Goal: Task Accomplishment & Management: Manage account settings

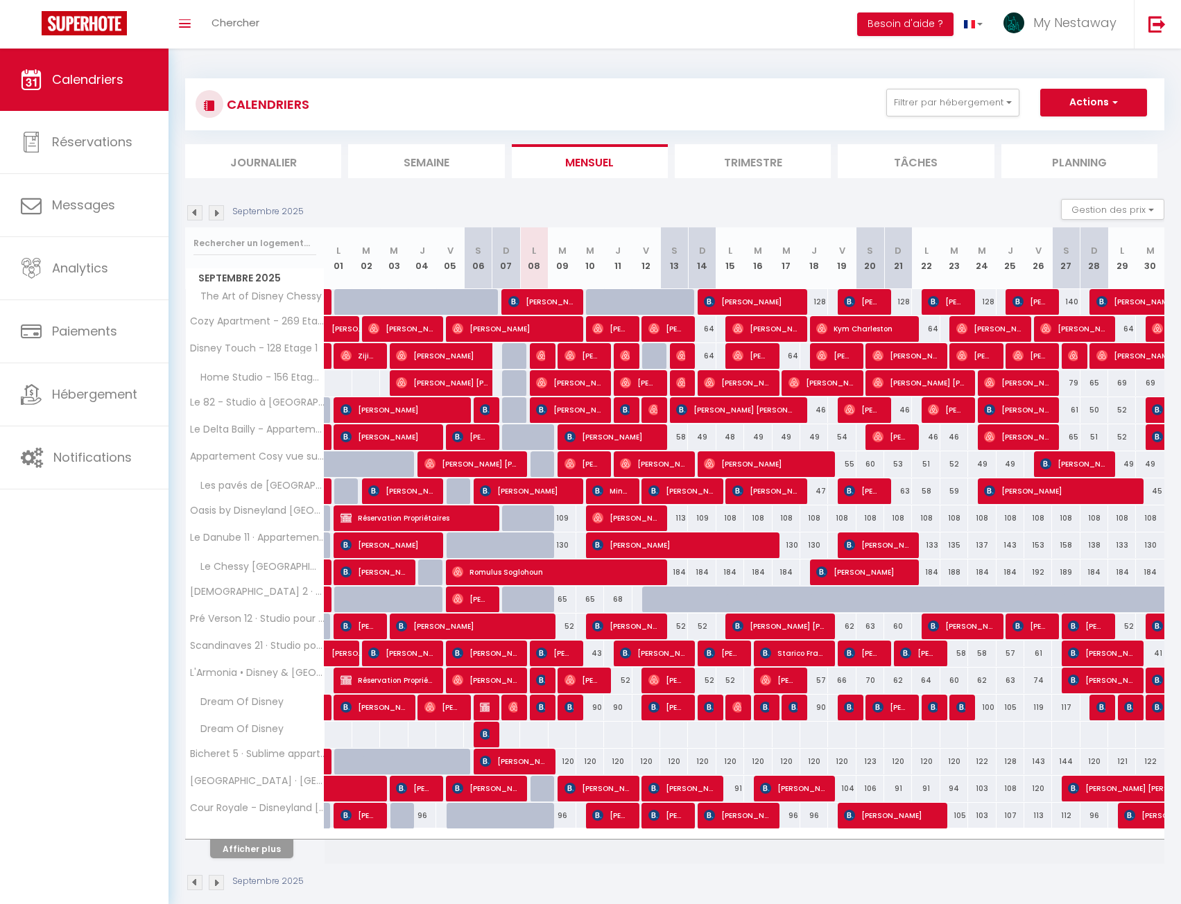
scroll to position [49, 0]
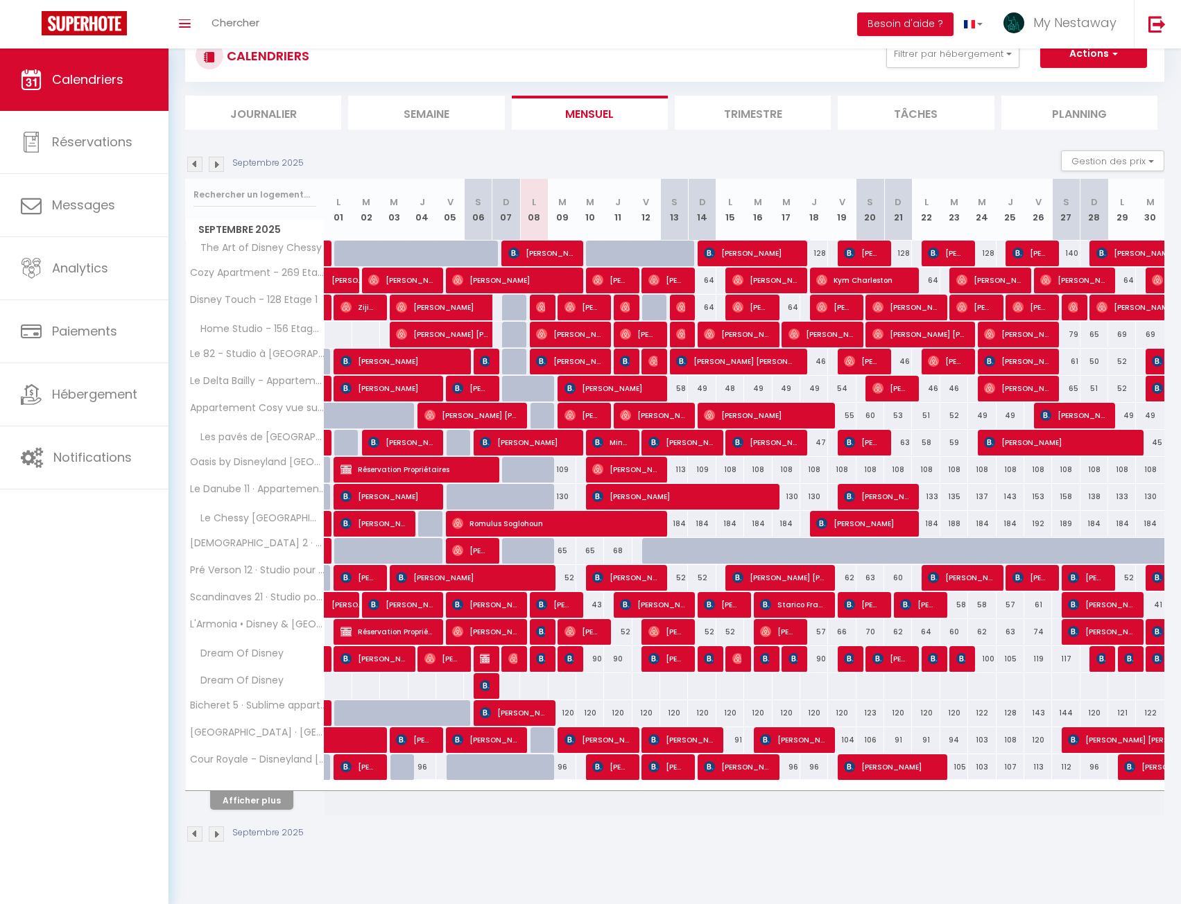
click at [280, 117] on li "Journalier" at bounding box center [263, 113] width 156 height 34
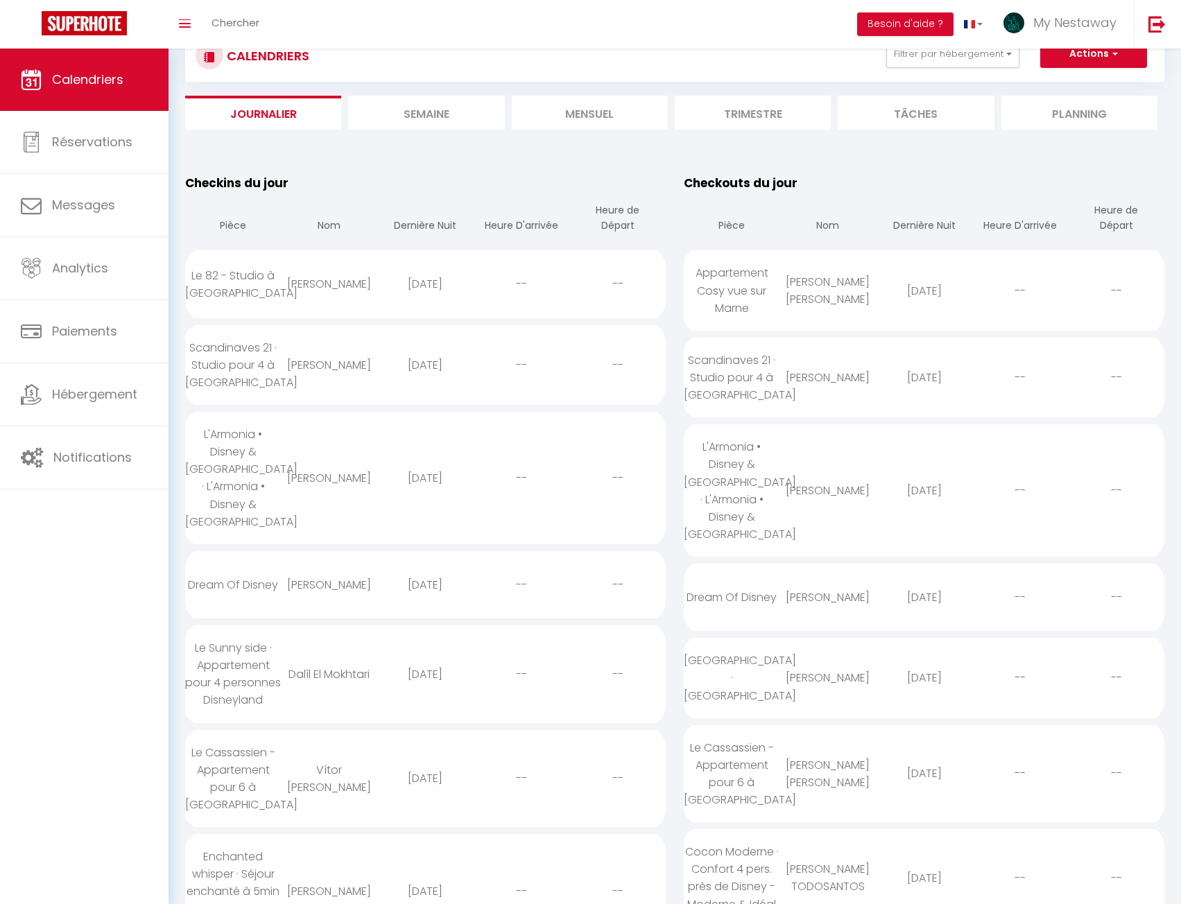
click at [273, 372] on div "Scandinaves 21 · Studio pour 4 à [GEOGRAPHIC_DATA]" at bounding box center [233, 365] width 96 height 80
select select "0"
select select "1"
select select
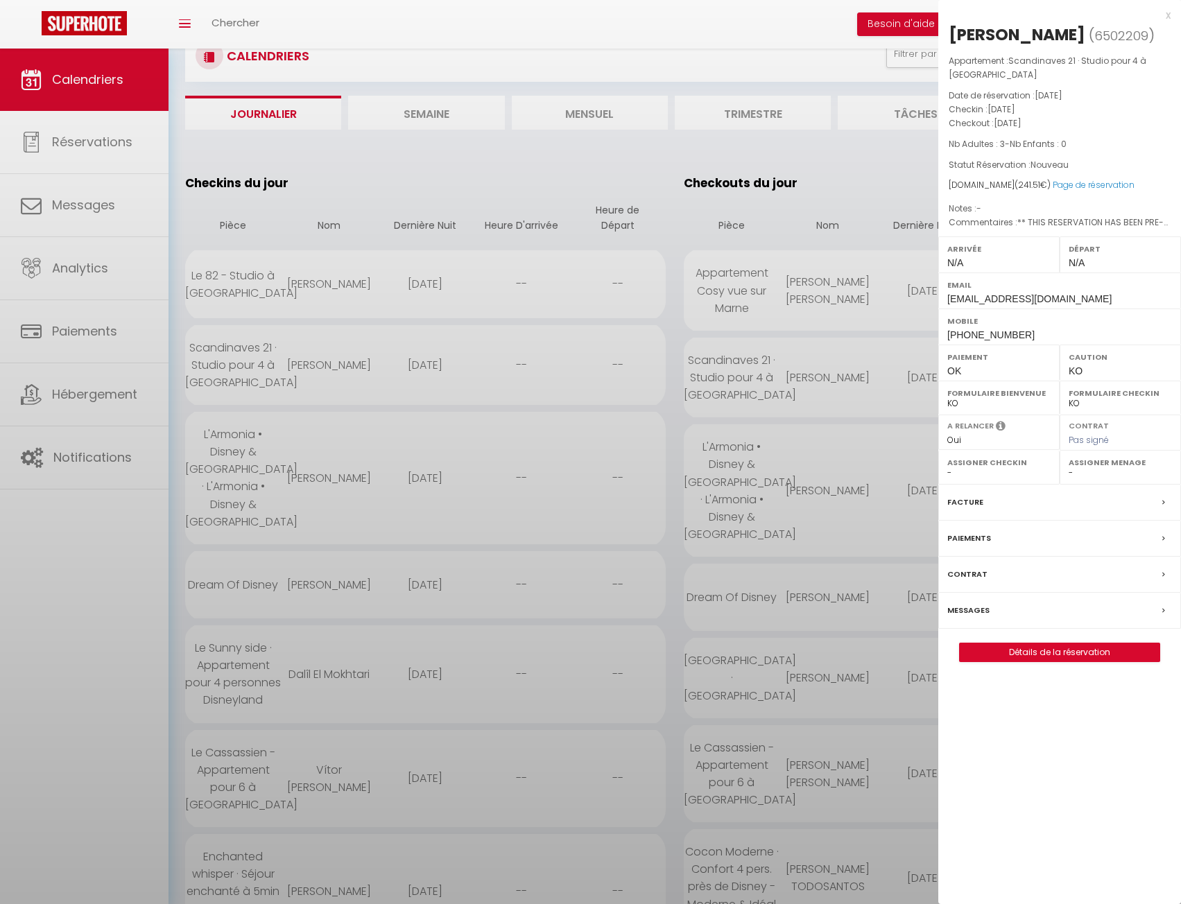
select select "42938"
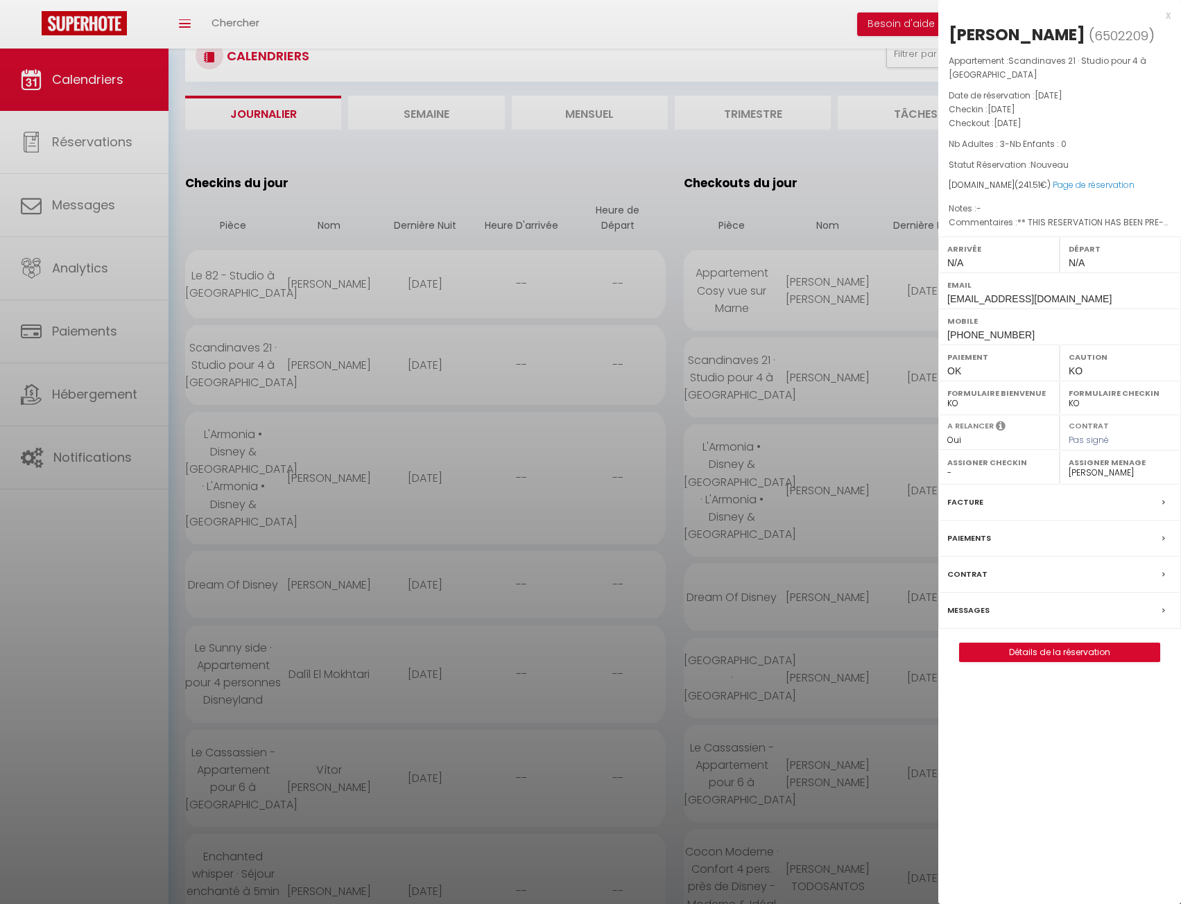
click at [963, 618] on label "Messages" at bounding box center [968, 610] width 42 height 15
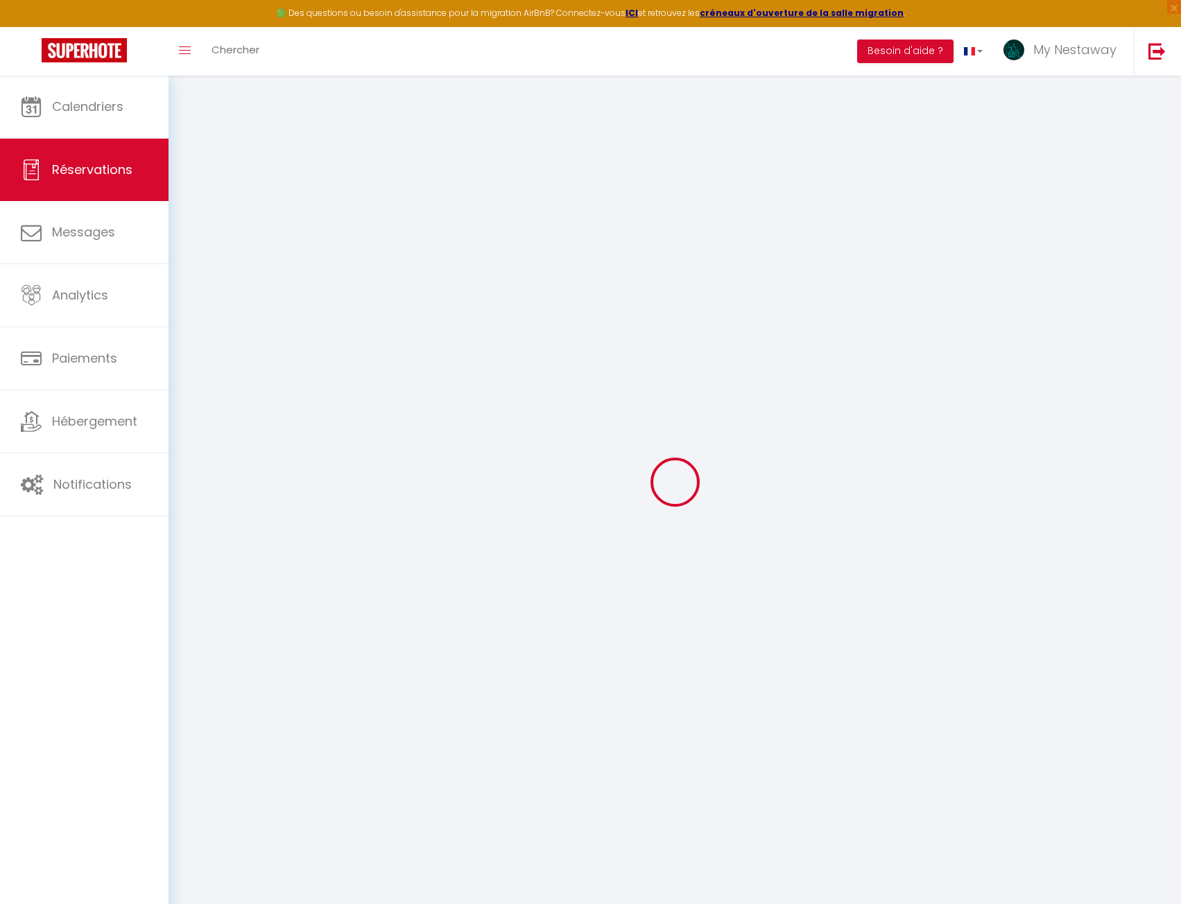
select select
checkbox input "false"
select select
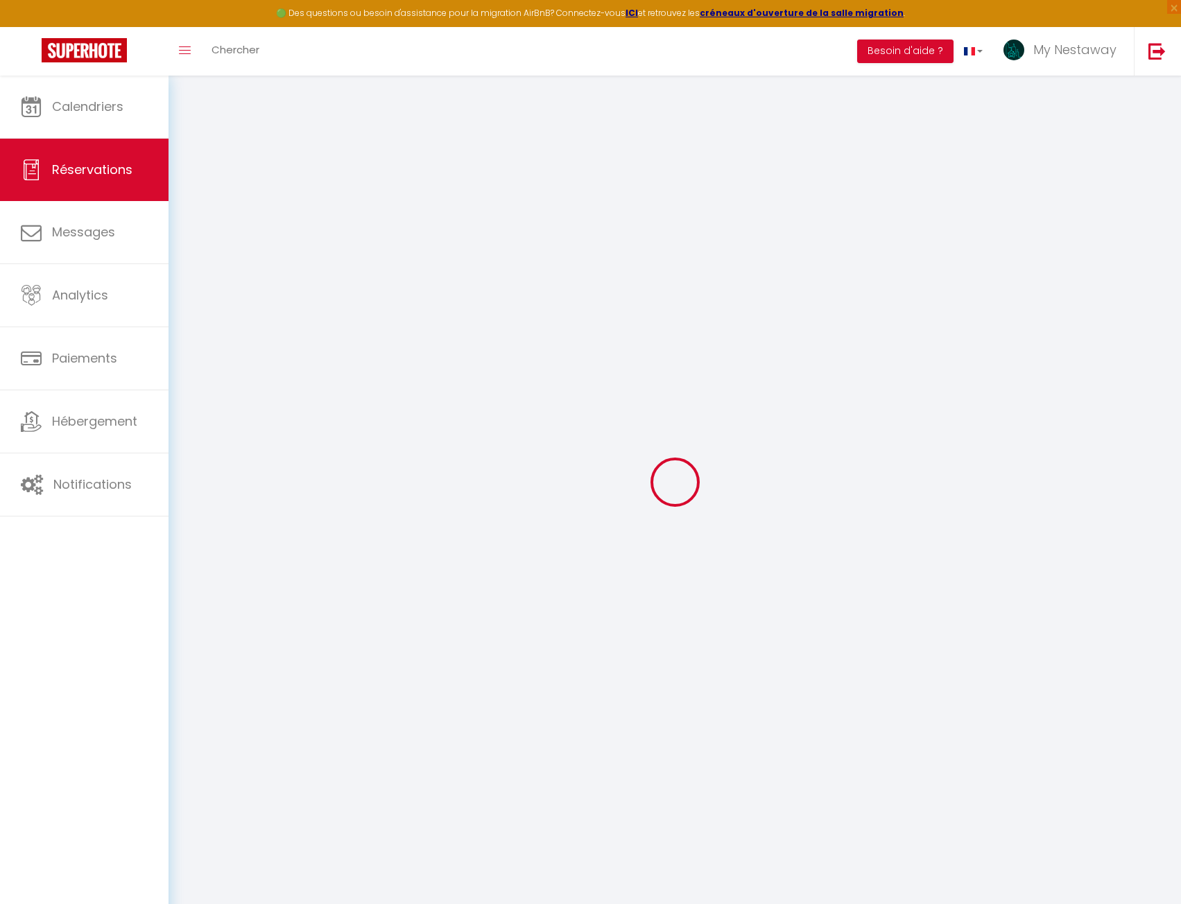
checkbox input "false"
type voyageur9 "** THIS RESERVATION HAS BEEN PRE-PAID ** Reservation has a cancellation grace p…"
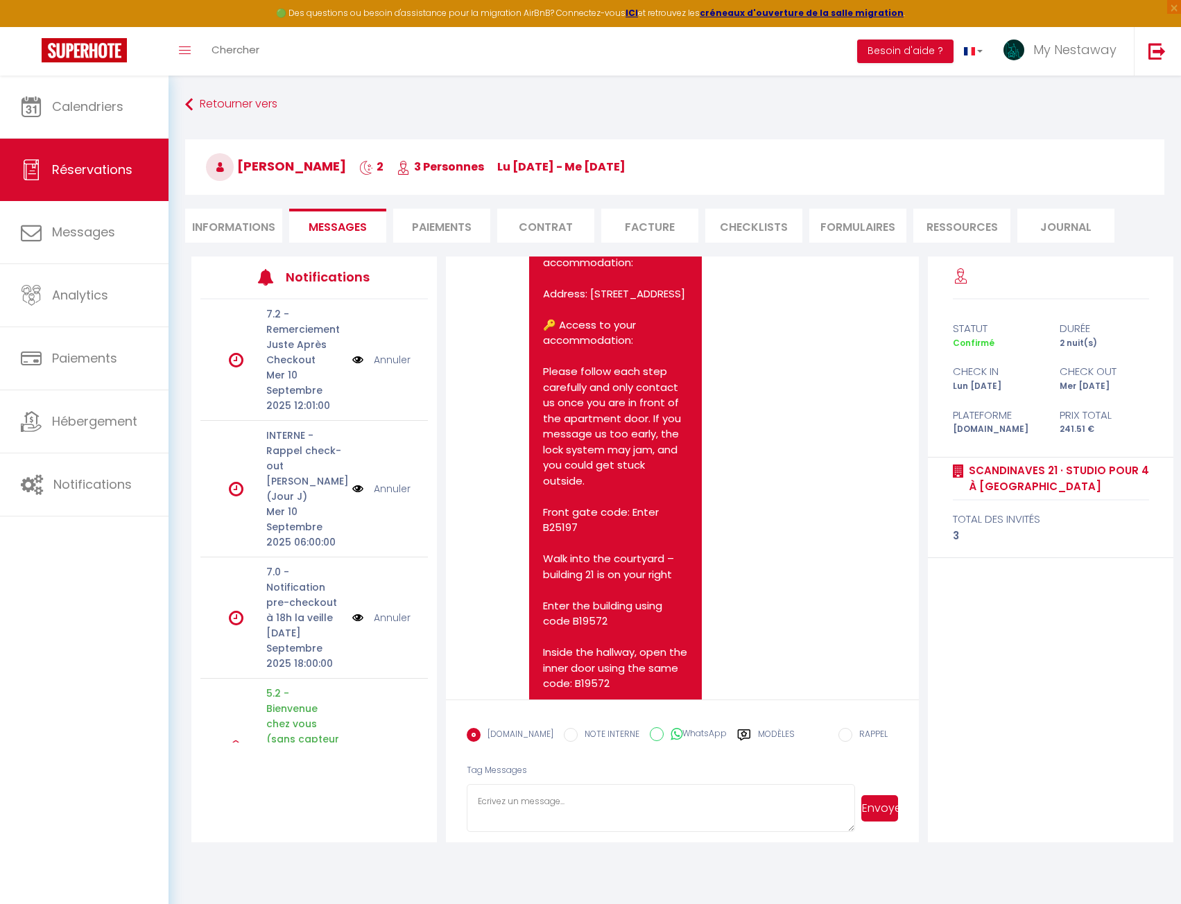
scroll to position [10983, 0]
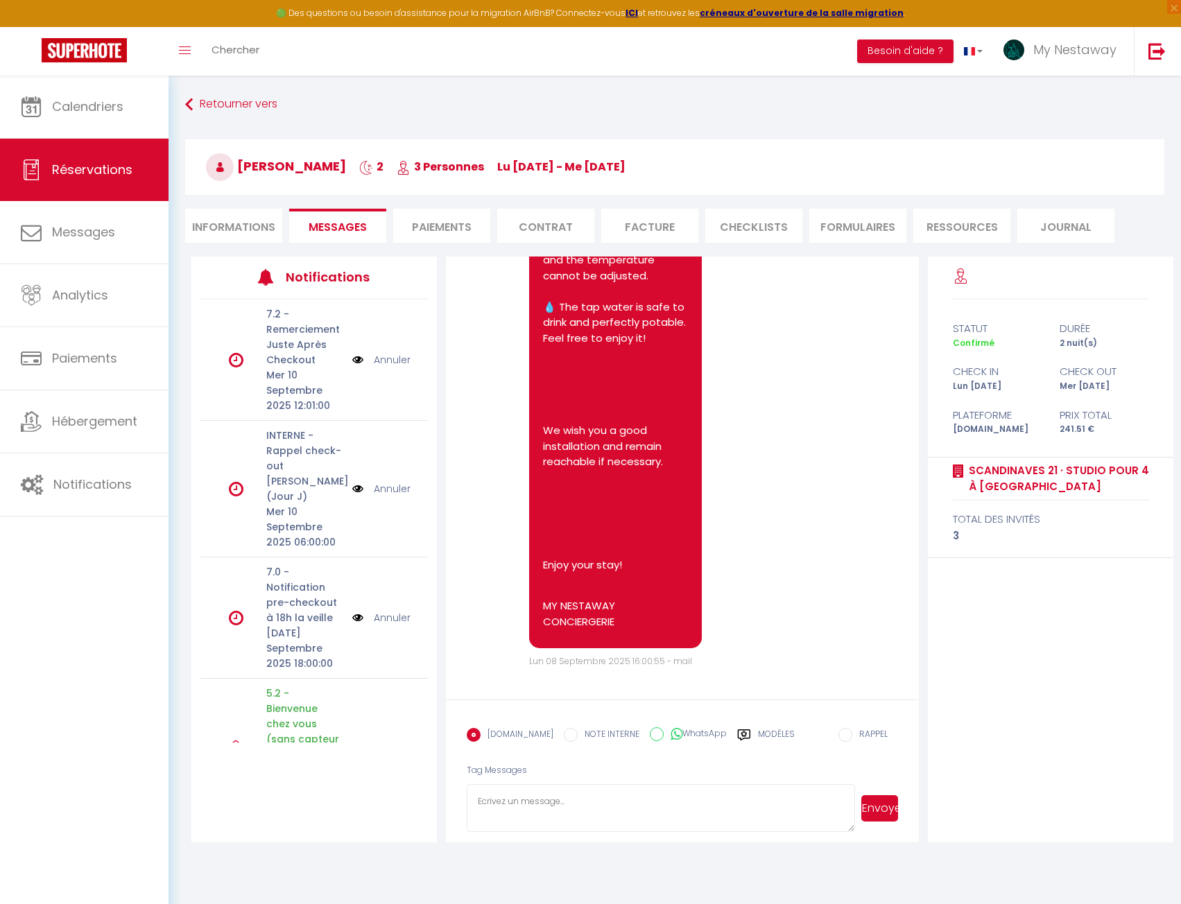
click at [543, 804] on textarea at bounding box center [661, 808] width 388 height 49
type textarea "N'oubliez pas de nous contacter sur Whatsapp uniquement au [PHONE_NUMBER] afin …"
click at [888, 795] on button "Envoyer" at bounding box center [879, 808] width 37 height 26
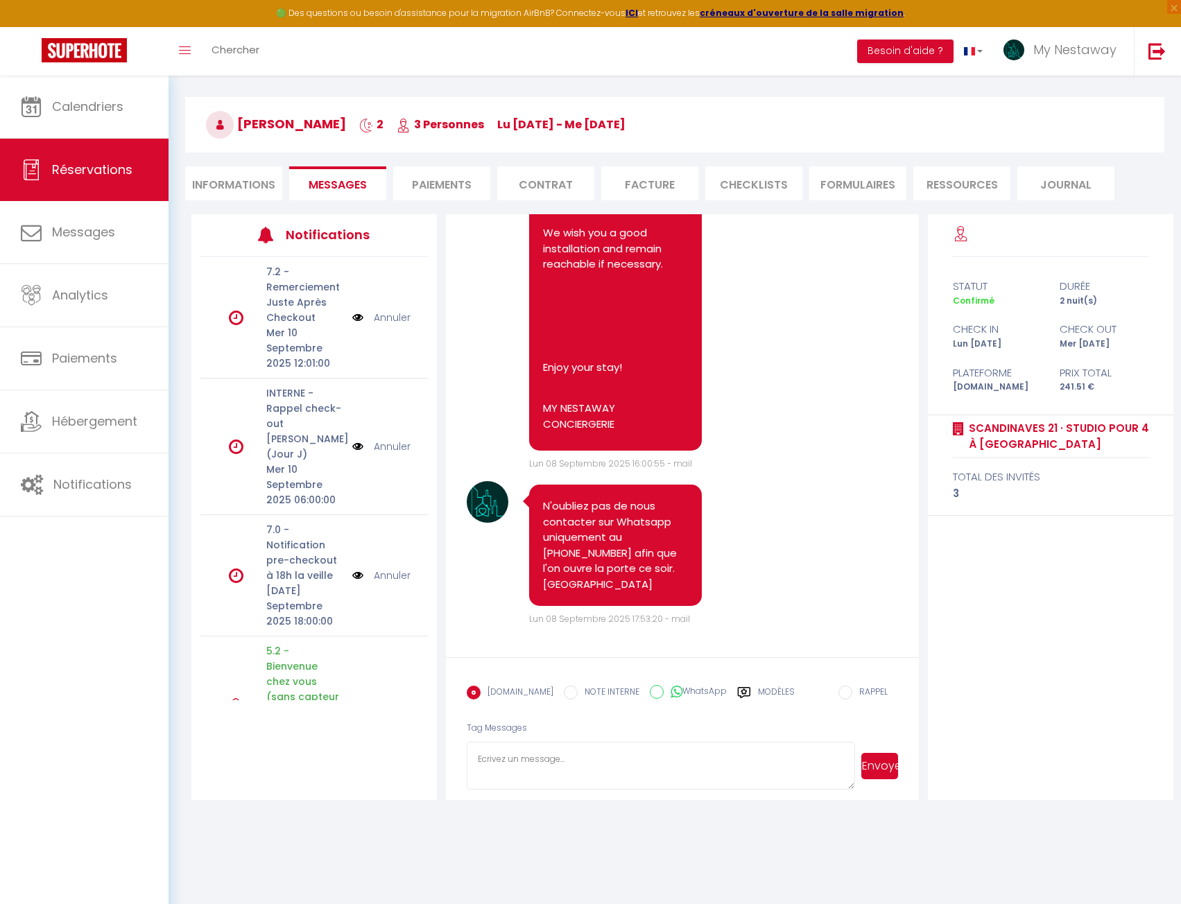
scroll to position [76, 0]
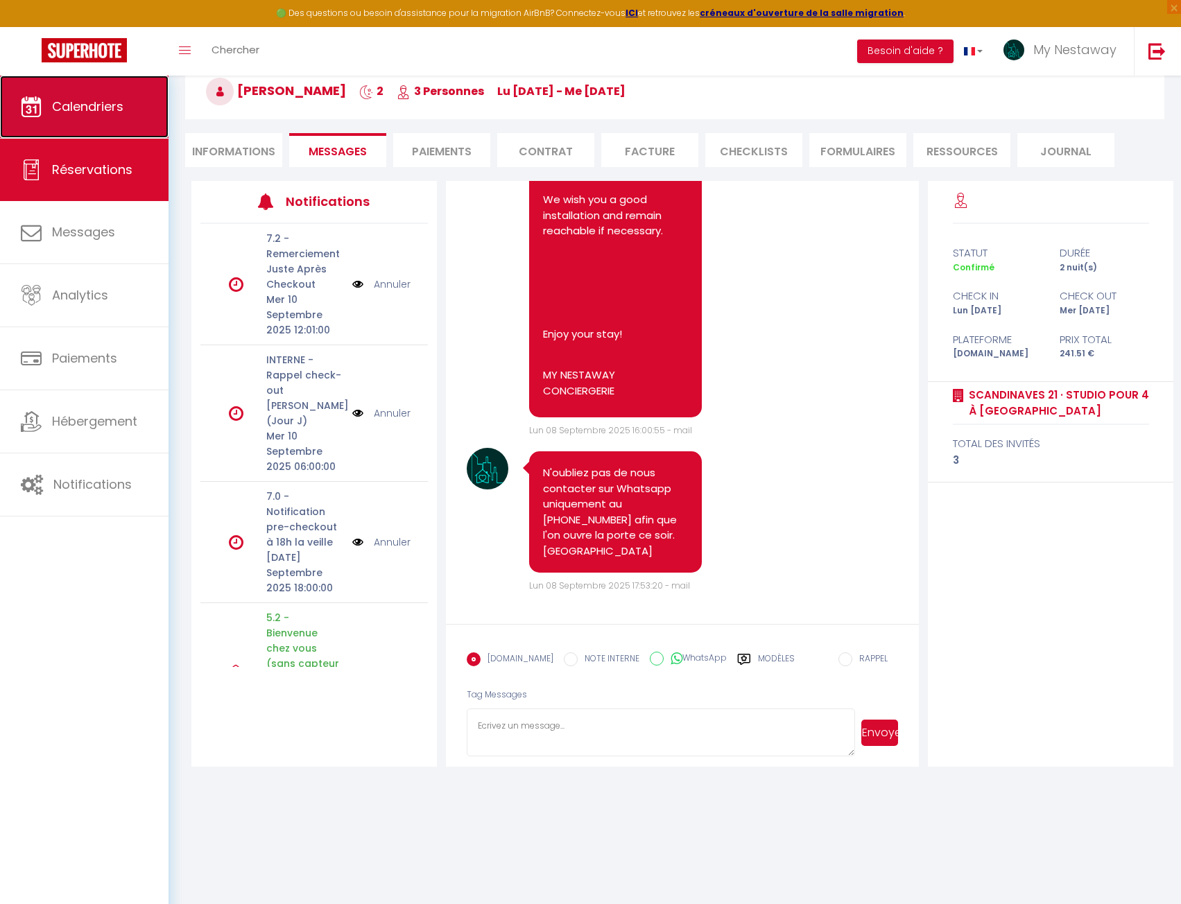
click at [111, 92] on link "Calendriers" at bounding box center [84, 107] width 169 height 62
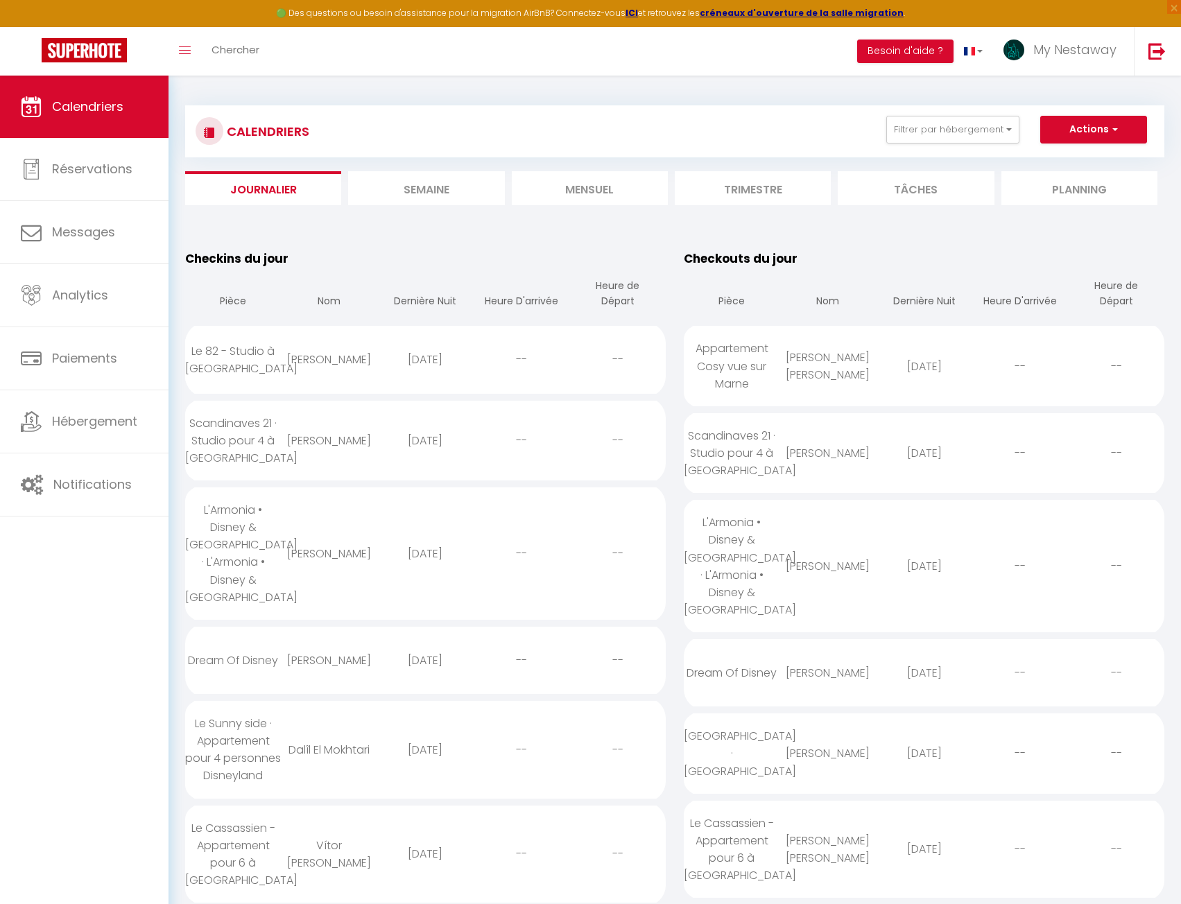
click at [608, 185] on li "Mensuel" at bounding box center [590, 188] width 156 height 34
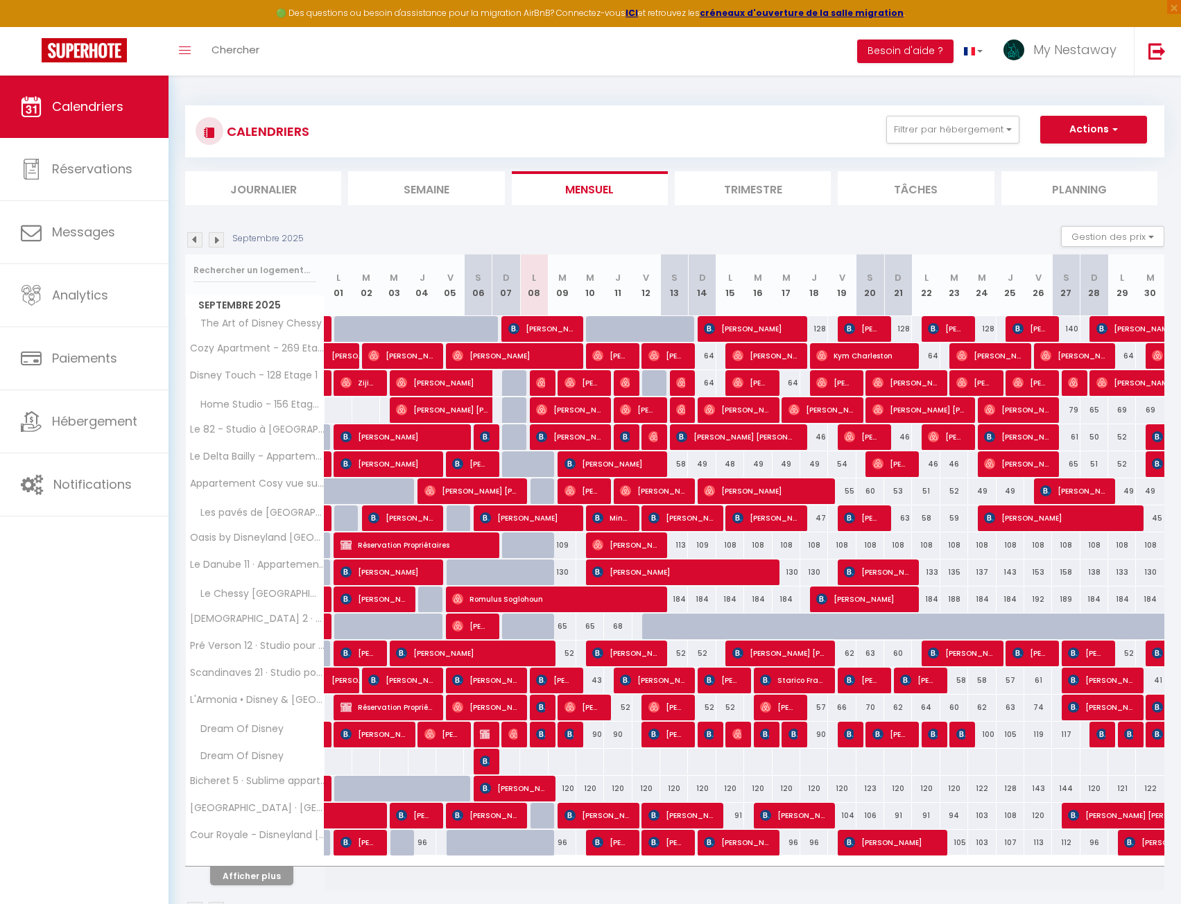
scroll to position [76, 0]
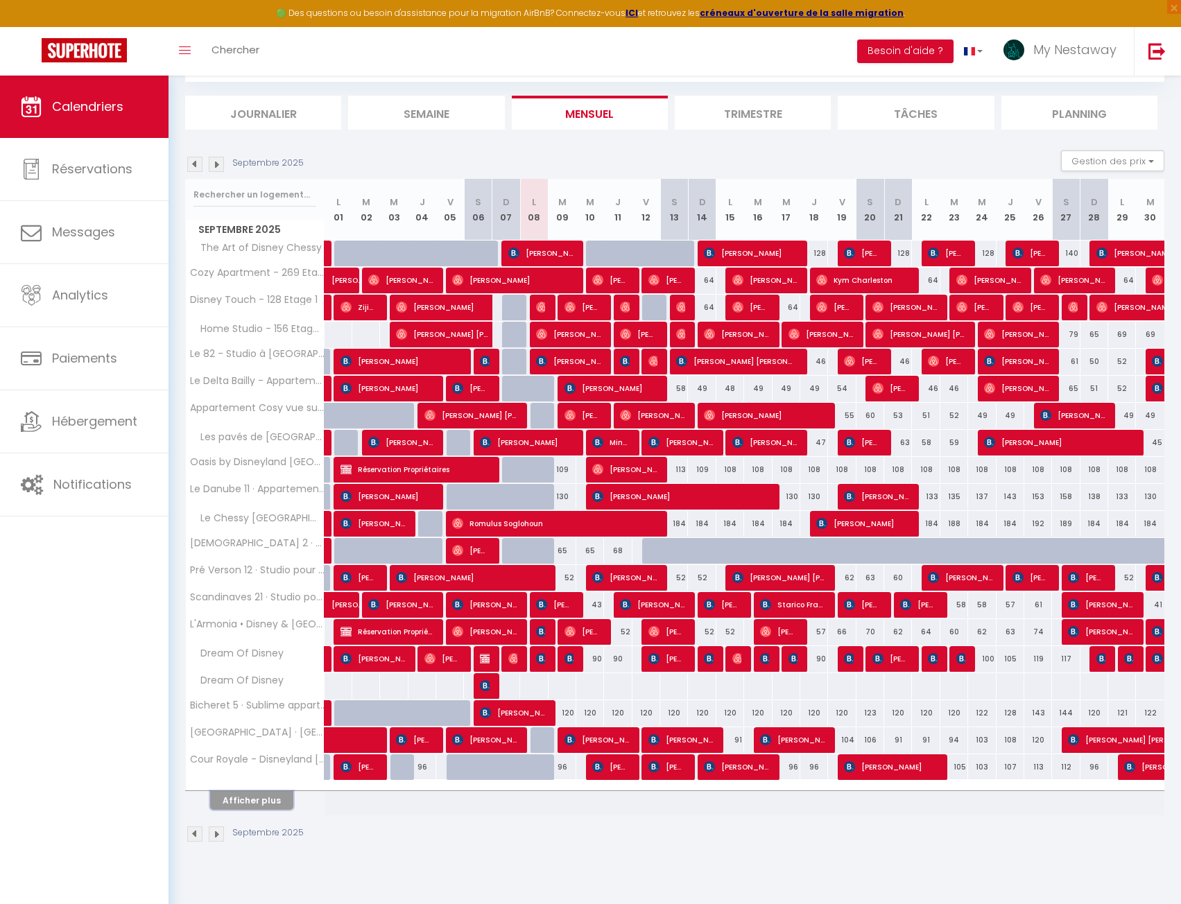
click at [253, 794] on button "Afficher plus" at bounding box center [251, 800] width 83 height 19
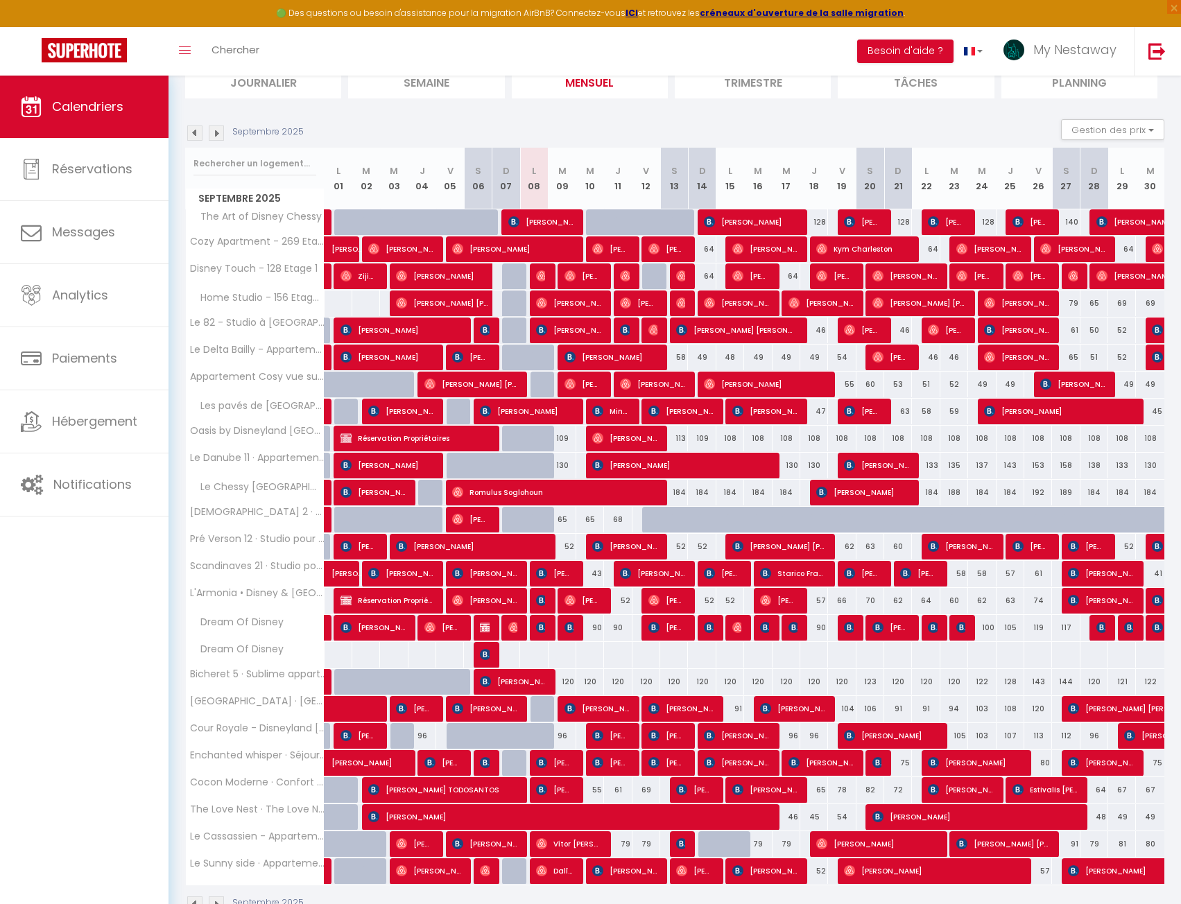
scroll to position [146, 0]
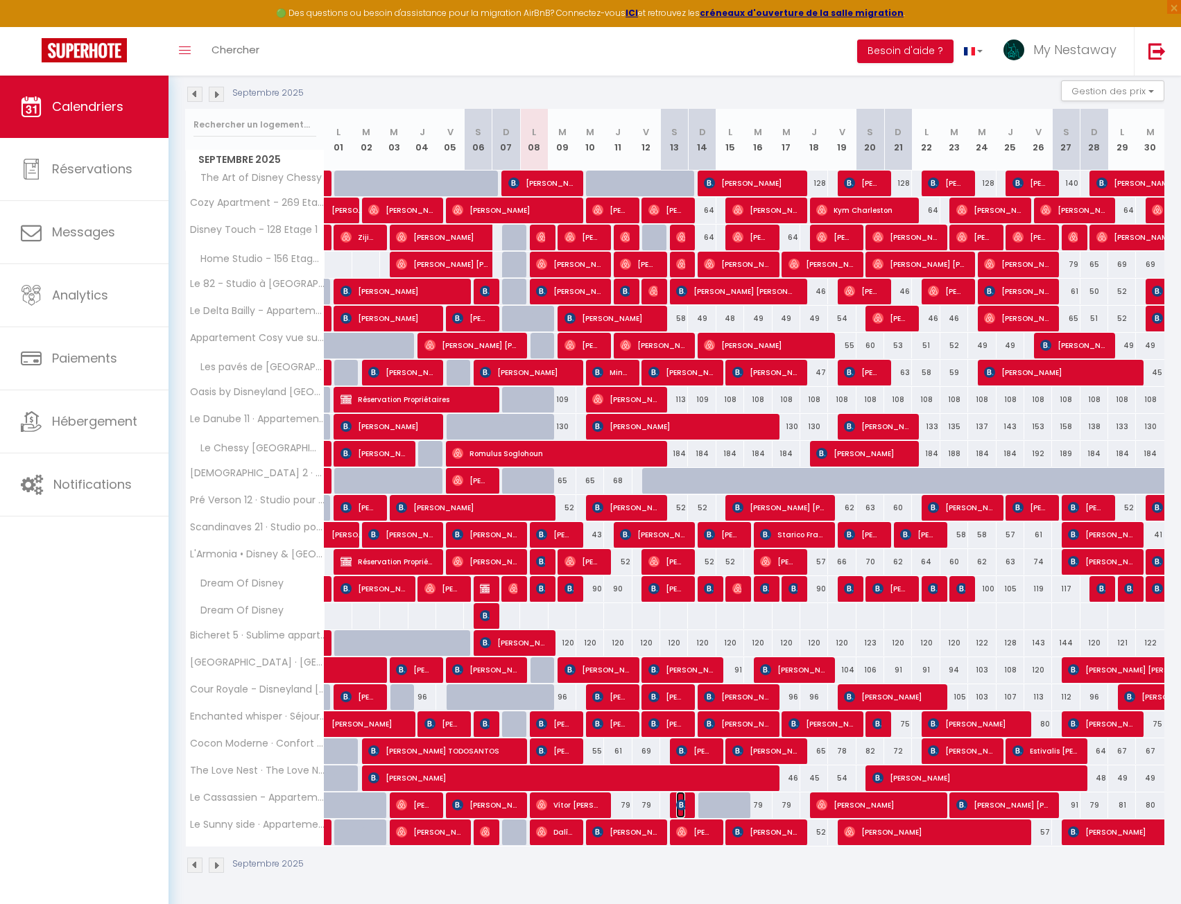
click at [679, 803] on img at bounding box center [681, 805] width 11 height 11
select select "OK"
select select "KO"
select select "0"
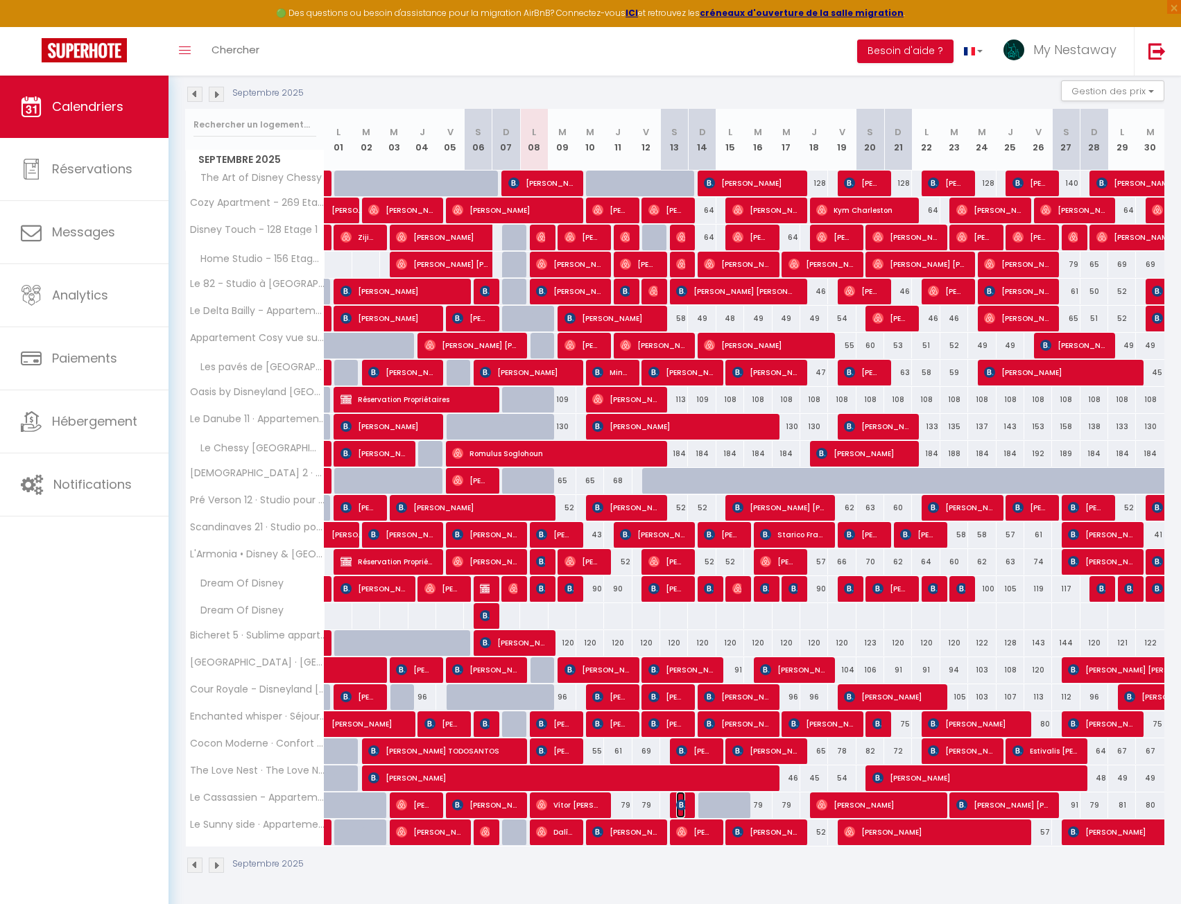
select select "1"
select select
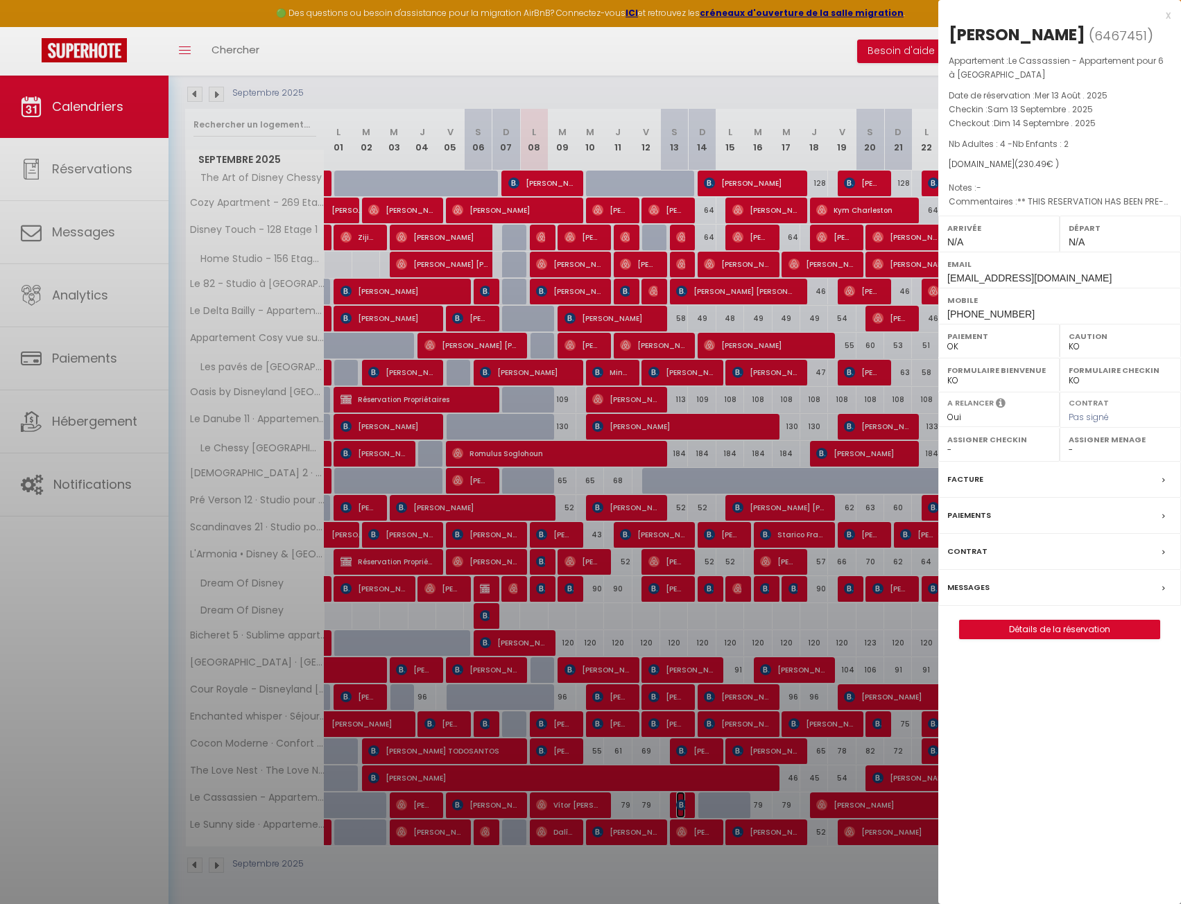
select select "42938"
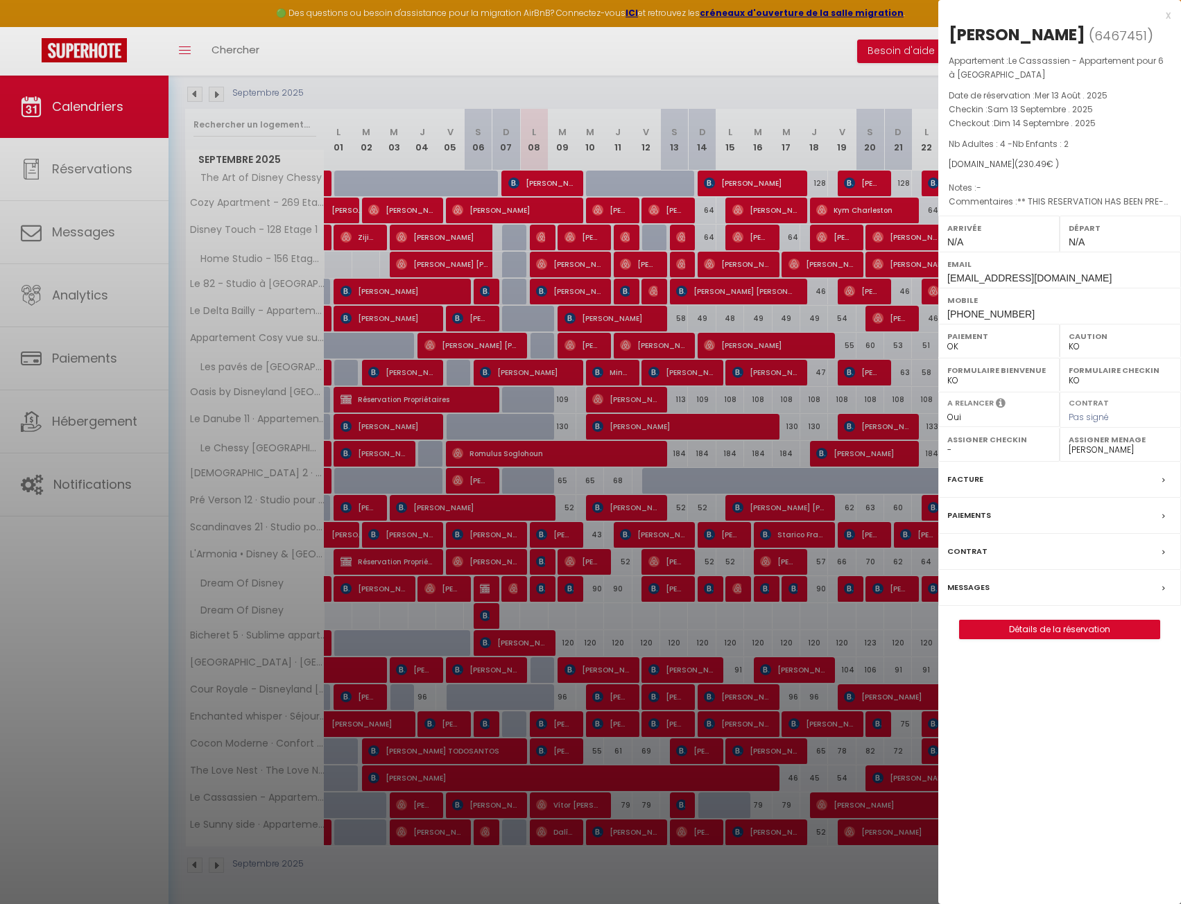
click at [757, 45] on div at bounding box center [590, 452] width 1181 height 904
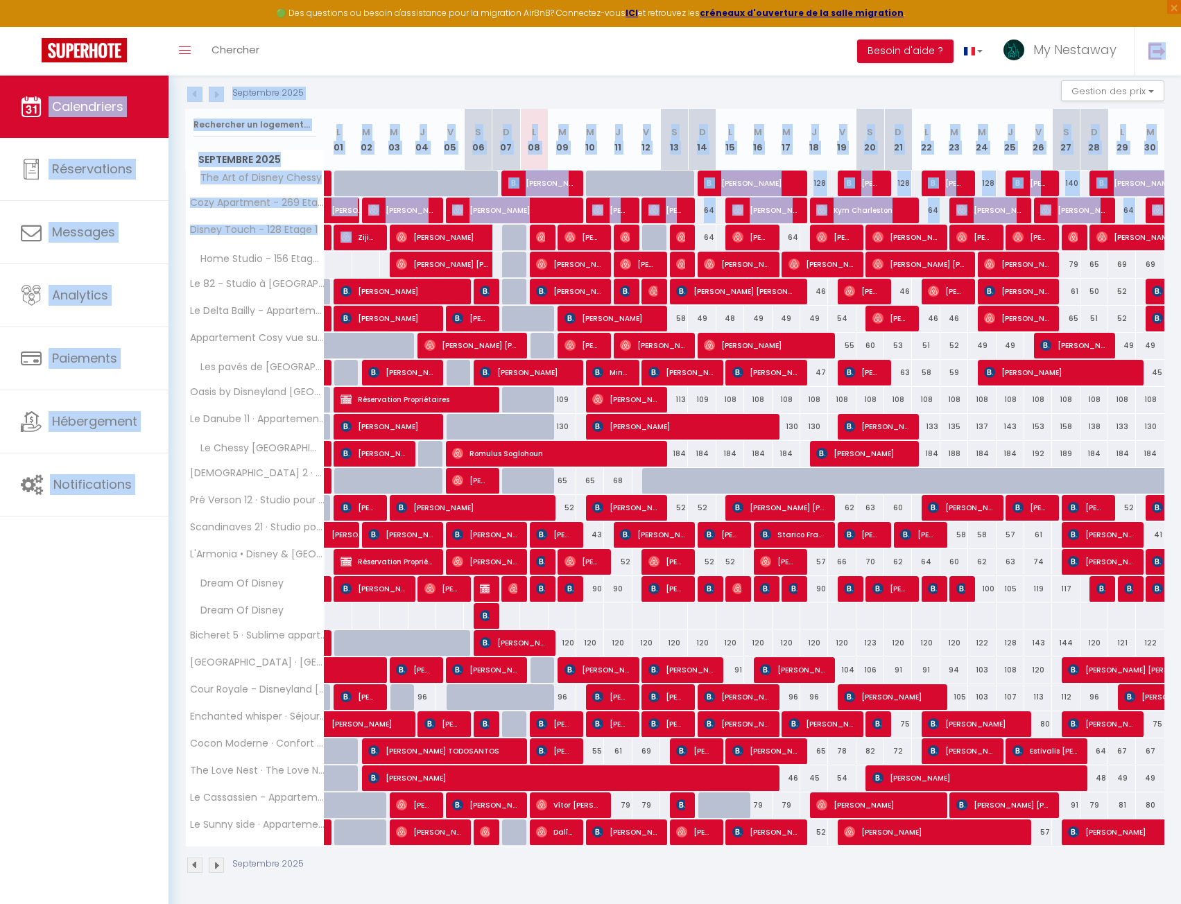
drag, startPoint x: 678, startPoint y: 42, endPoint x: 347, endPoint y: 246, distance: 389.0
click at [347, 246] on div "🟢 Des questions ou besoin d'assistance pour la migration AirBnB? Connectez-vous…" at bounding box center [590, 417] width 1181 height 974
click at [90, 592] on div "Calendriers Réservations Messages Analytics Paiements Hébergement Notifications" at bounding box center [84, 505] width 169 height 859
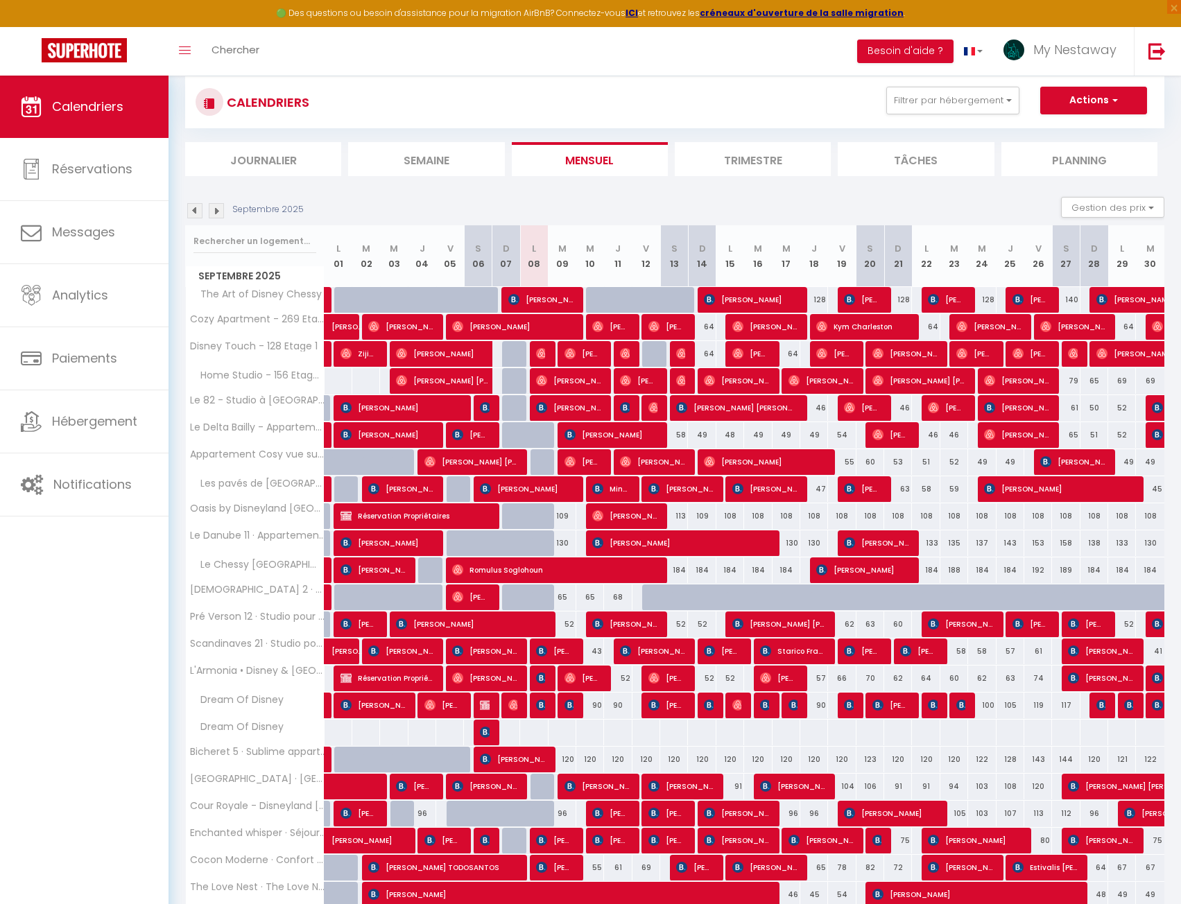
scroll to position [0, 0]
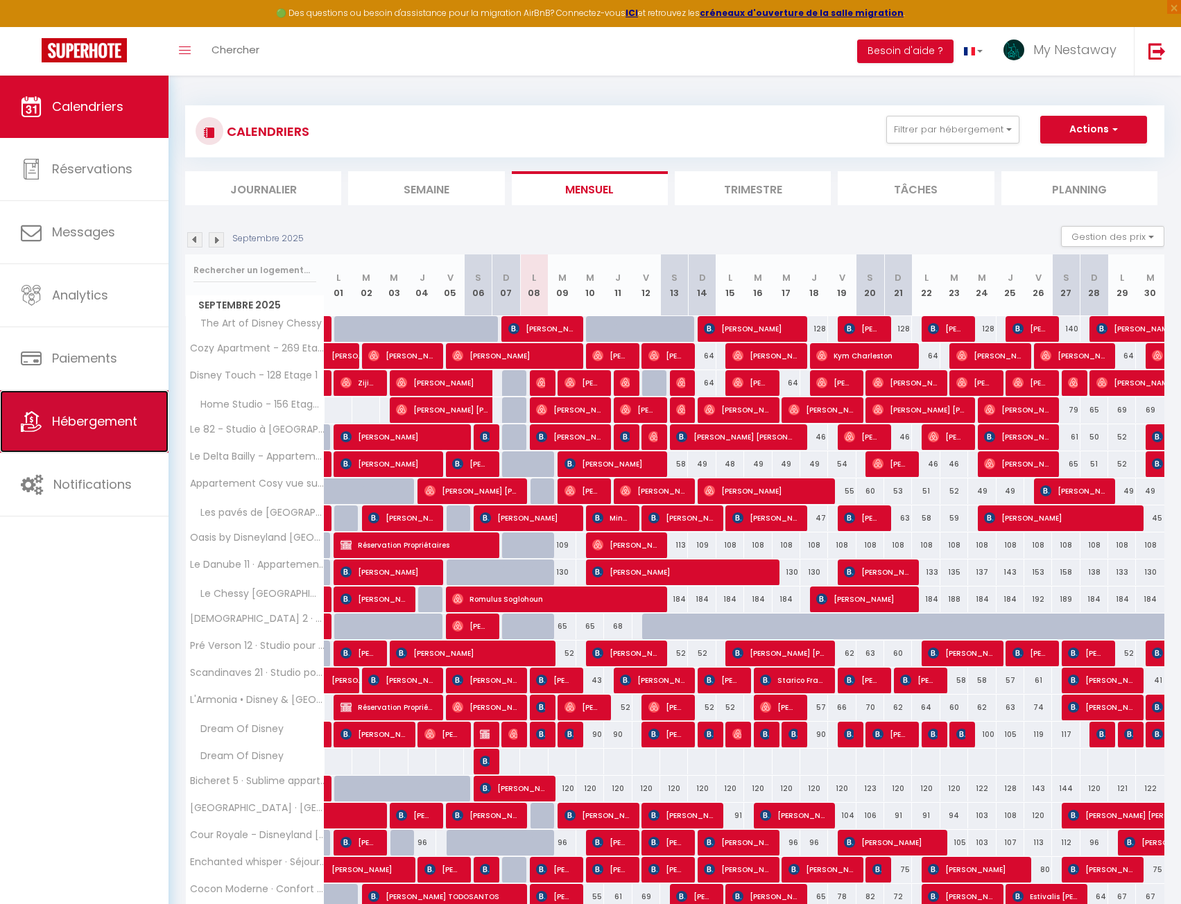
click at [113, 432] on link "Hébergement" at bounding box center [84, 421] width 169 height 62
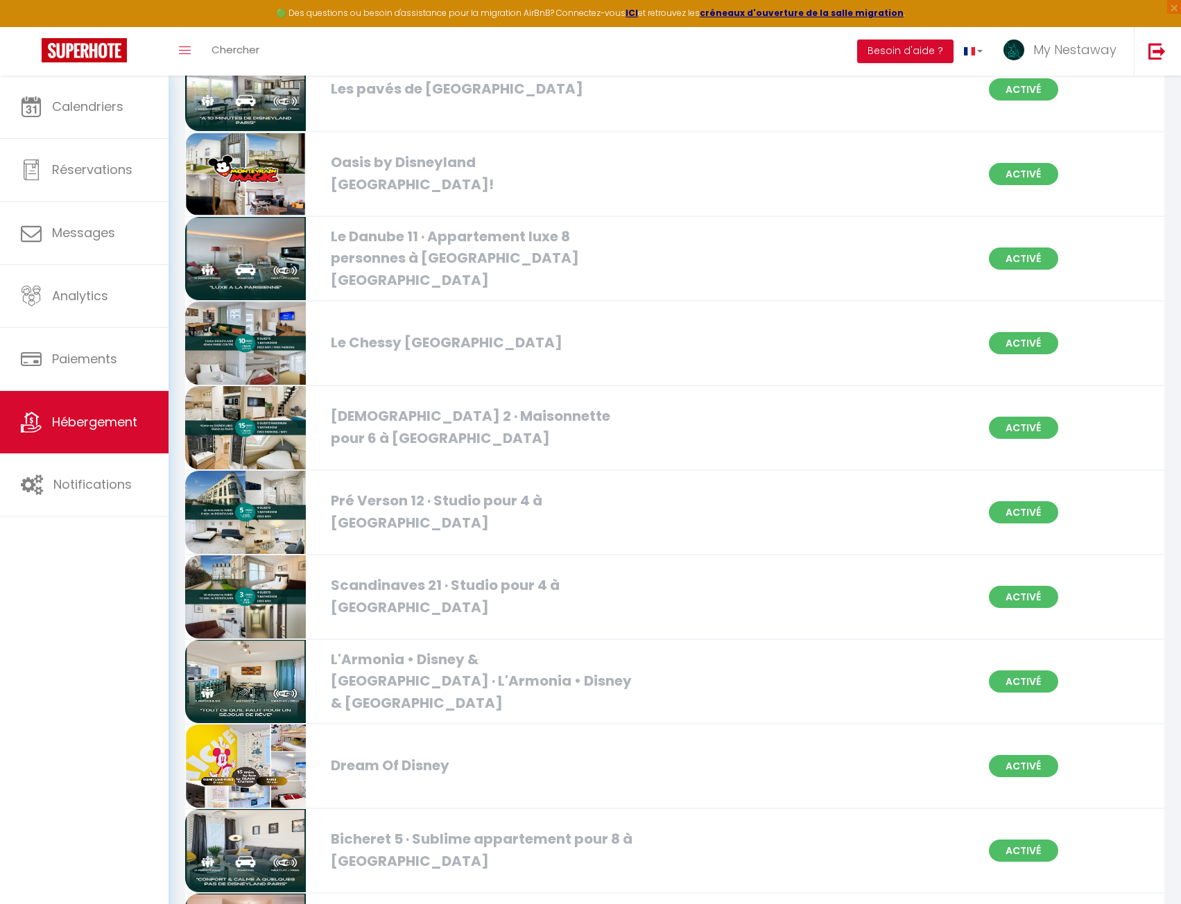
scroll to position [971, 0]
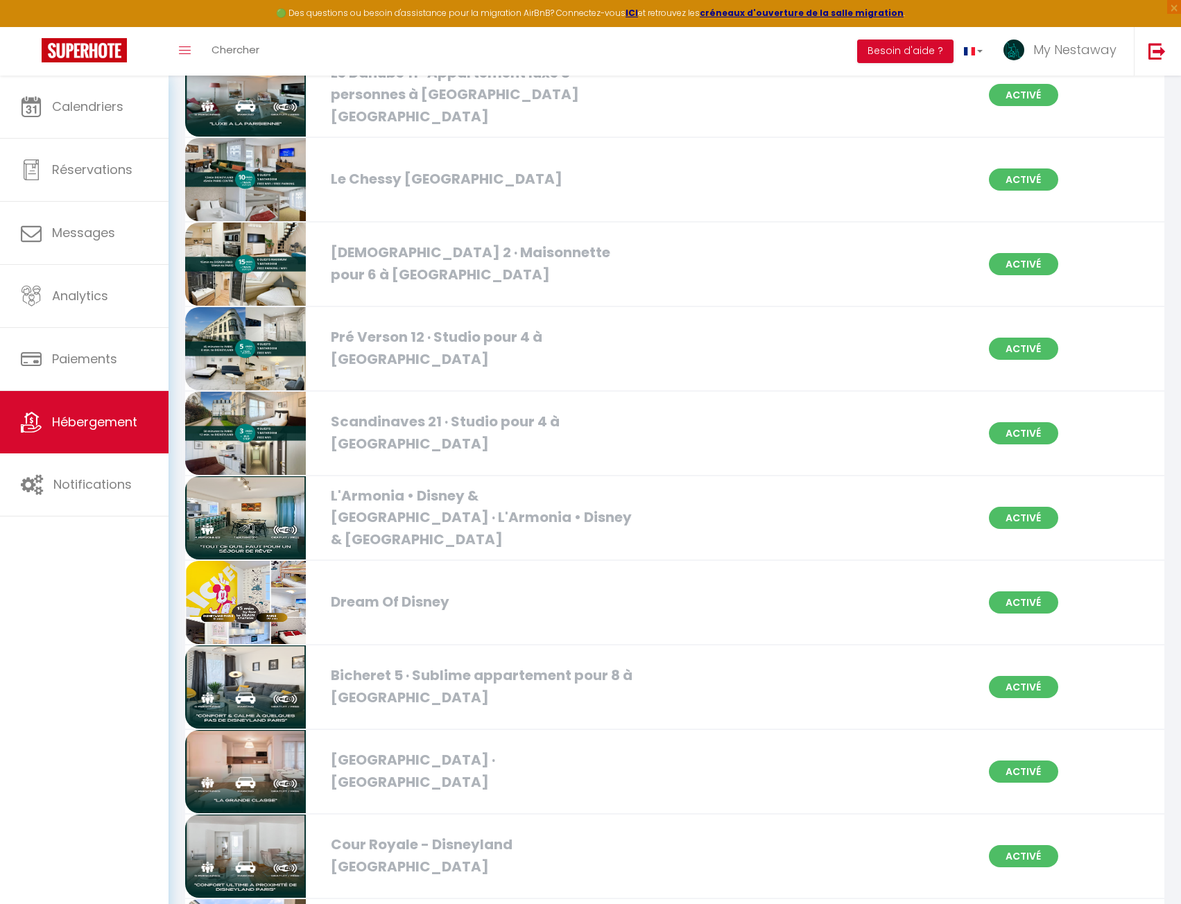
click at [406, 527] on div "L'Armonia • Disney & [GEOGRAPHIC_DATA] · L'Armonia • Disney & [GEOGRAPHIC_DATA]" at bounding box center [481, 517] width 314 height 65
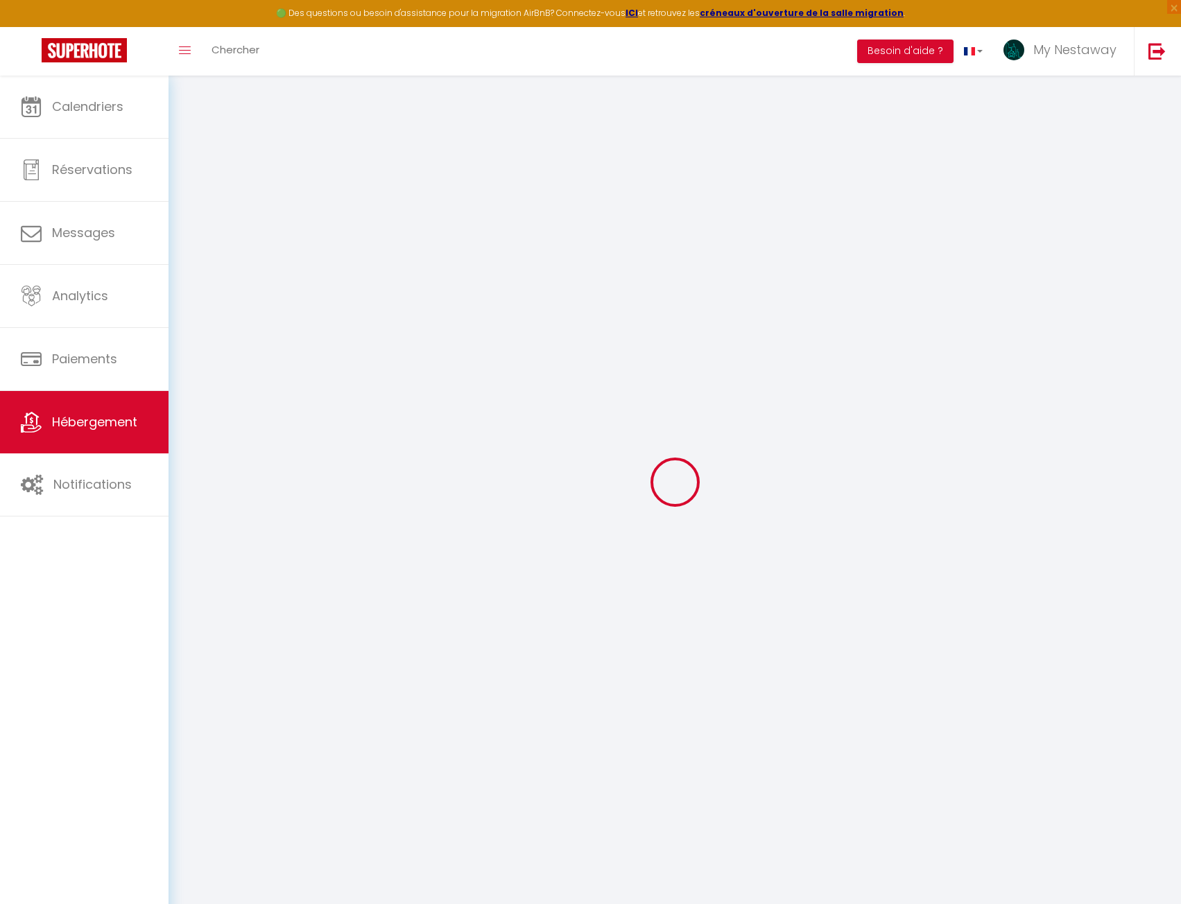
select select
checkbox input "false"
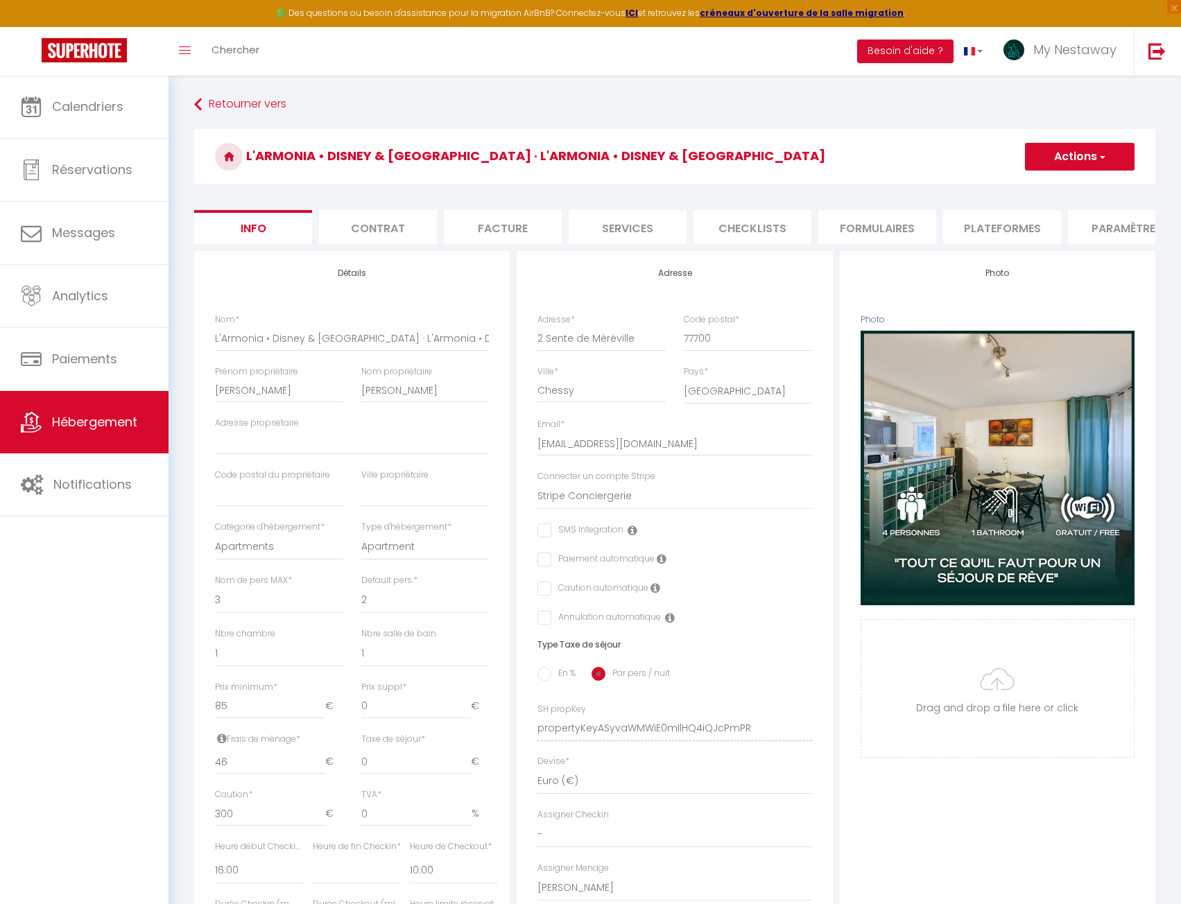
select select
checkbox input "false"
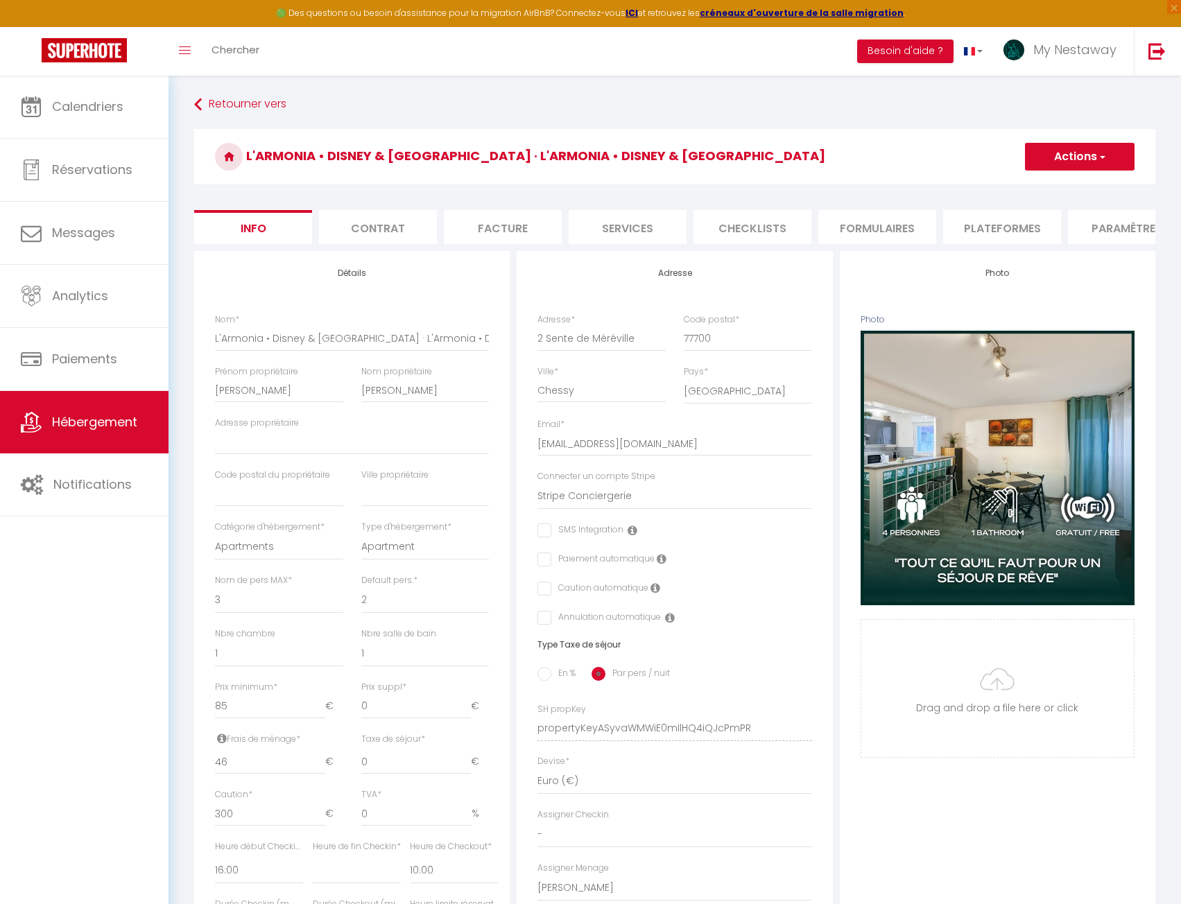
click at [746, 230] on li "Checklists" at bounding box center [753, 227] width 118 height 34
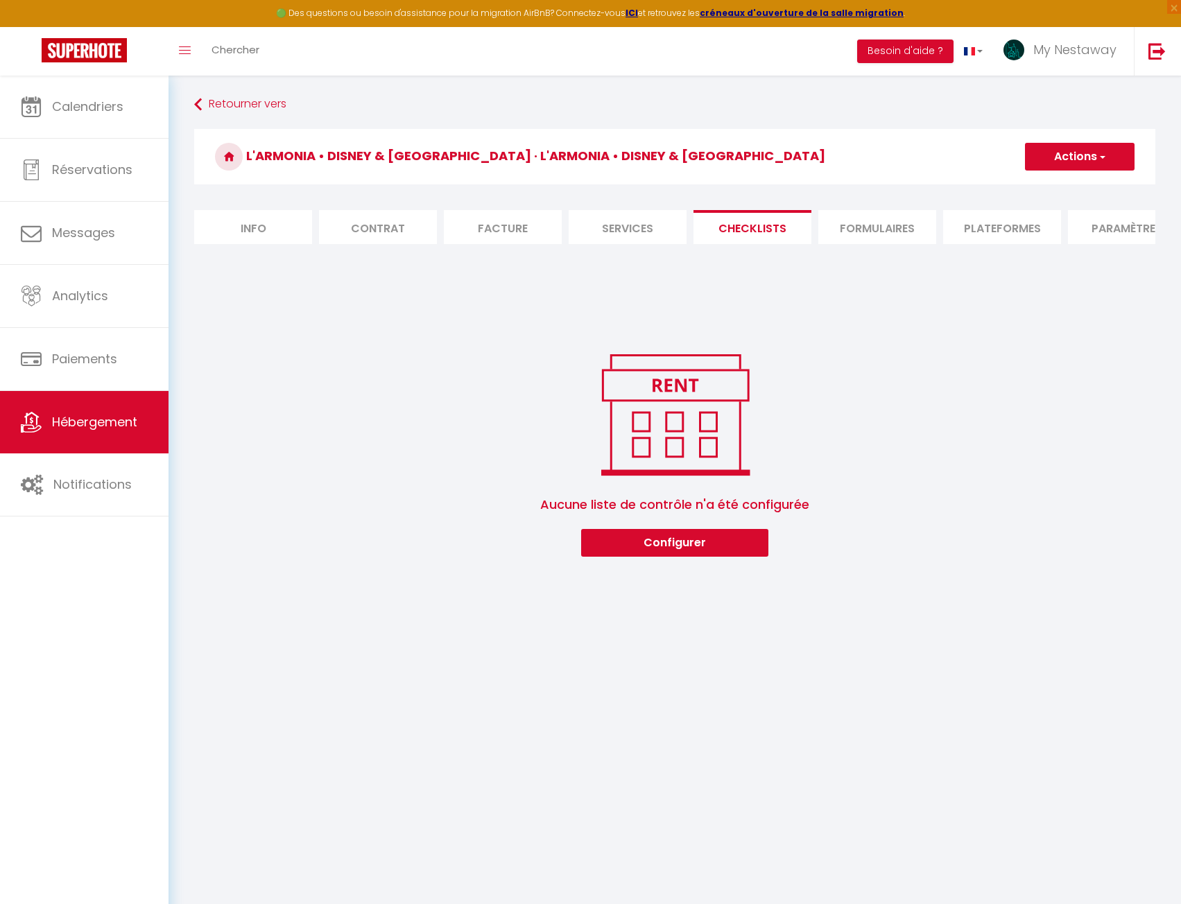
click at [847, 225] on li "Formulaires" at bounding box center [877, 227] width 118 height 34
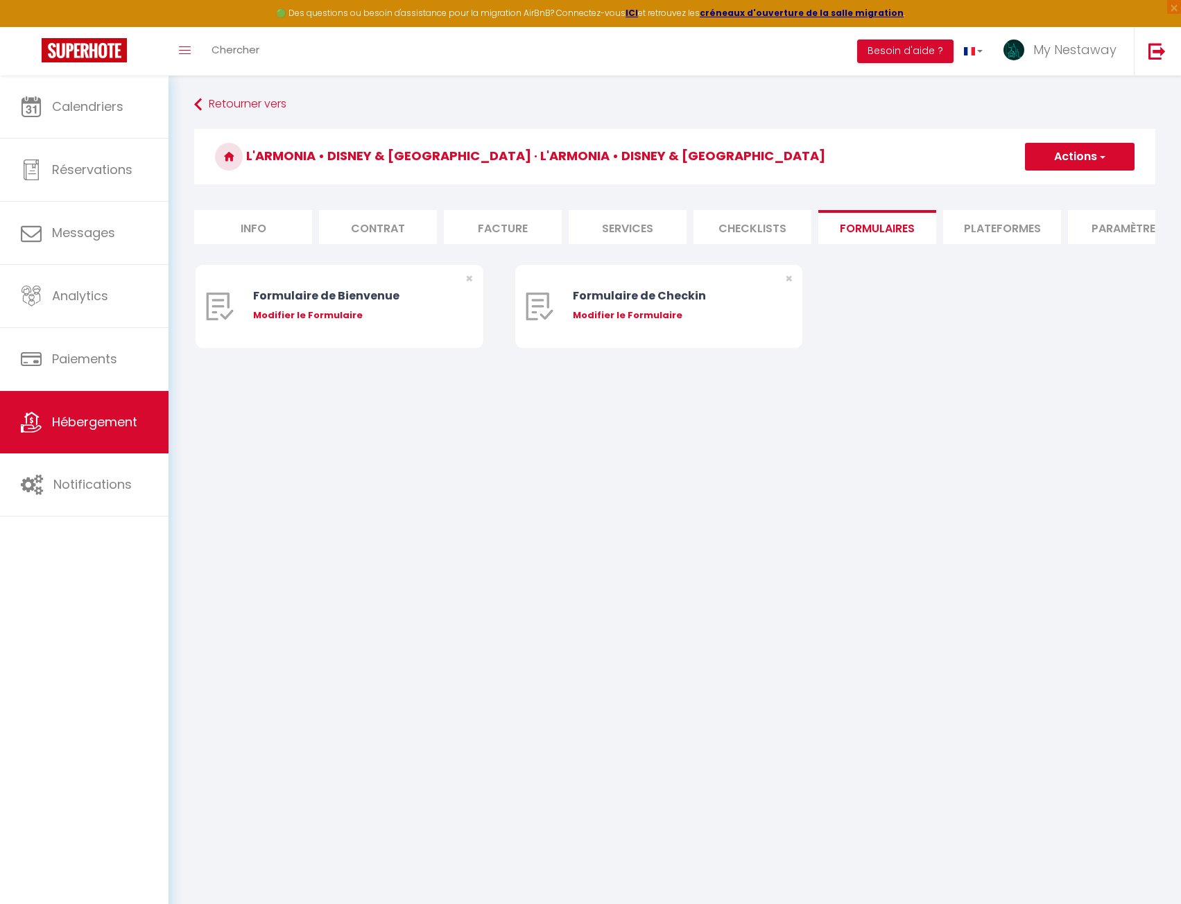
click at [772, 228] on li "Checklists" at bounding box center [753, 227] width 118 height 34
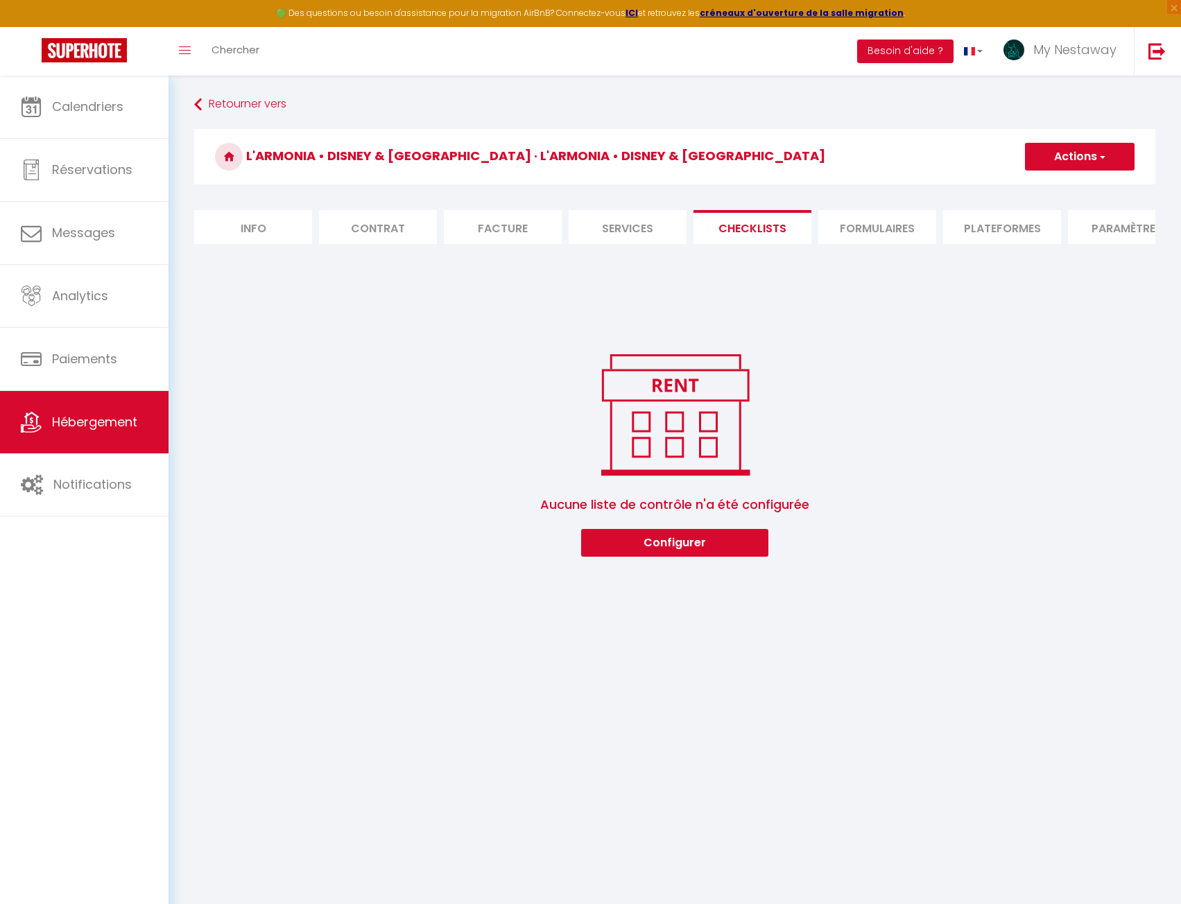
click at [255, 227] on li "Info" at bounding box center [253, 227] width 118 height 34
select select
checkbox input "false"
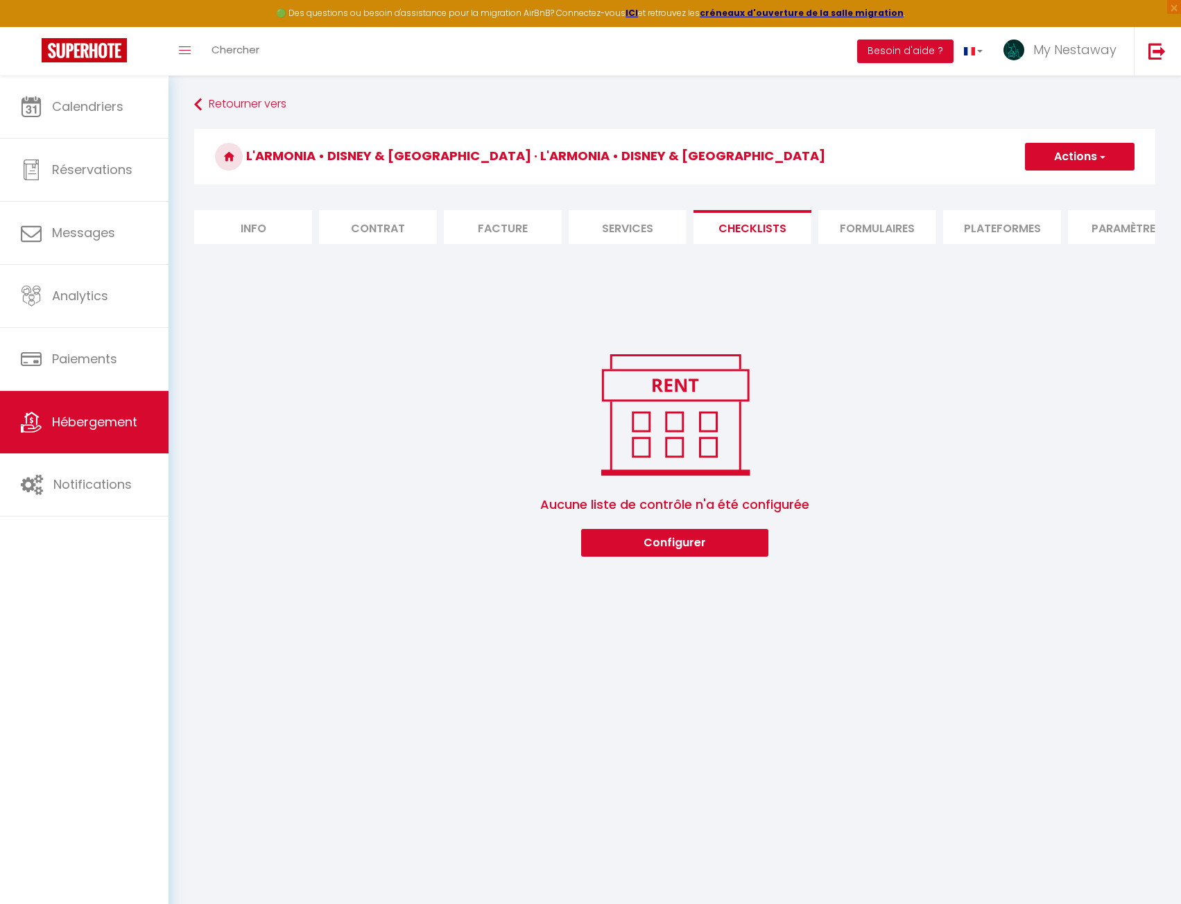
checkbox input "false"
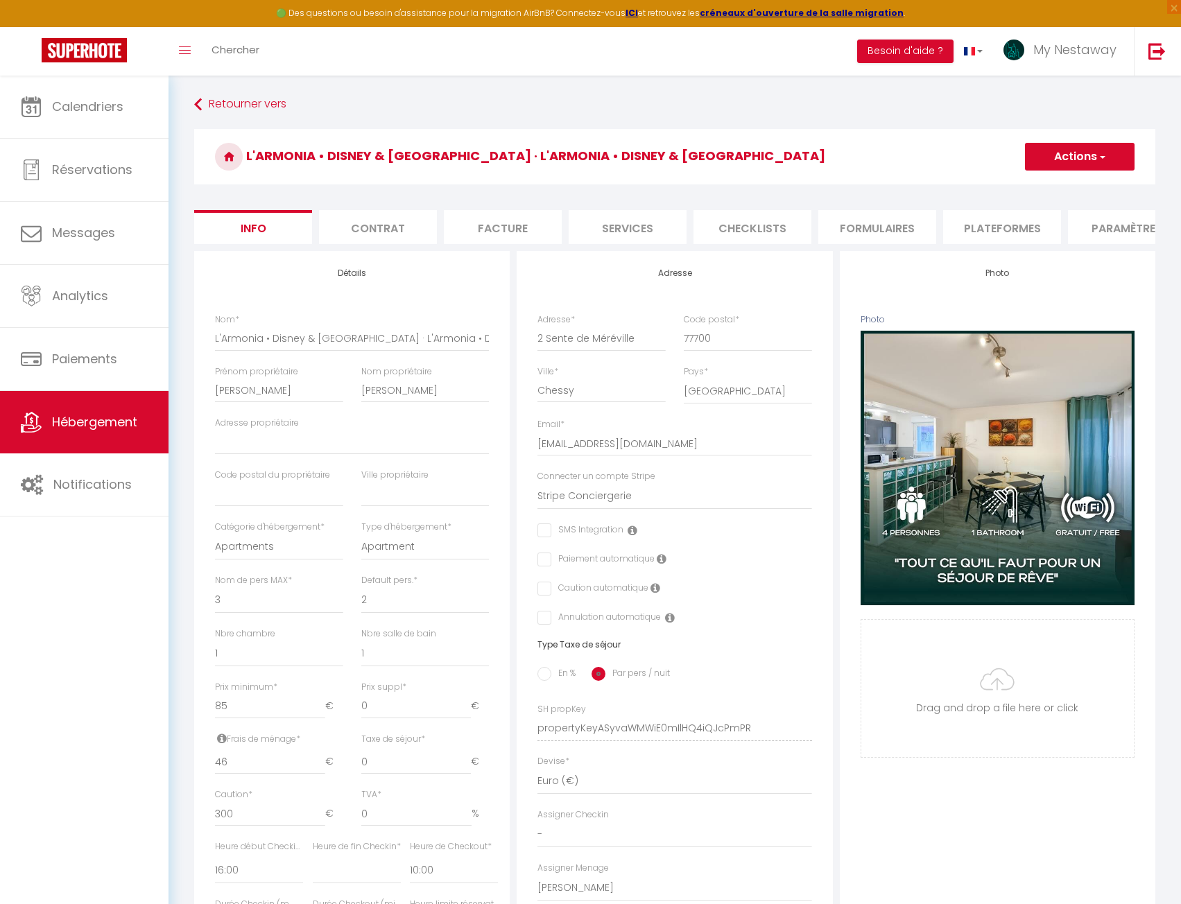
click at [394, 227] on li "Contrat" at bounding box center [378, 227] width 118 height 34
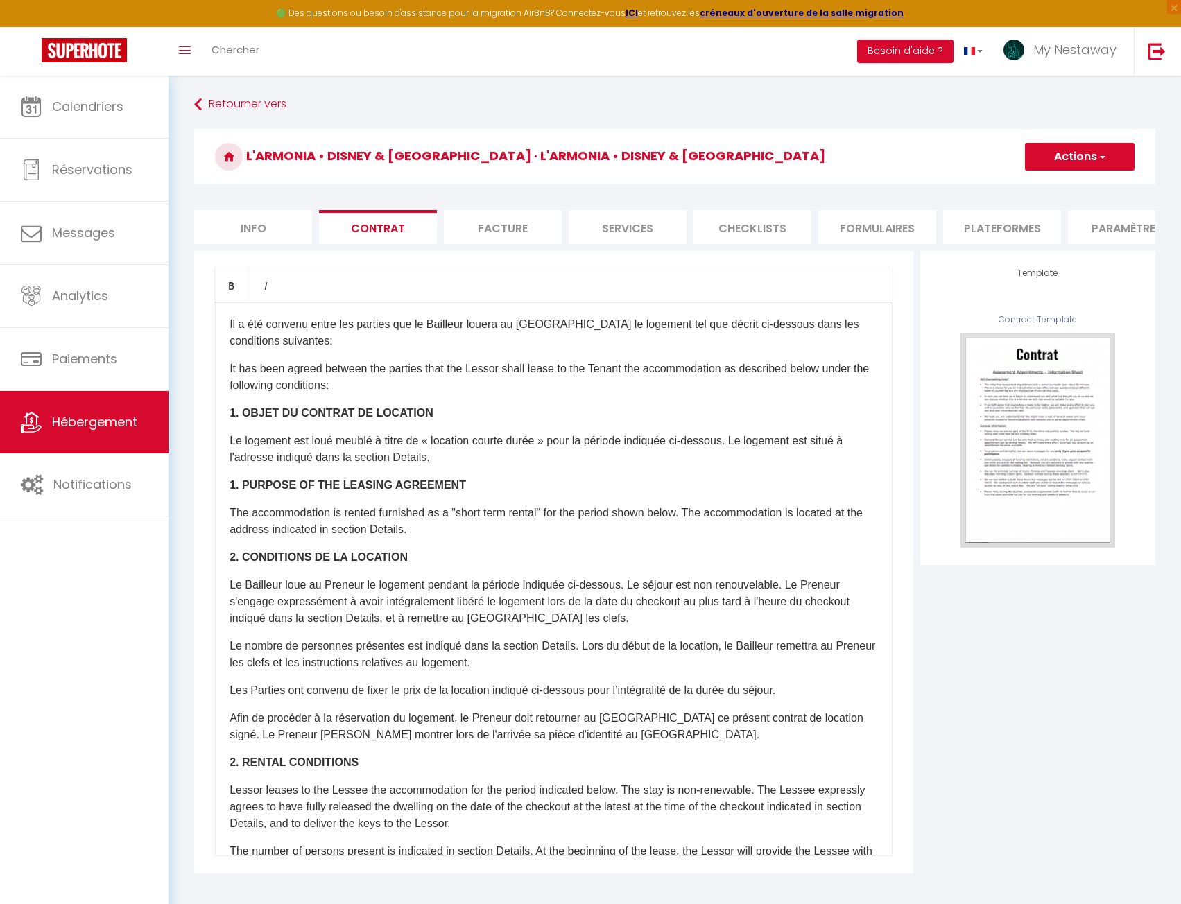
click at [508, 227] on li "Facture" at bounding box center [503, 227] width 118 height 34
select select
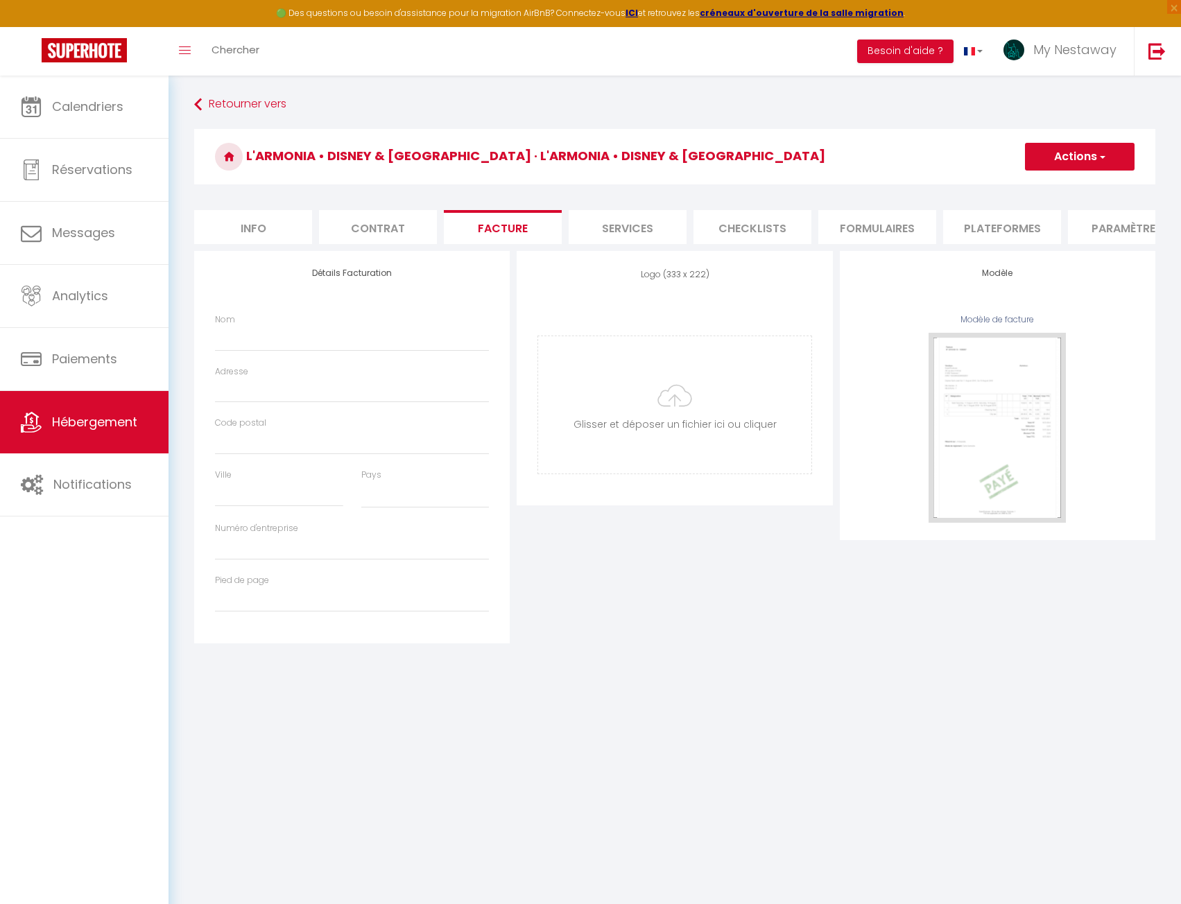
click at [619, 224] on li "Services" at bounding box center [628, 227] width 118 height 34
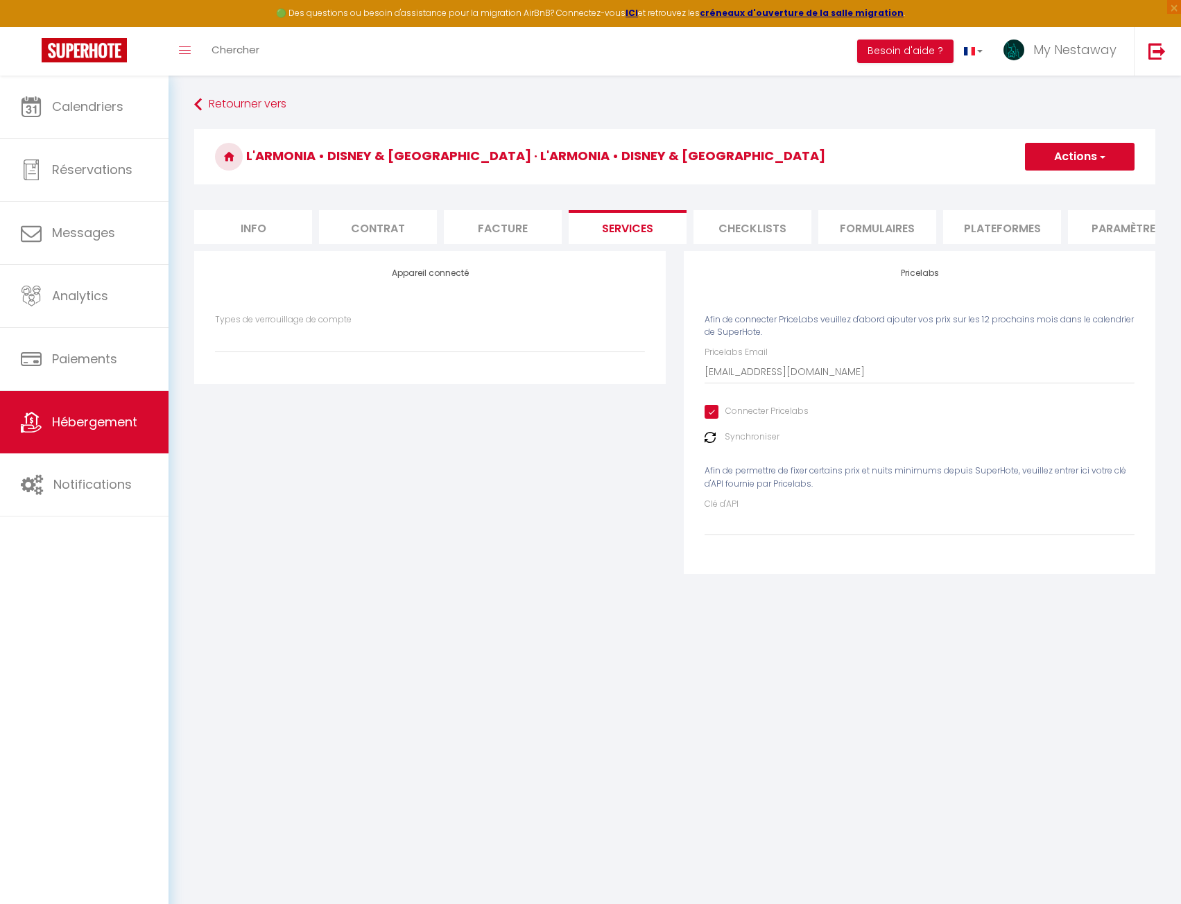
select select
click at [721, 227] on li "Checklists" at bounding box center [753, 227] width 118 height 34
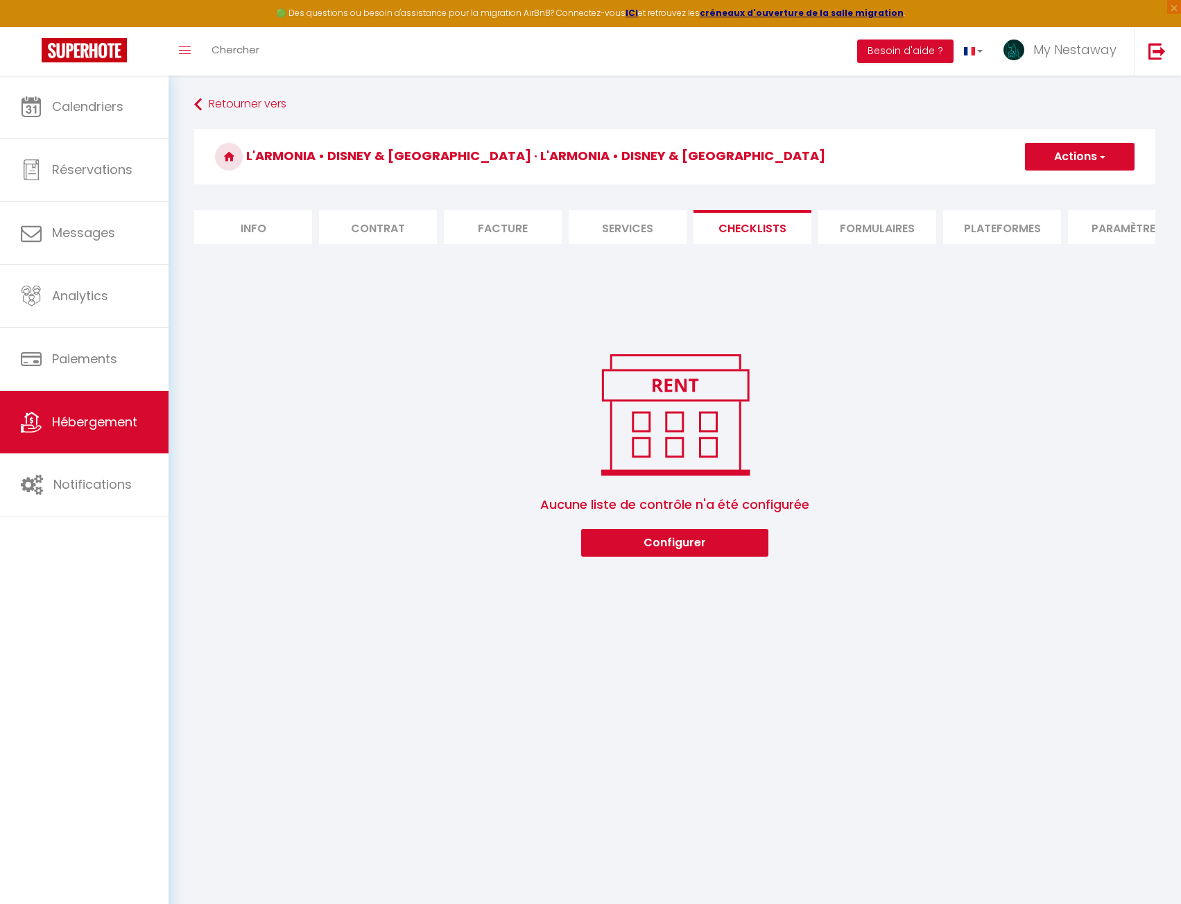
click at [867, 230] on li "Formulaires" at bounding box center [877, 227] width 118 height 34
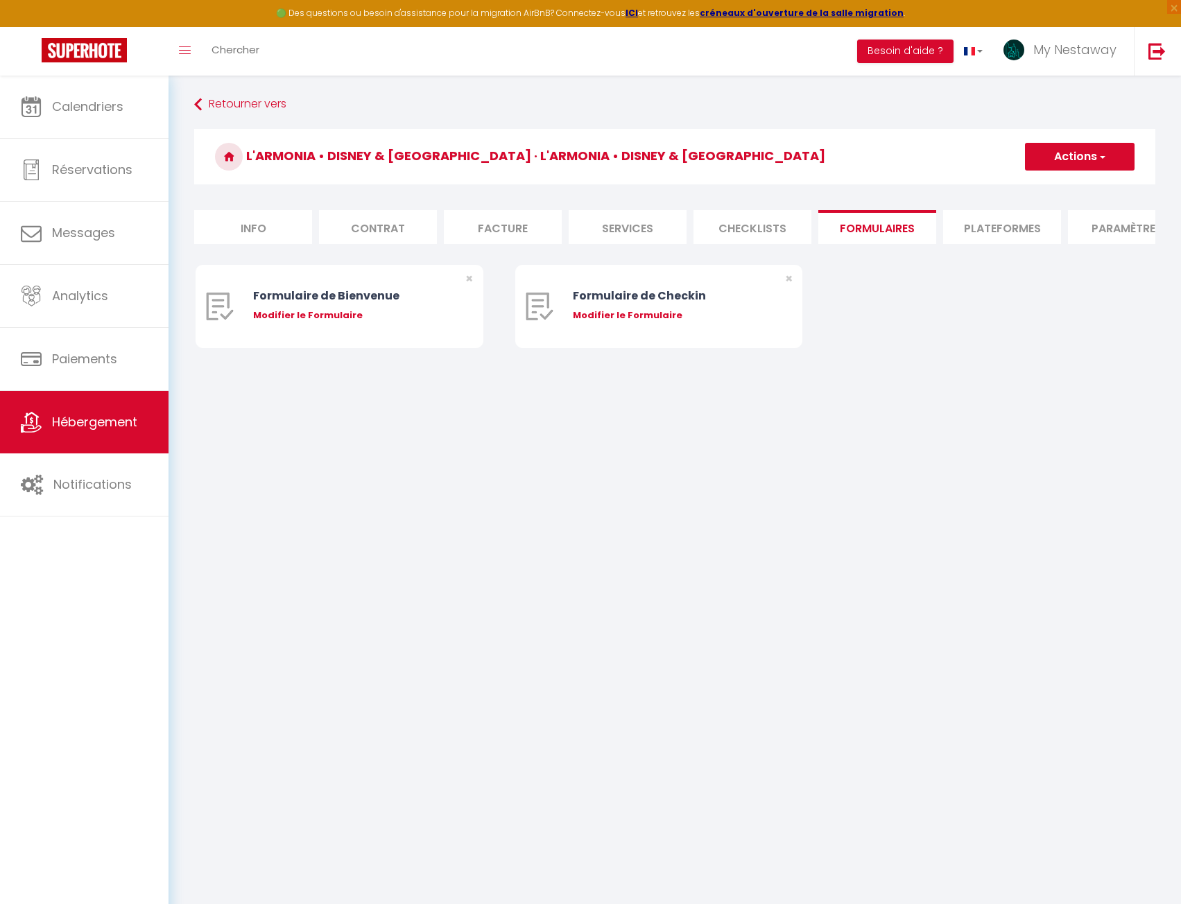
click at [1025, 230] on li "Plateformes" at bounding box center [1002, 227] width 118 height 34
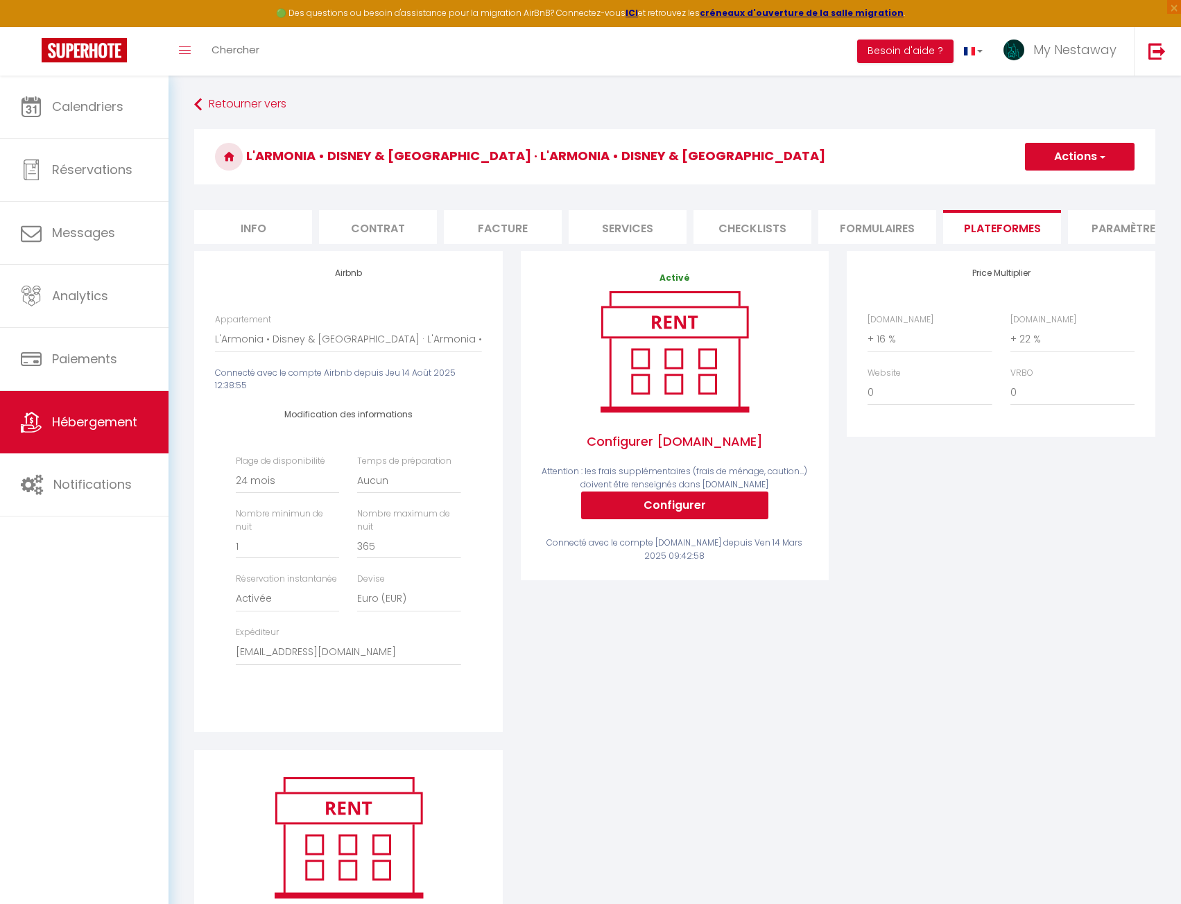
click at [1110, 224] on li "Paramètres" at bounding box center [1127, 227] width 118 height 34
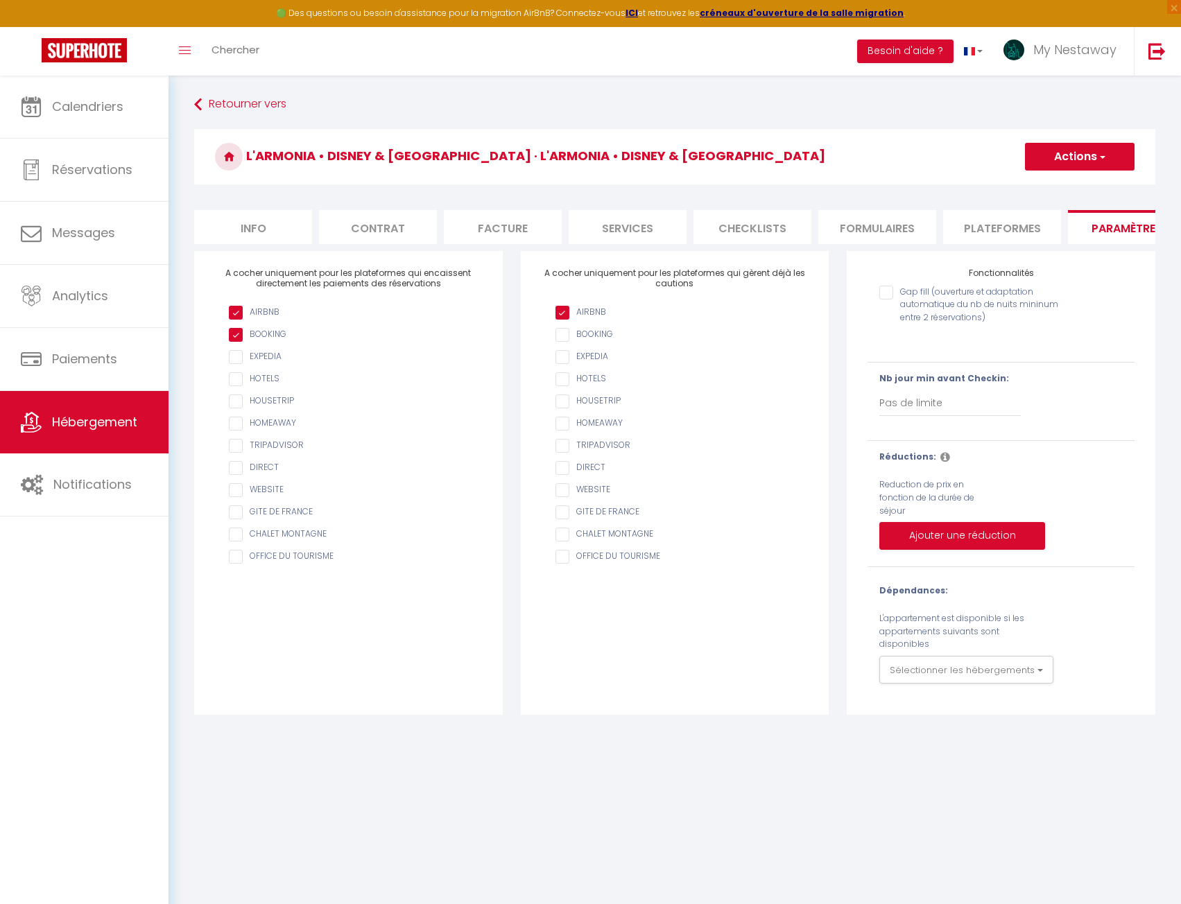
scroll to position [0, 287]
click at [943, 232] on li "website" at bounding box center [965, 227] width 118 height 34
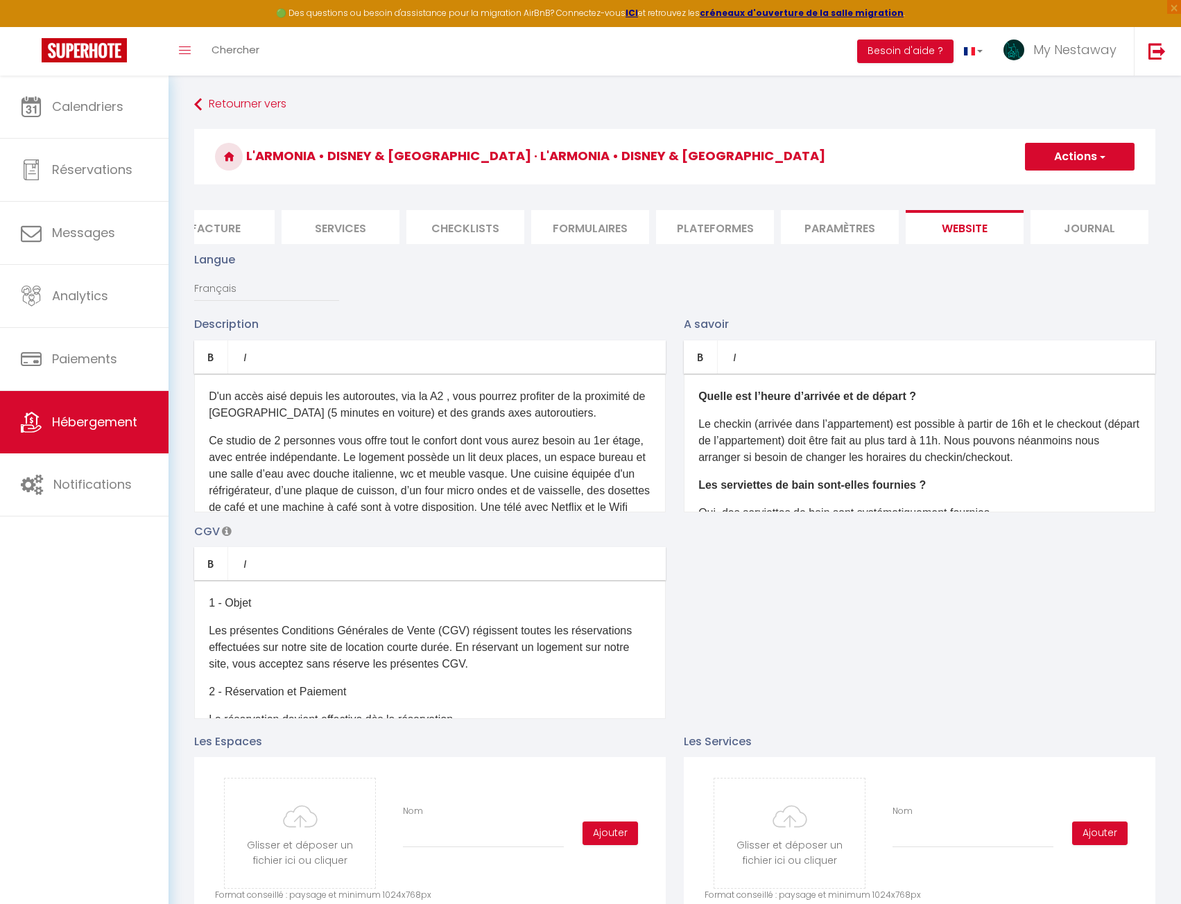
click at [1049, 234] on li "Journal" at bounding box center [1090, 227] width 118 height 34
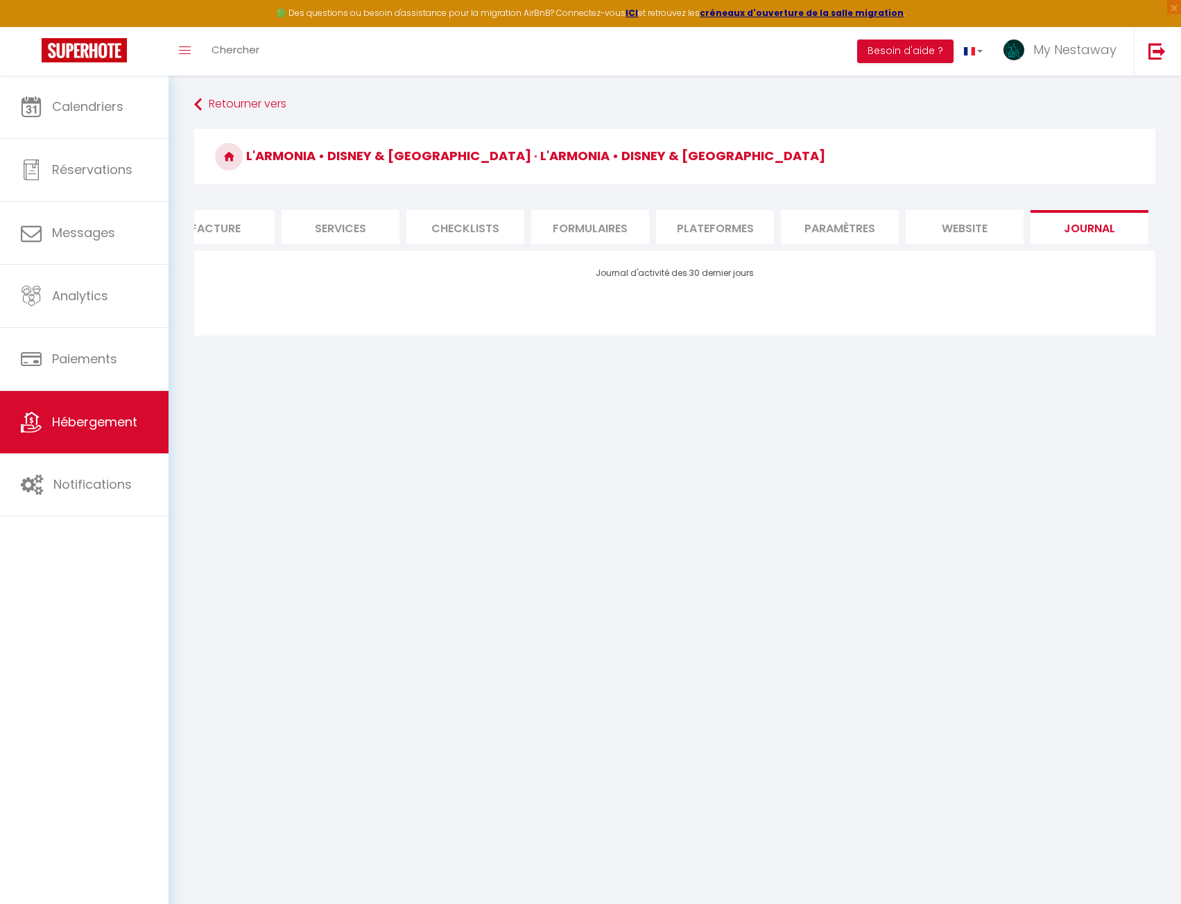
click at [929, 238] on li "website" at bounding box center [965, 227] width 118 height 34
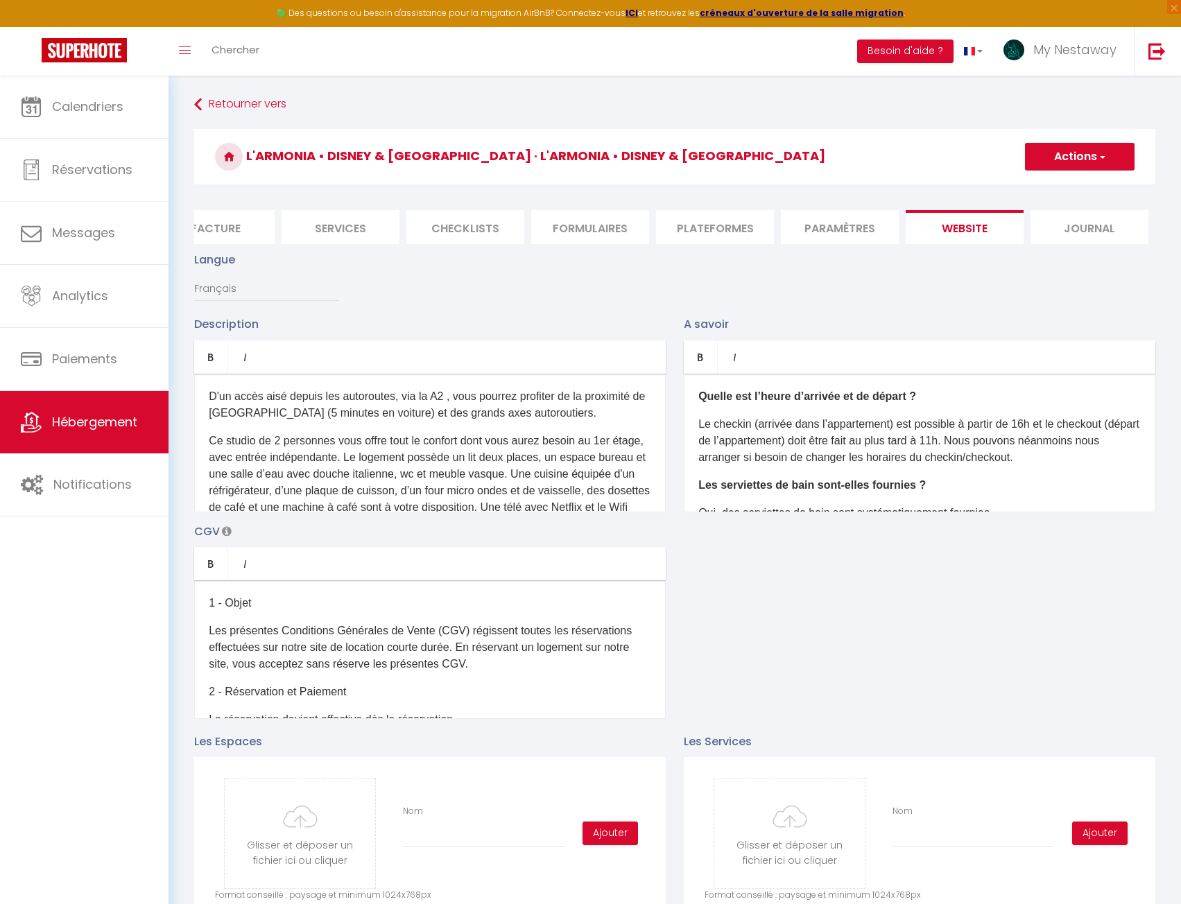
drag, startPoint x: 408, startPoint y: 306, endPoint x: 375, endPoint y: 300, distance: 33.7
click at [408, 306] on div "Langue Français Anglais Portugais Espagnol [GEOGRAPHIC_DATA]" at bounding box center [674, 283] width 979 height 64
click at [94, 121] on link "Calendriers" at bounding box center [84, 107] width 169 height 62
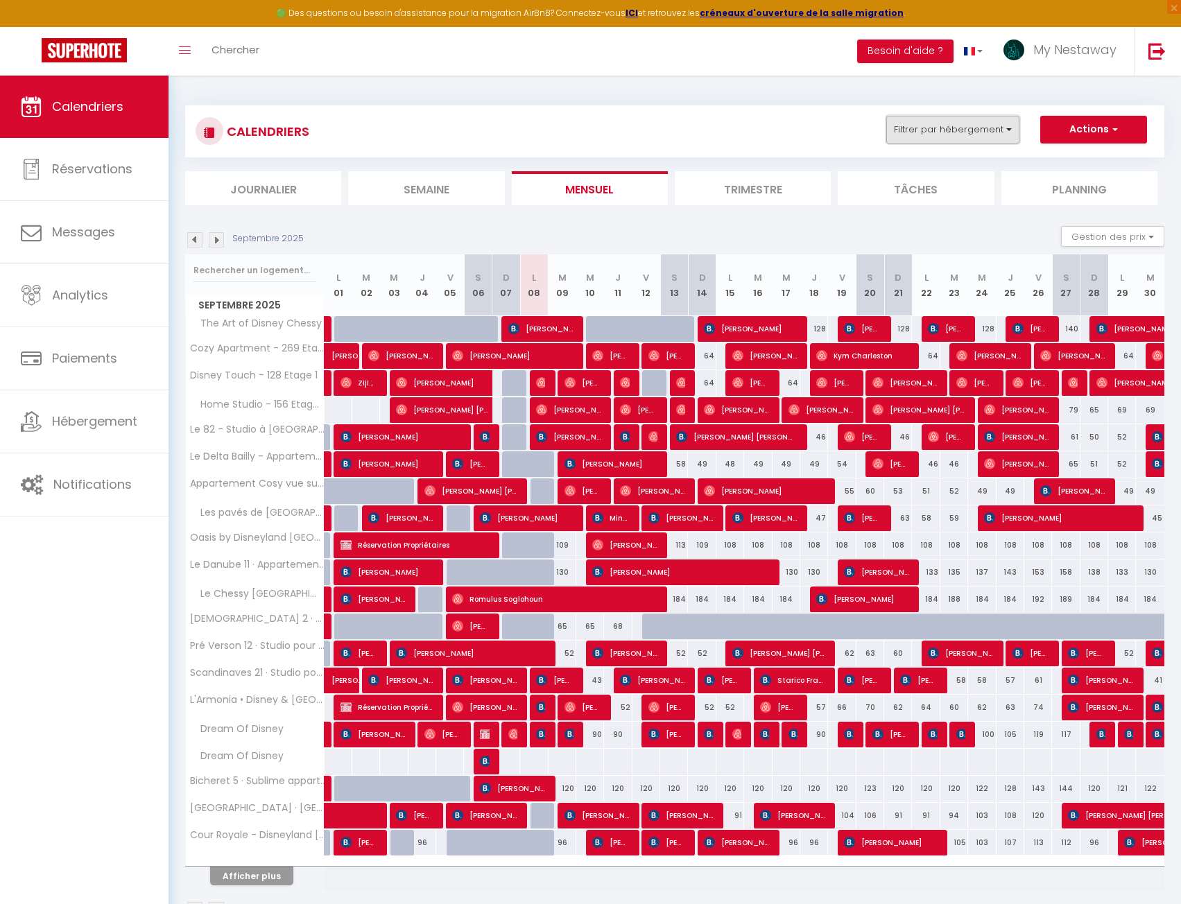
click at [947, 136] on button "Filtrer par hébergement" at bounding box center [952, 130] width 133 height 28
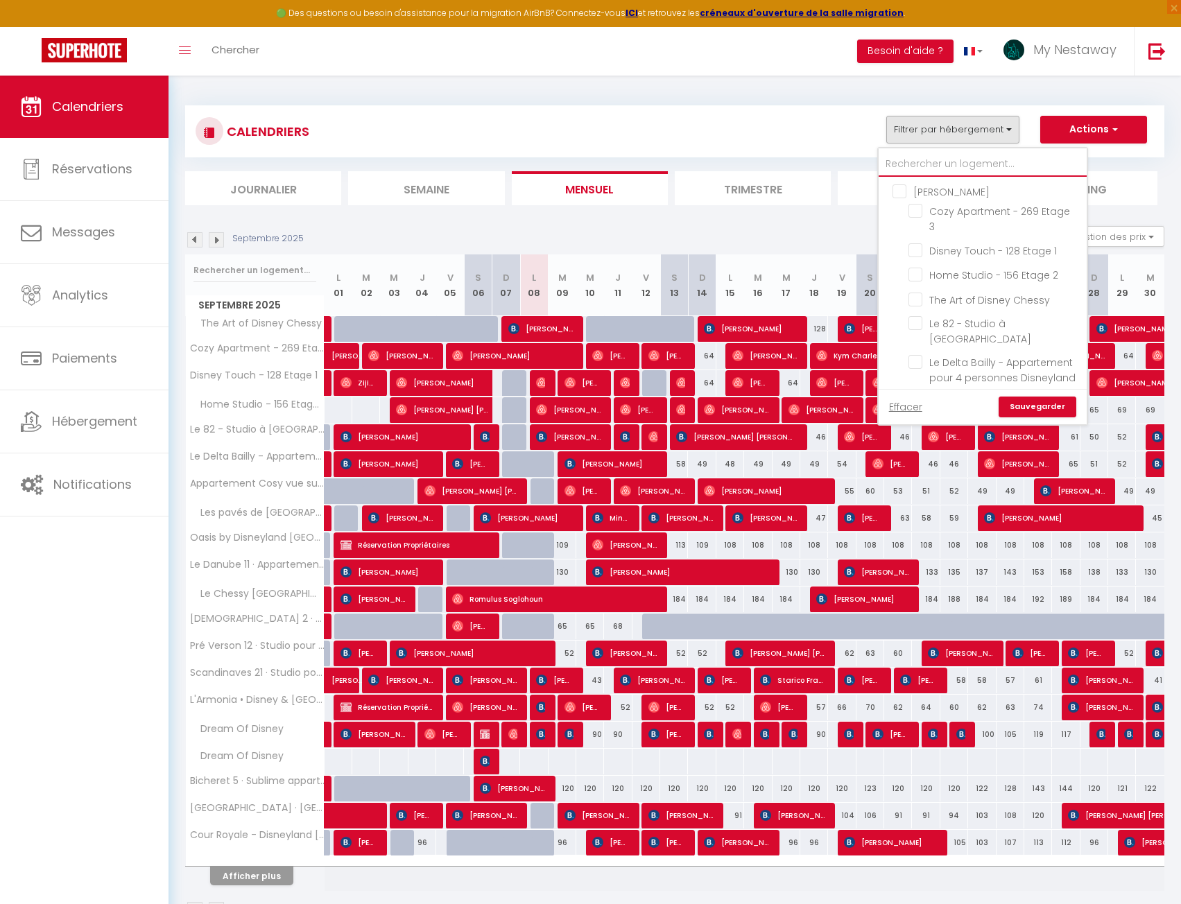
click at [943, 166] on input "text" at bounding box center [983, 164] width 208 height 25
type input "da"
checkbox input "false"
type input "[PERSON_NAME]"
checkbox input "false"
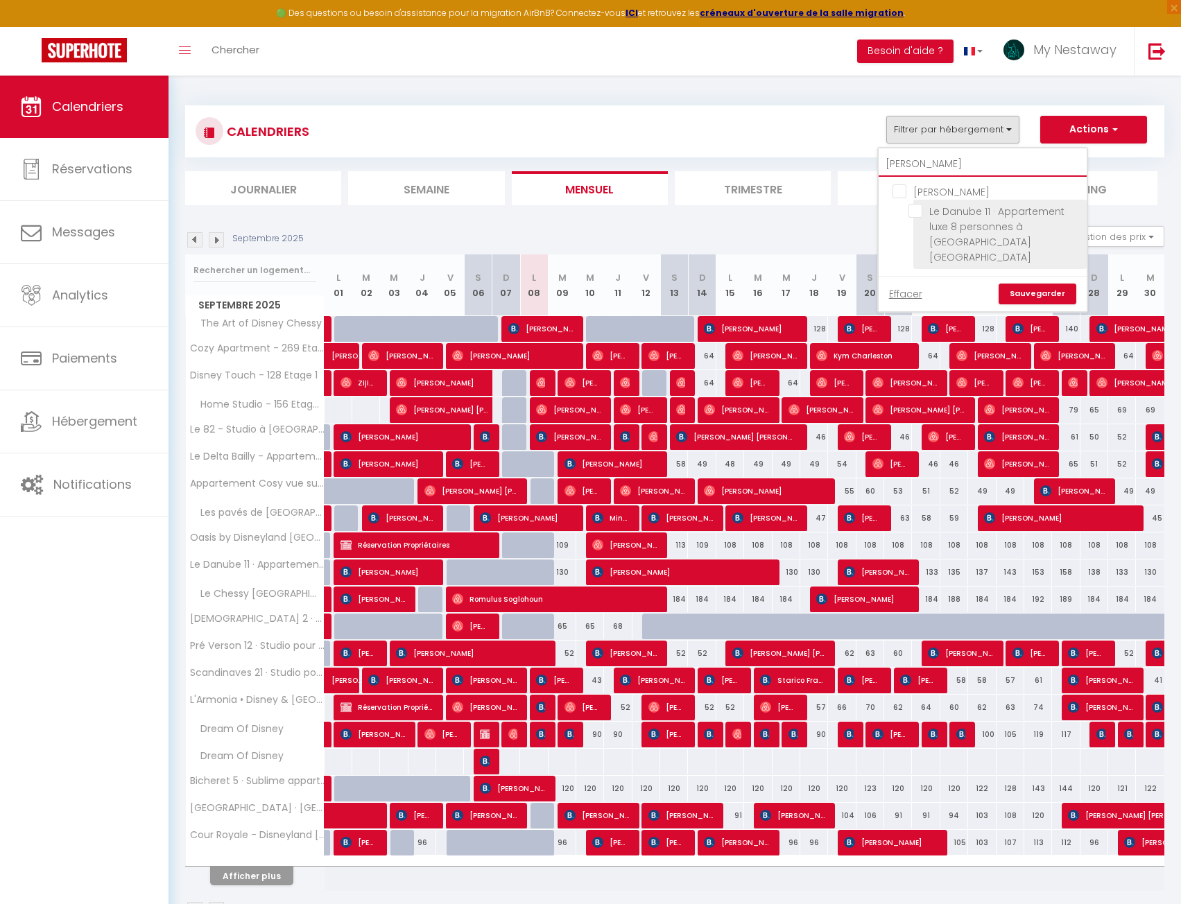
type input "[PERSON_NAME]"
click at [953, 221] on span "Le Danube 11 · Appartement luxe 8 personnes à [GEOGRAPHIC_DATA] [GEOGRAPHIC_DAT…" at bounding box center [996, 235] width 135 height 60
click at [953, 218] on input "Le Danube 11 · Appartement luxe 8 personnes à [GEOGRAPHIC_DATA] [GEOGRAPHIC_DAT…" at bounding box center [994, 211] width 173 height 14
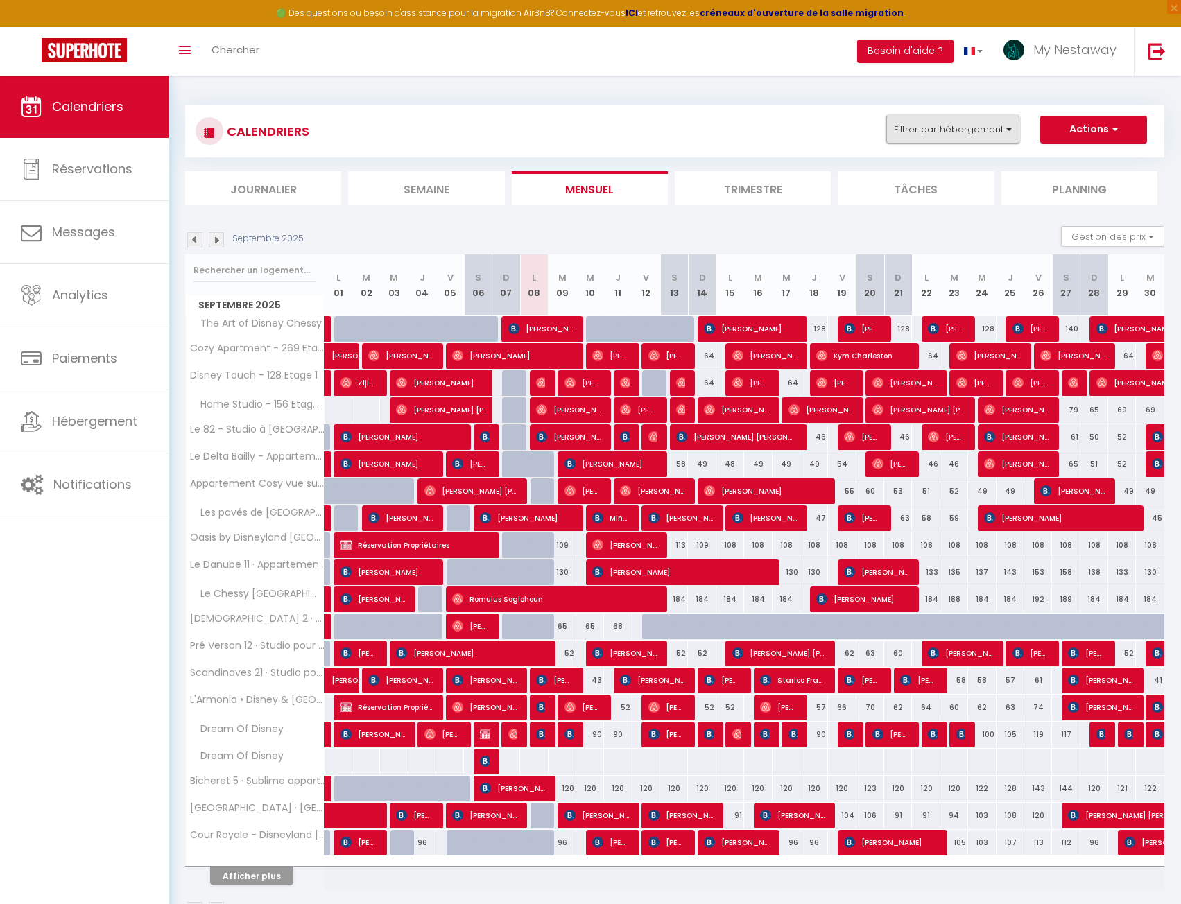
click at [947, 137] on button "Filtrer par hébergement" at bounding box center [952, 130] width 133 height 28
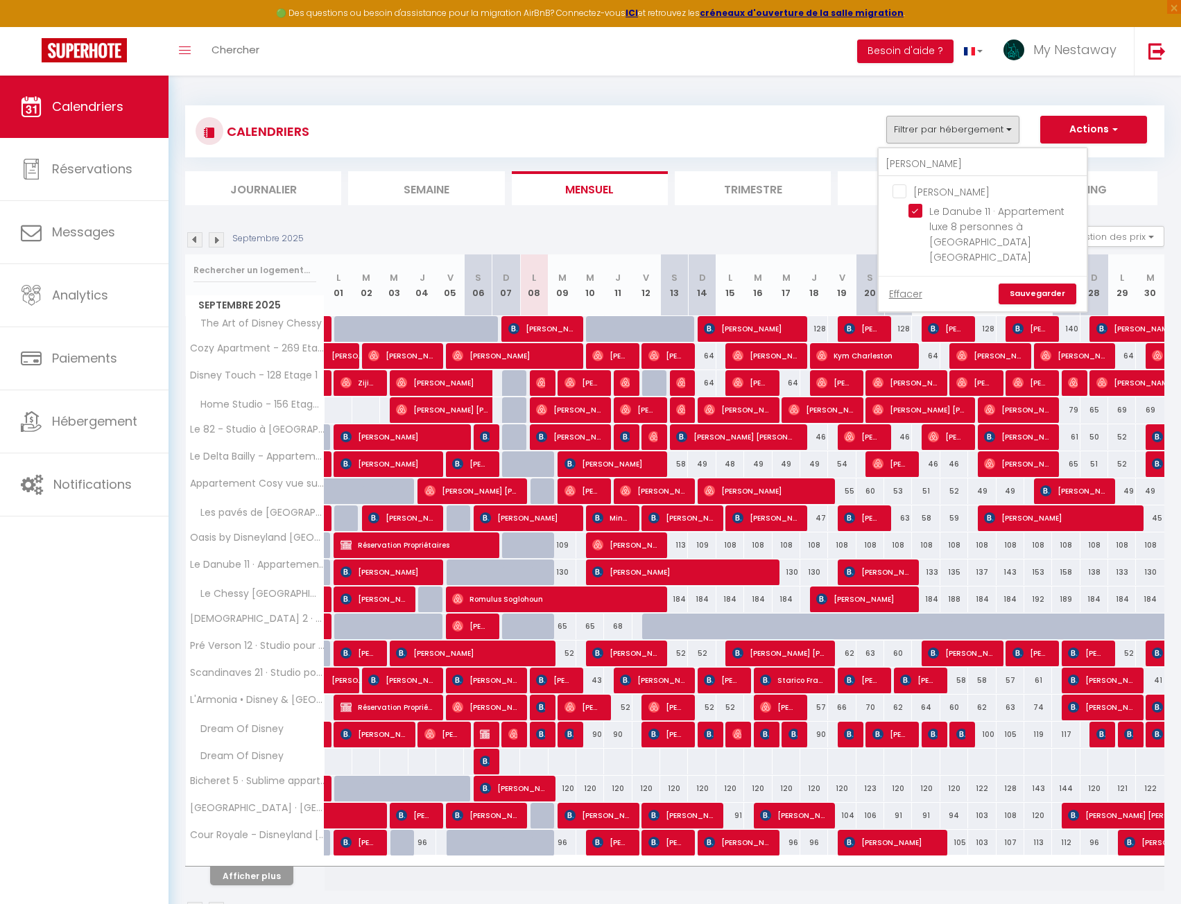
click at [1041, 284] on link "Sauvegarder" at bounding box center [1038, 294] width 78 height 21
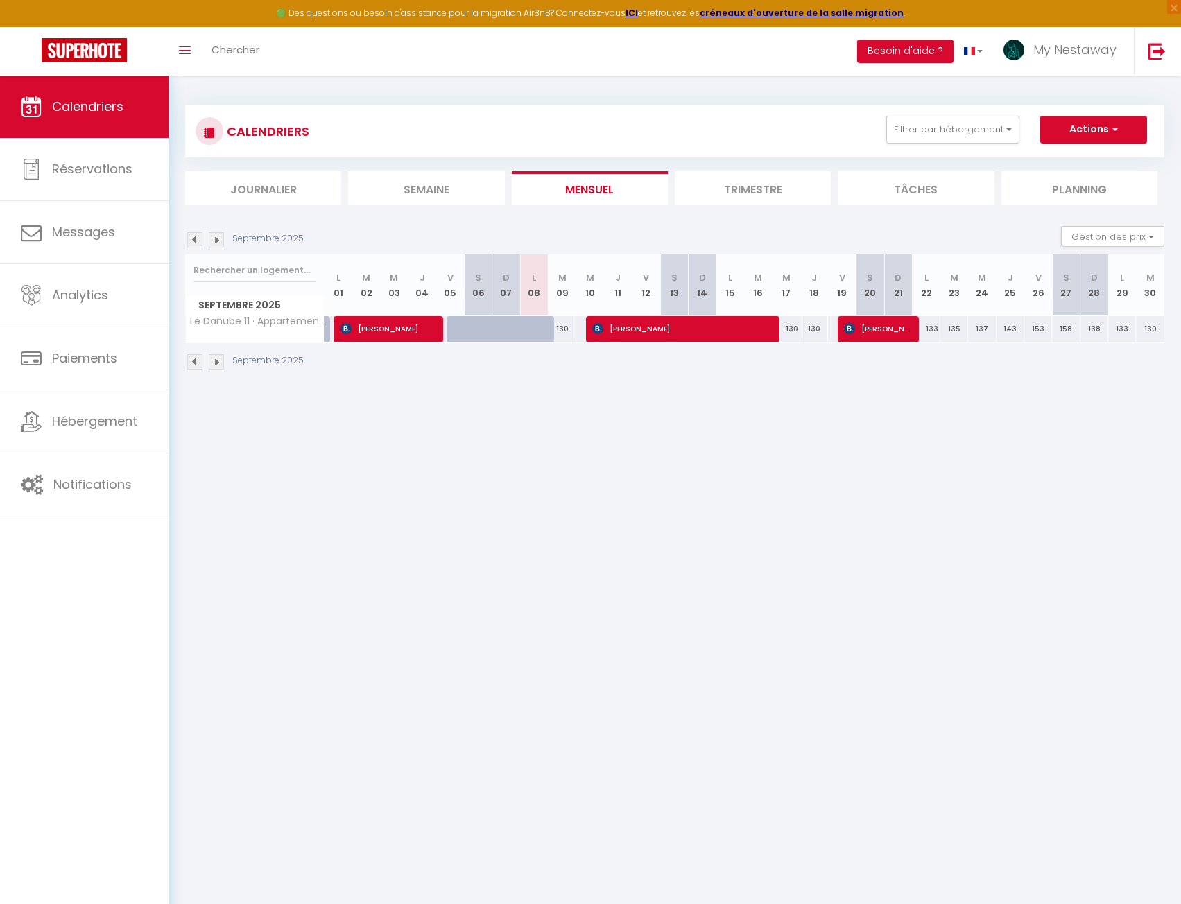
click at [768, 198] on li "Trimestre" at bounding box center [753, 188] width 156 height 34
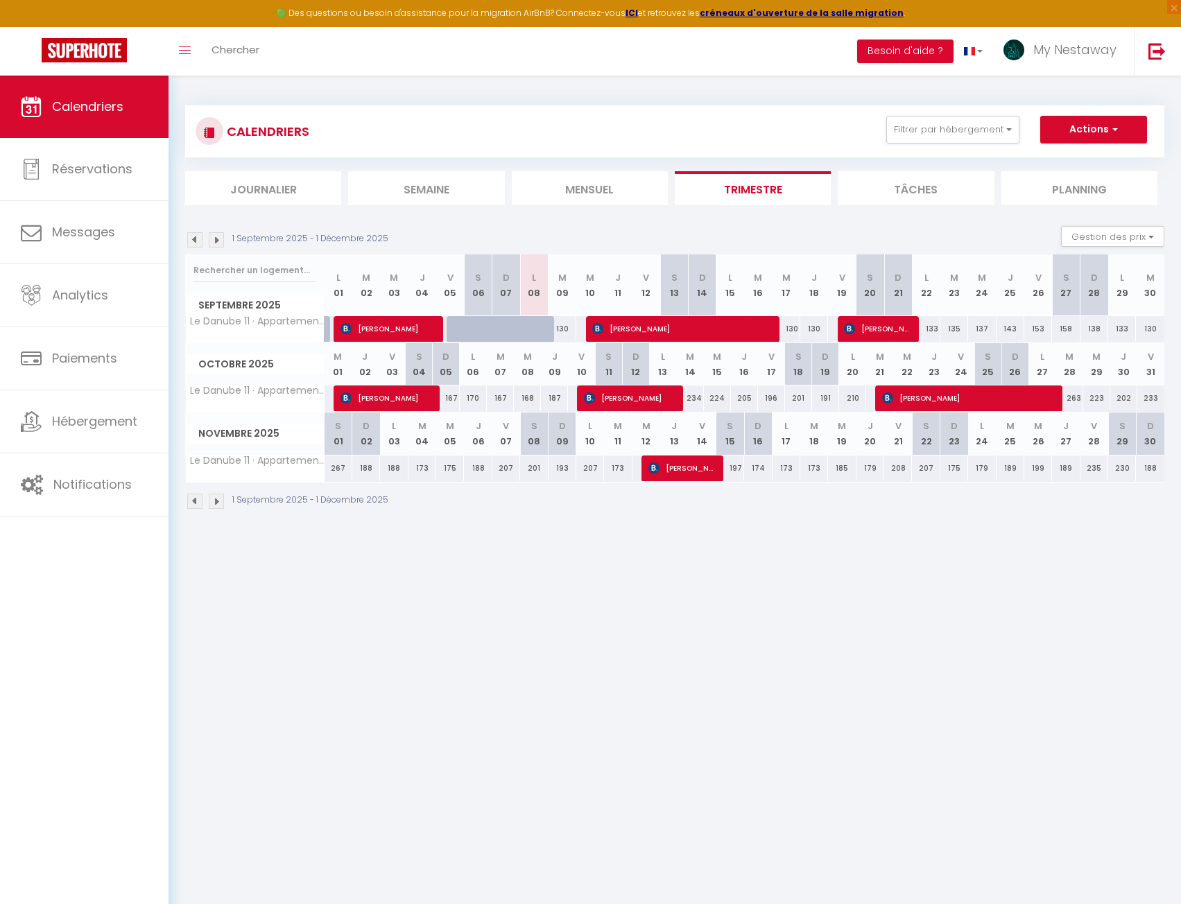
click at [217, 504] on img at bounding box center [216, 501] width 15 height 15
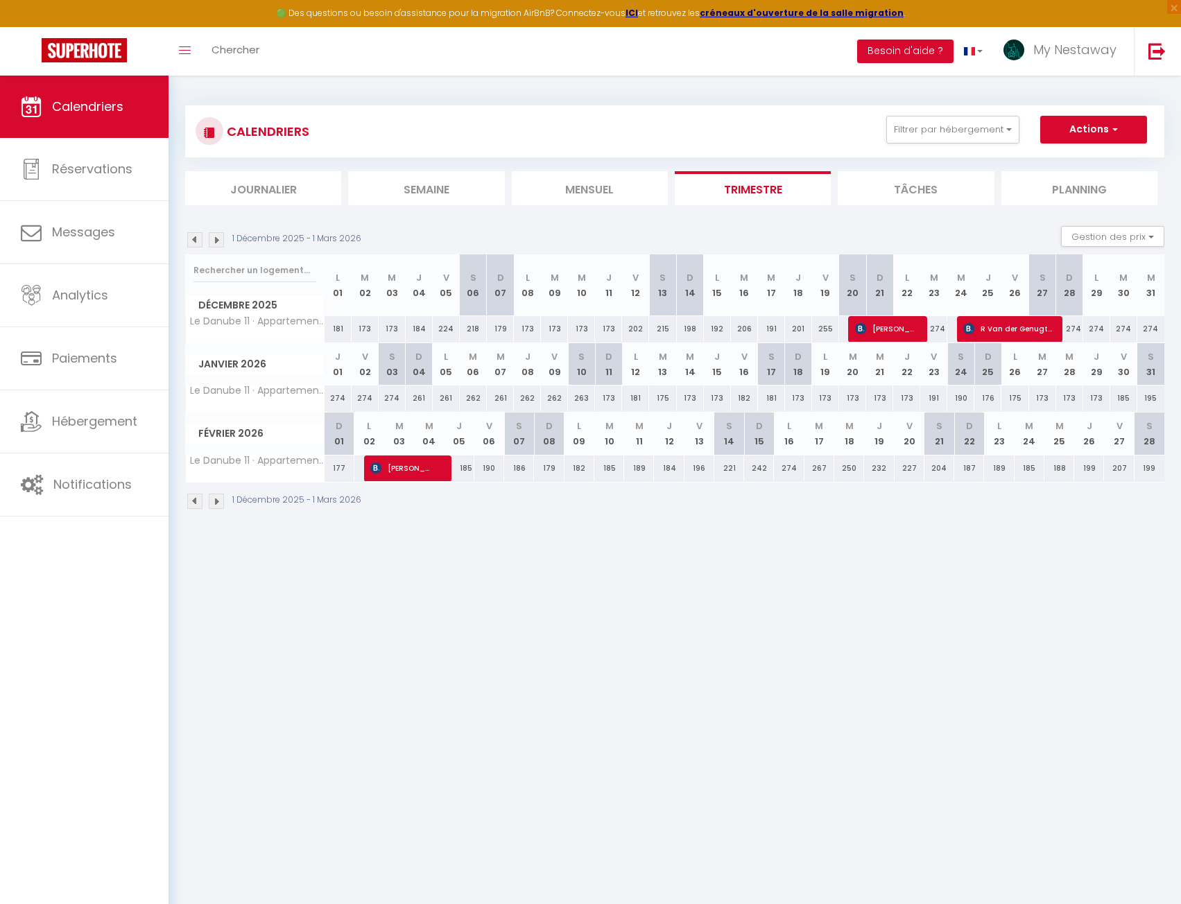
click at [217, 504] on img at bounding box center [216, 501] width 15 height 15
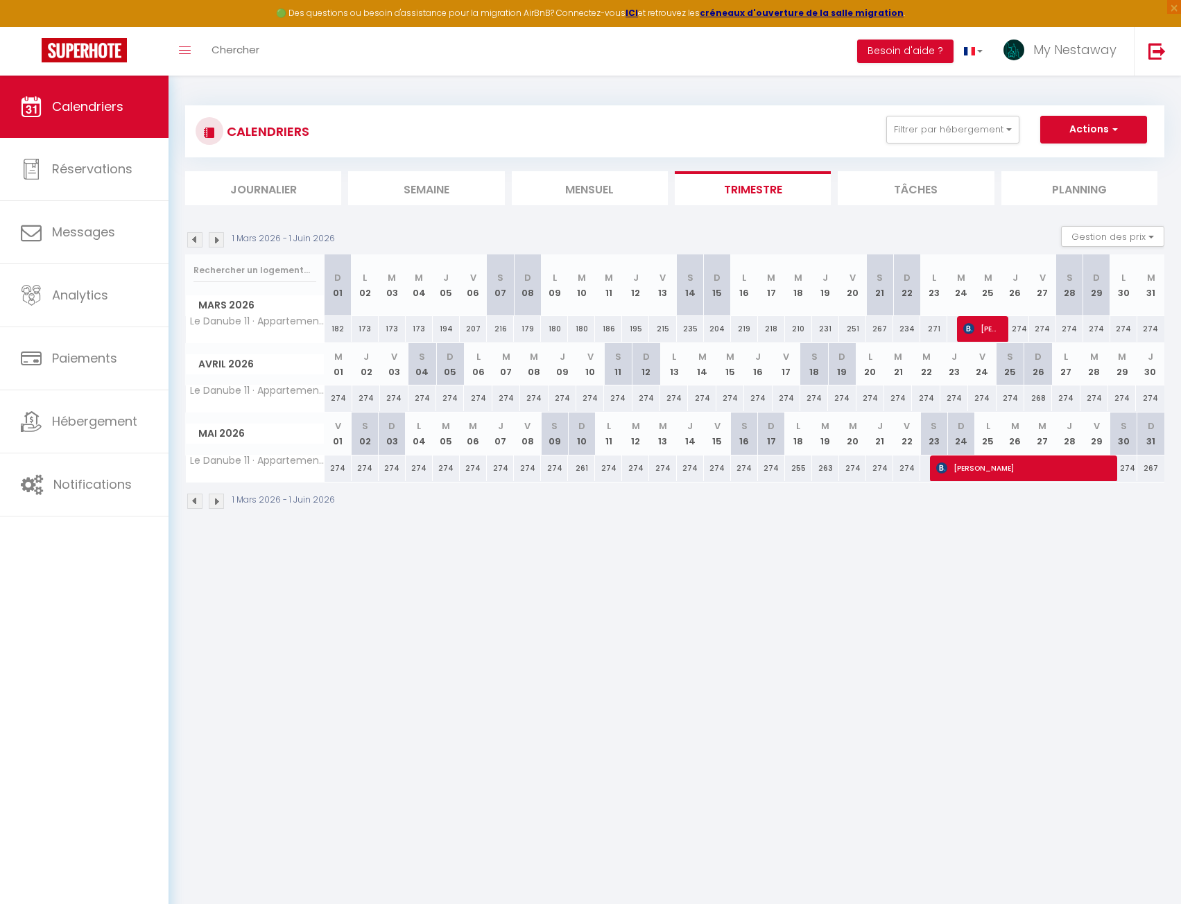
click at [217, 504] on img at bounding box center [216, 501] width 15 height 15
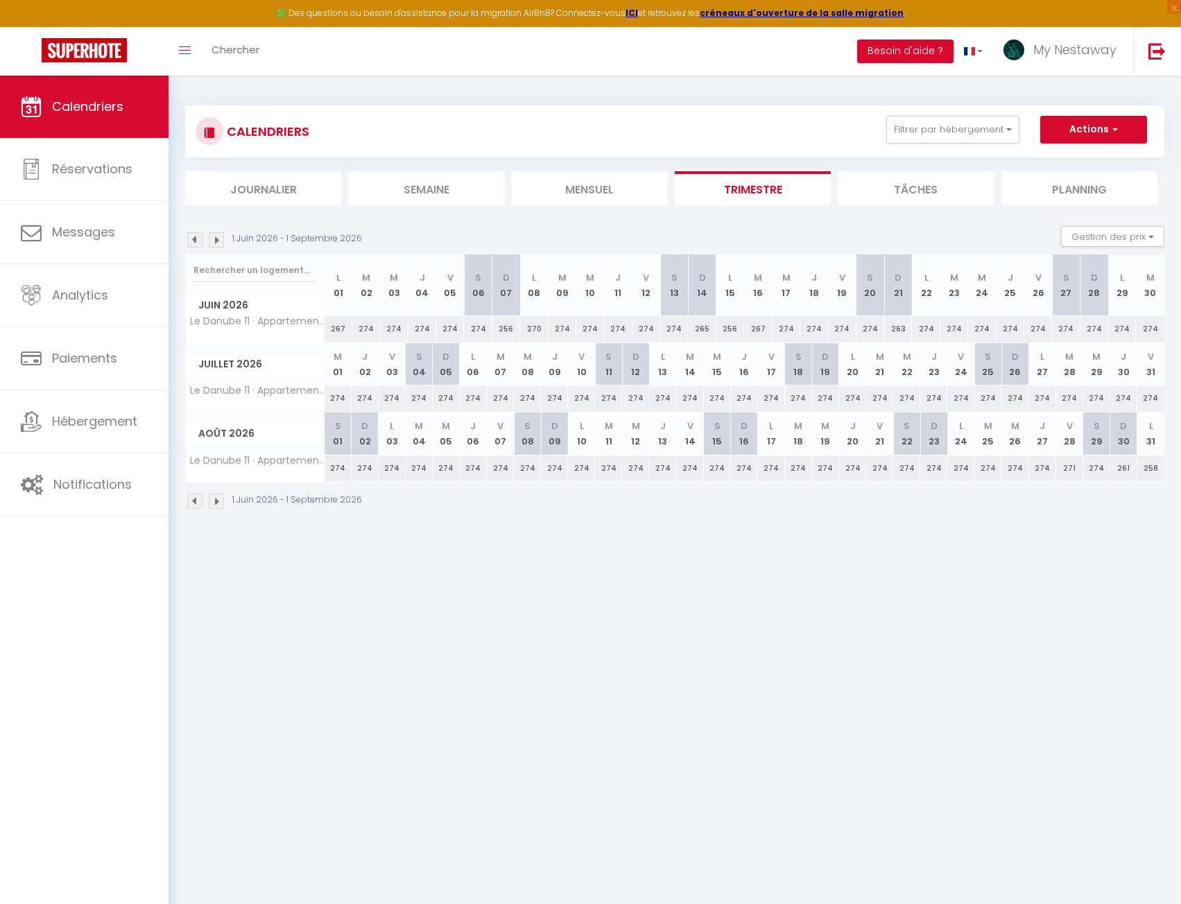
click at [217, 504] on img at bounding box center [216, 501] width 15 height 15
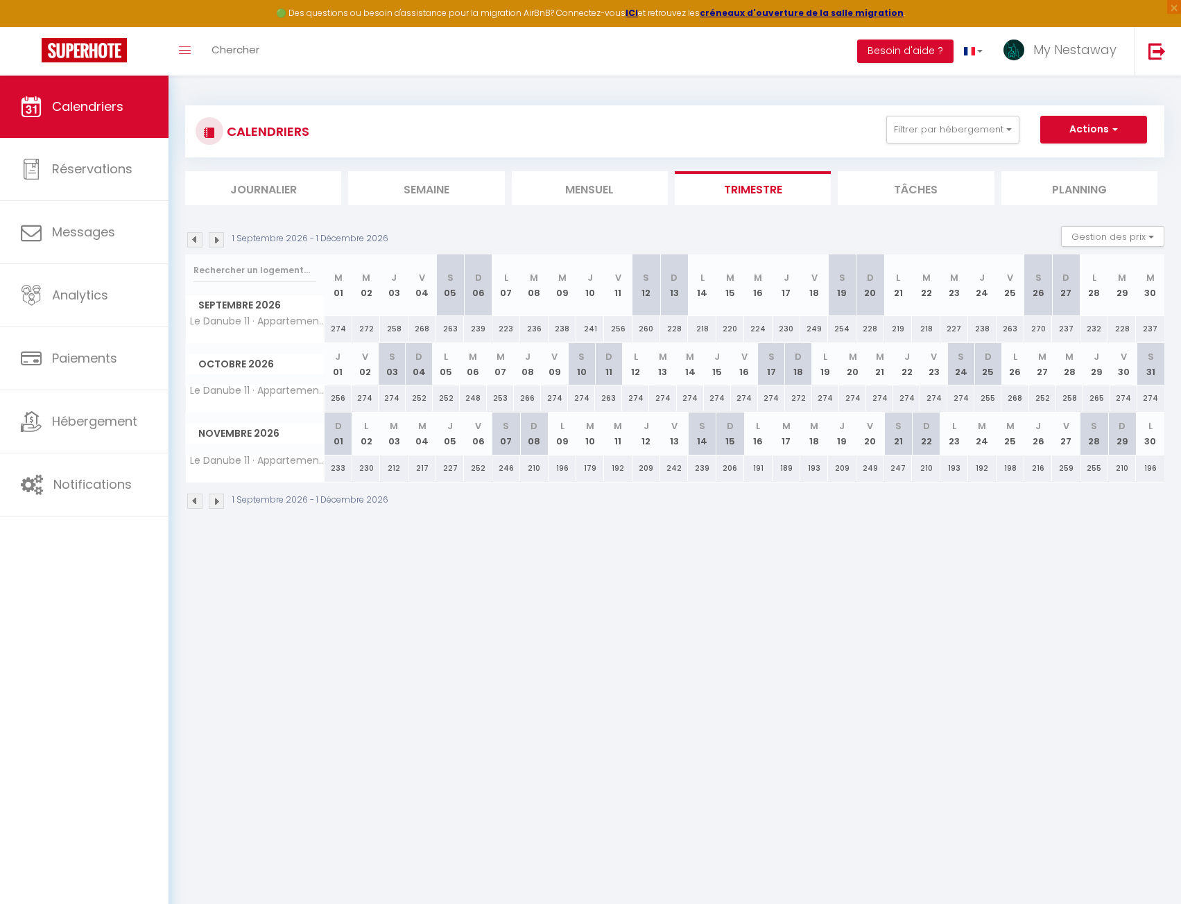
click at [217, 504] on img at bounding box center [216, 501] width 15 height 15
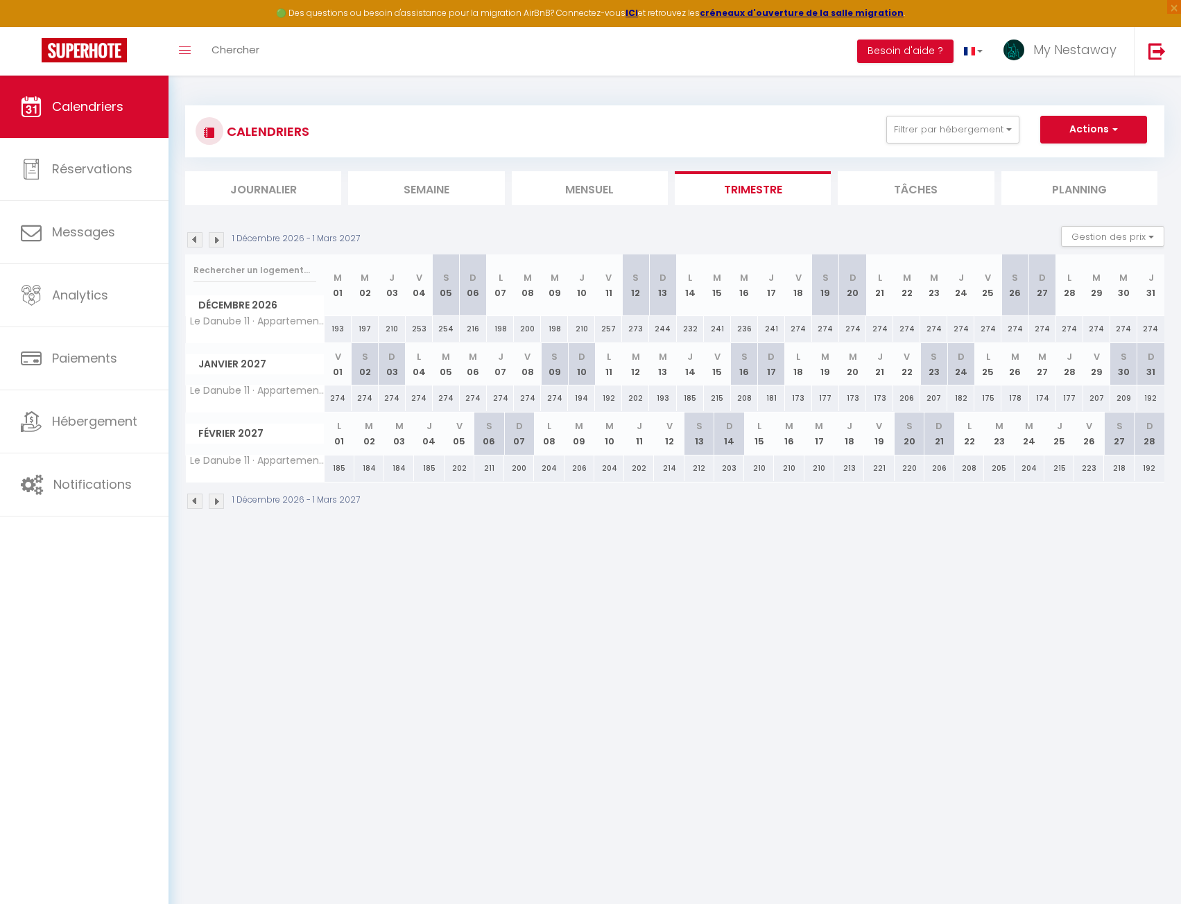
click at [217, 504] on img at bounding box center [216, 501] width 15 height 15
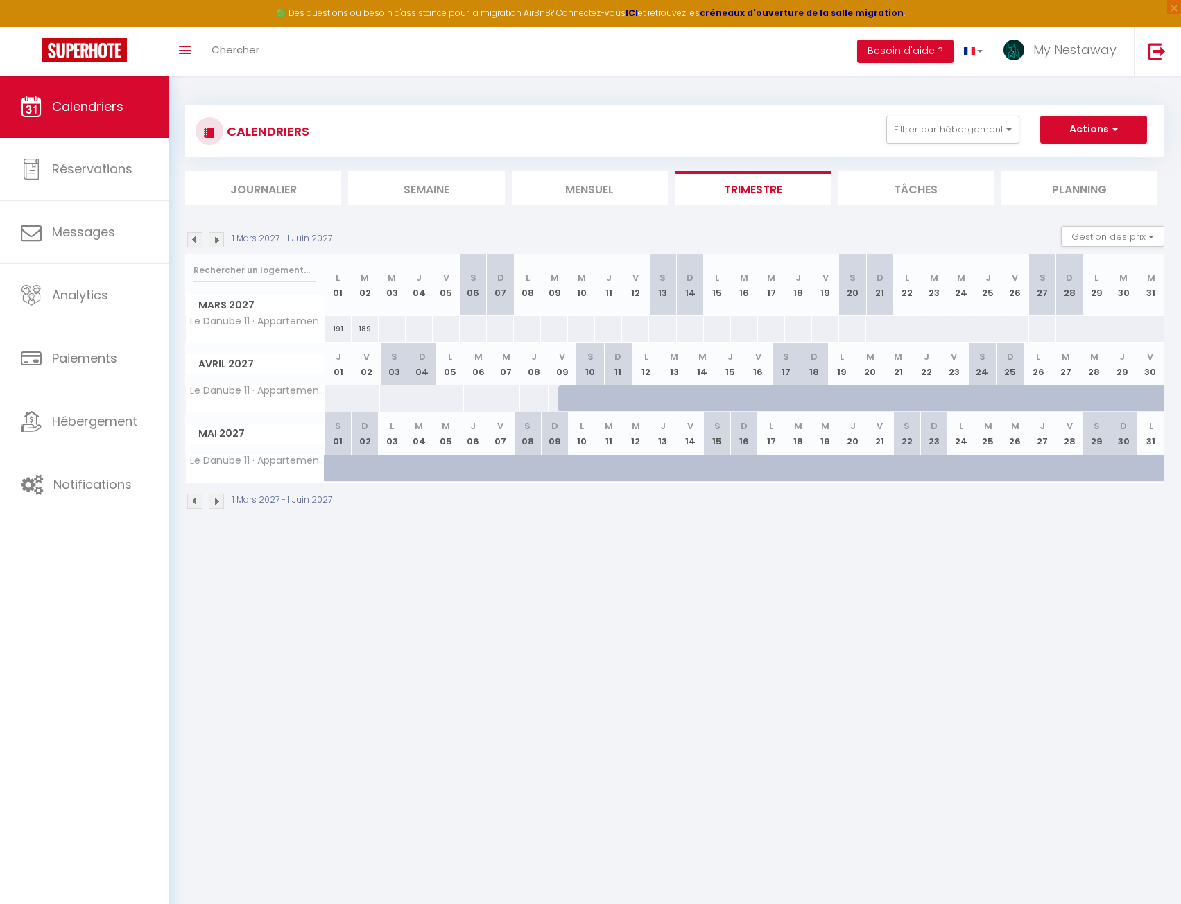
click at [217, 504] on img at bounding box center [216, 501] width 15 height 15
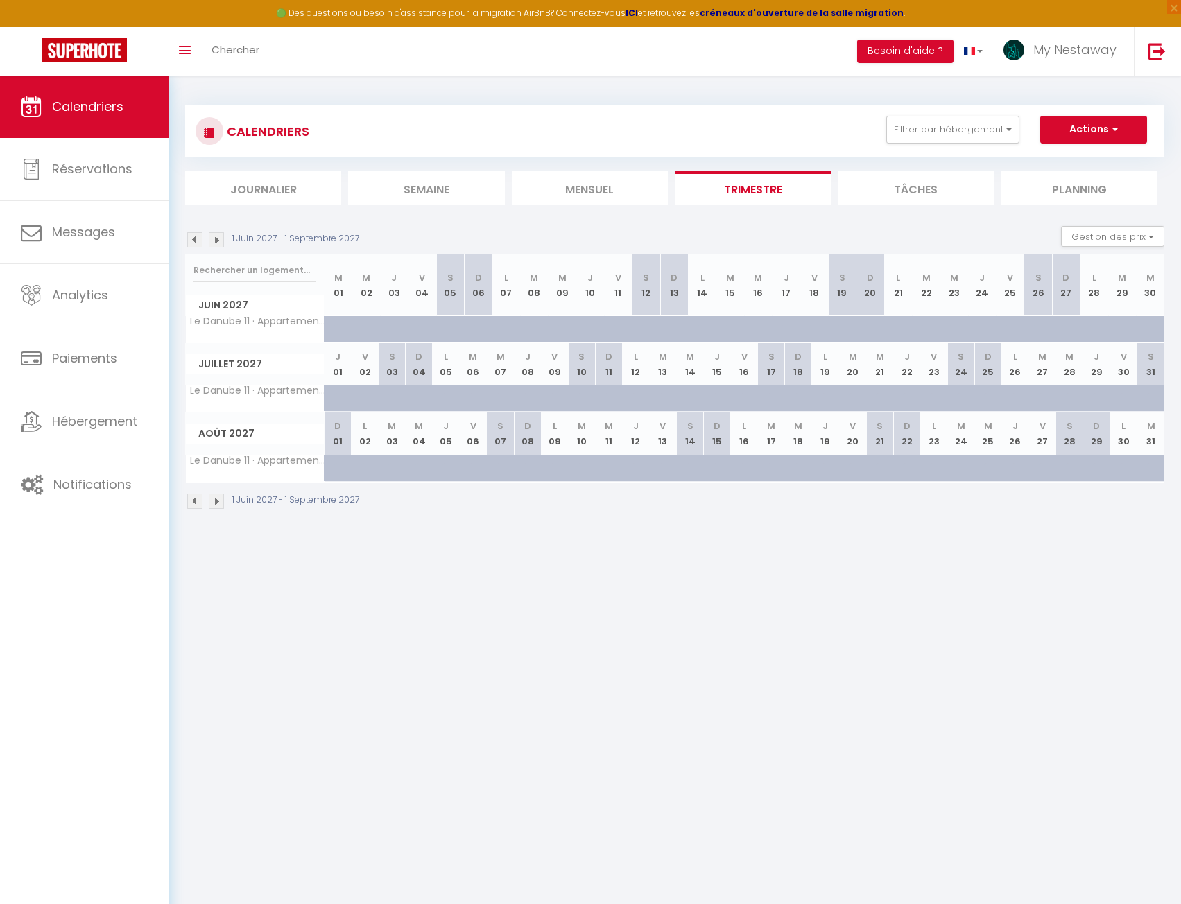
click at [217, 504] on img at bounding box center [216, 501] width 15 height 15
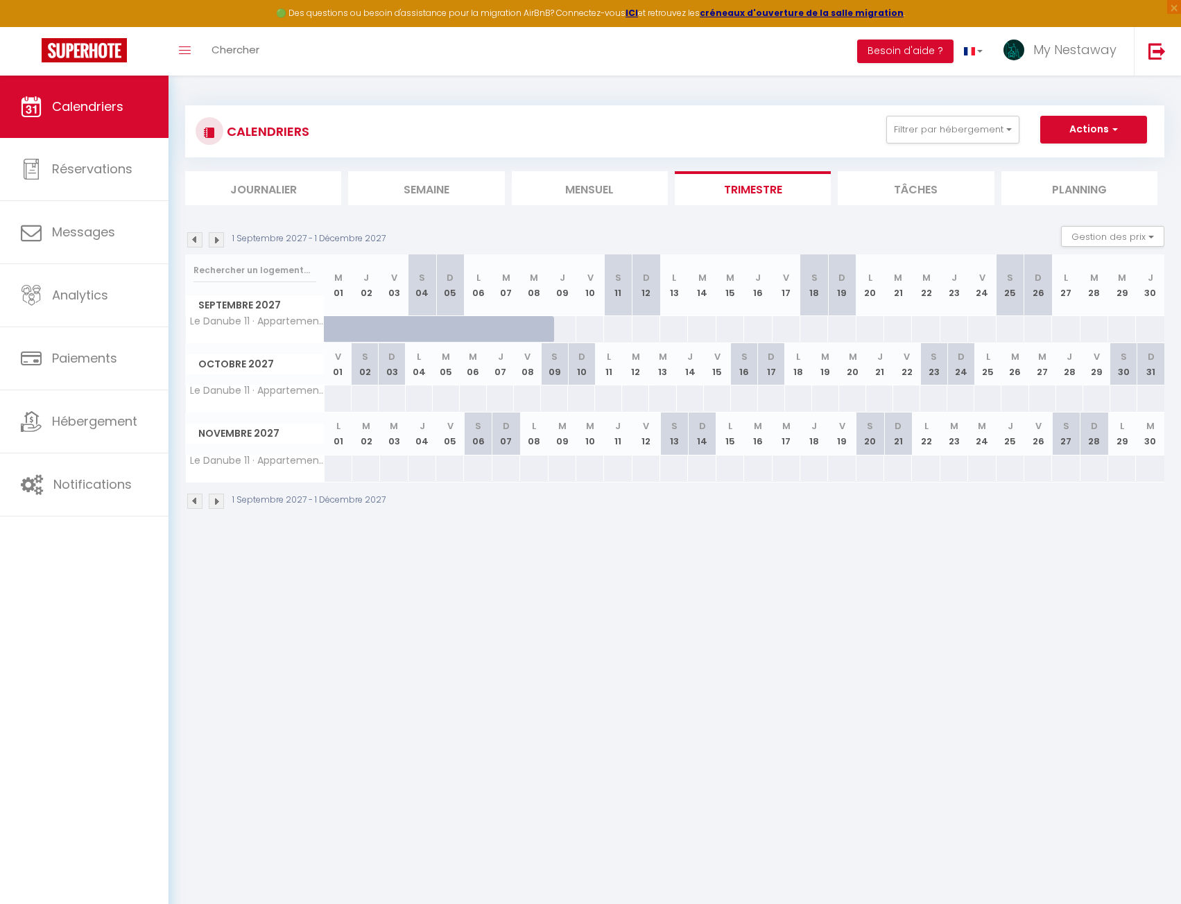
click at [217, 504] on img at bounding box center [216, 501] width 15 height 15
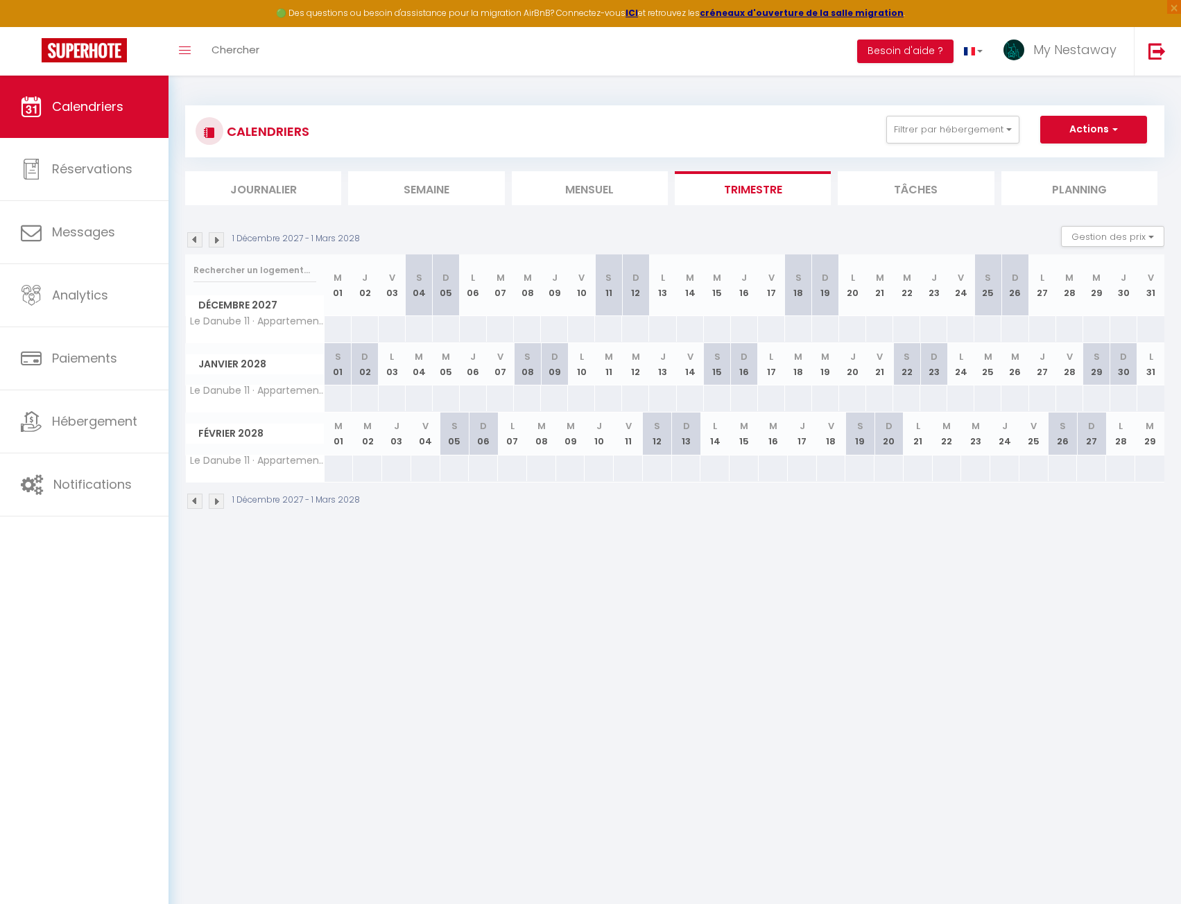
click at [217, 504] on img at bounding box center [216, 501] width 15 height 15
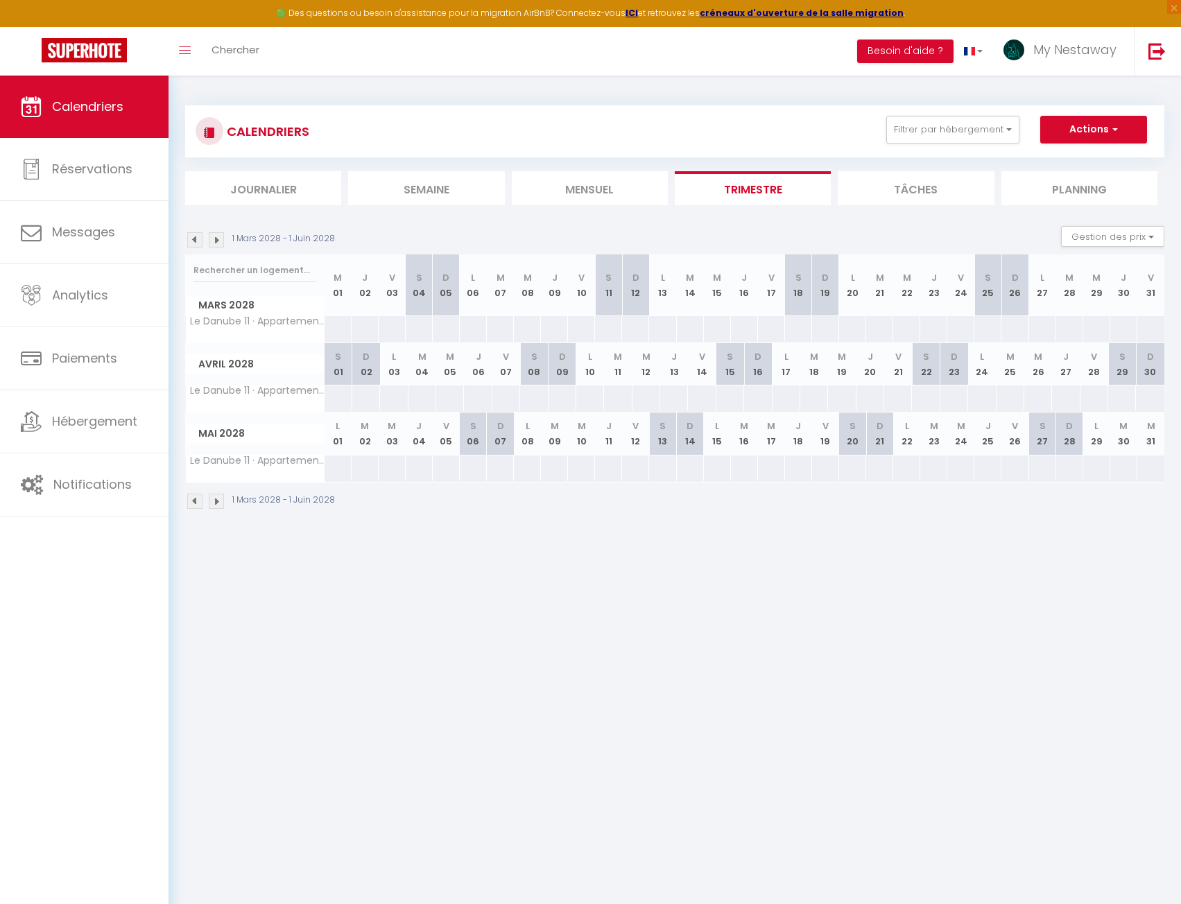
click at [196, 506] on img at bounding box center [194, 501] width 15 height 15
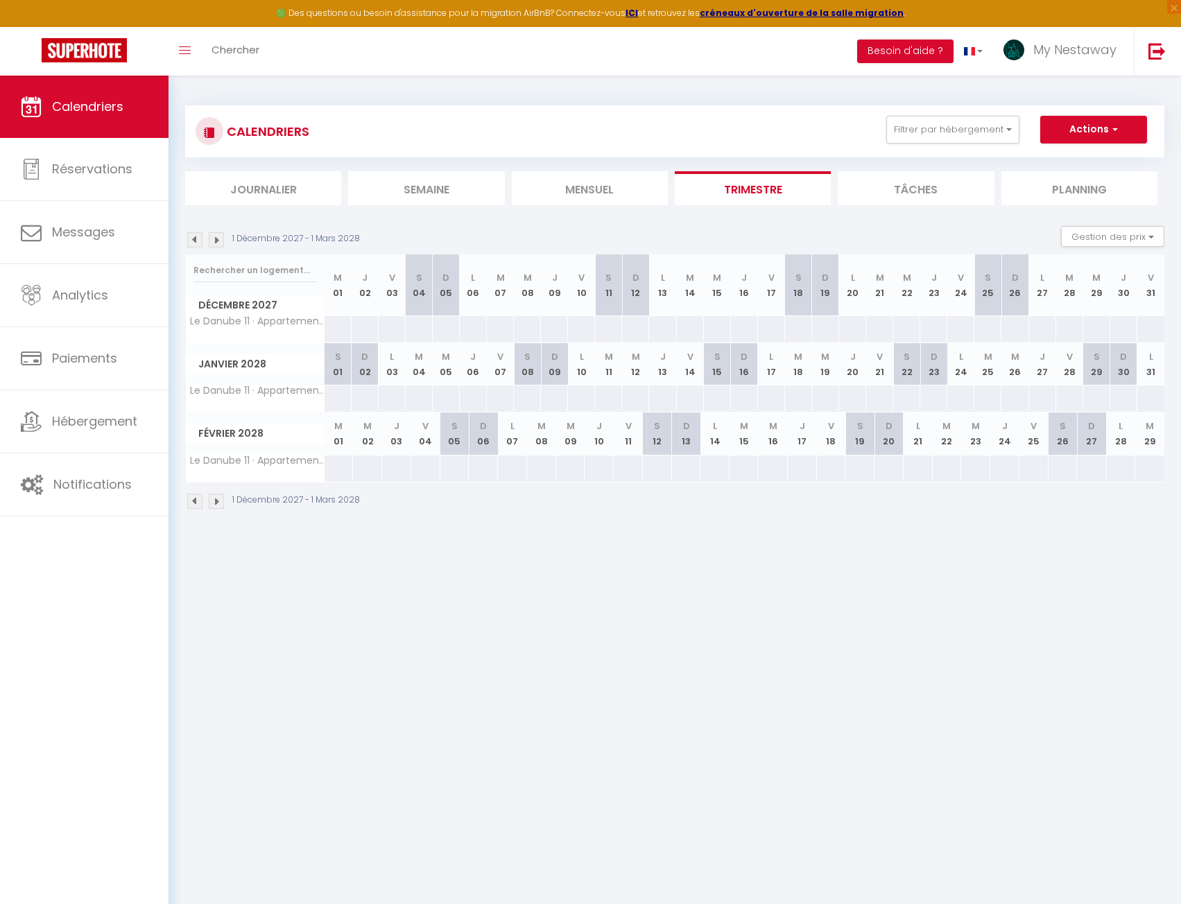
click at [196, 506] on img at bounding box center [194, 501] width 15 height 15
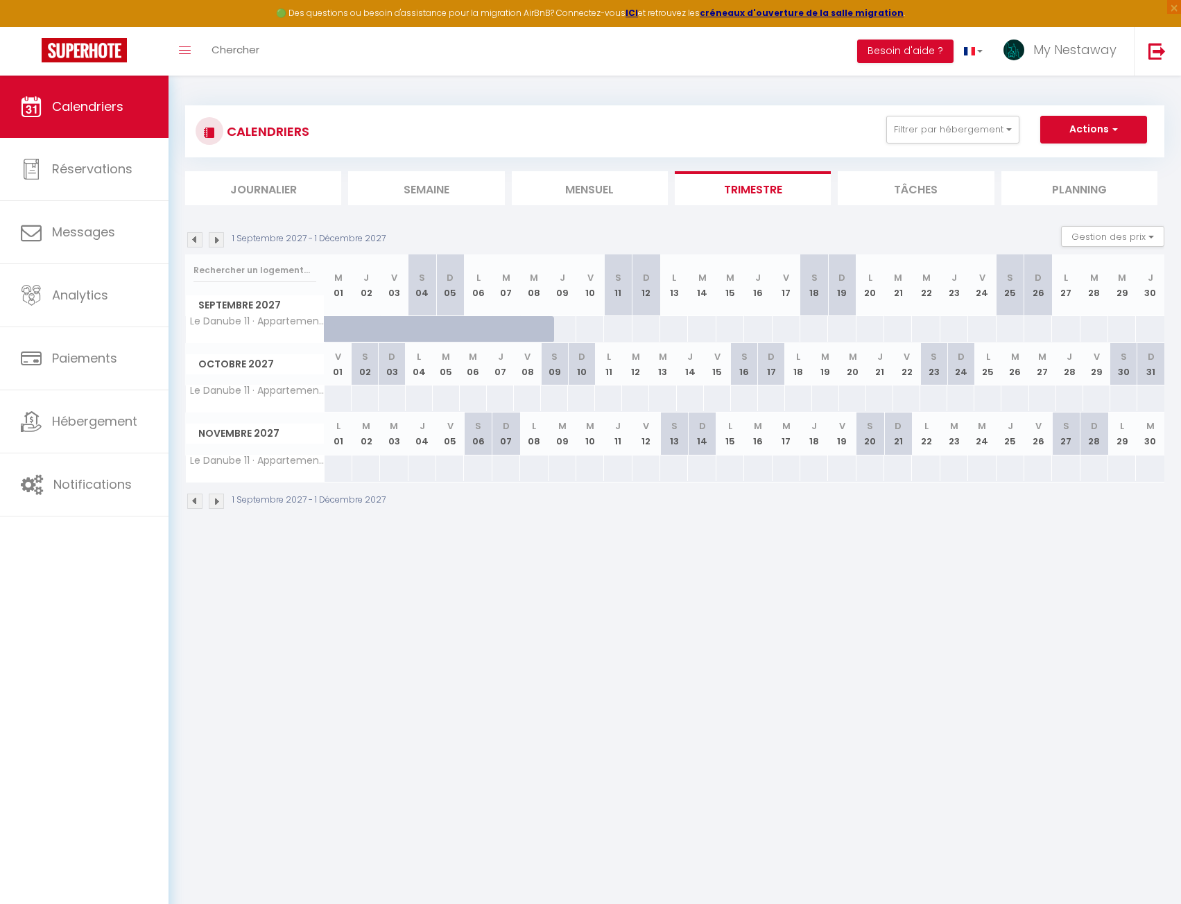
click at [196, 506] on img at bounding box center [194, 501] width 15 height 15
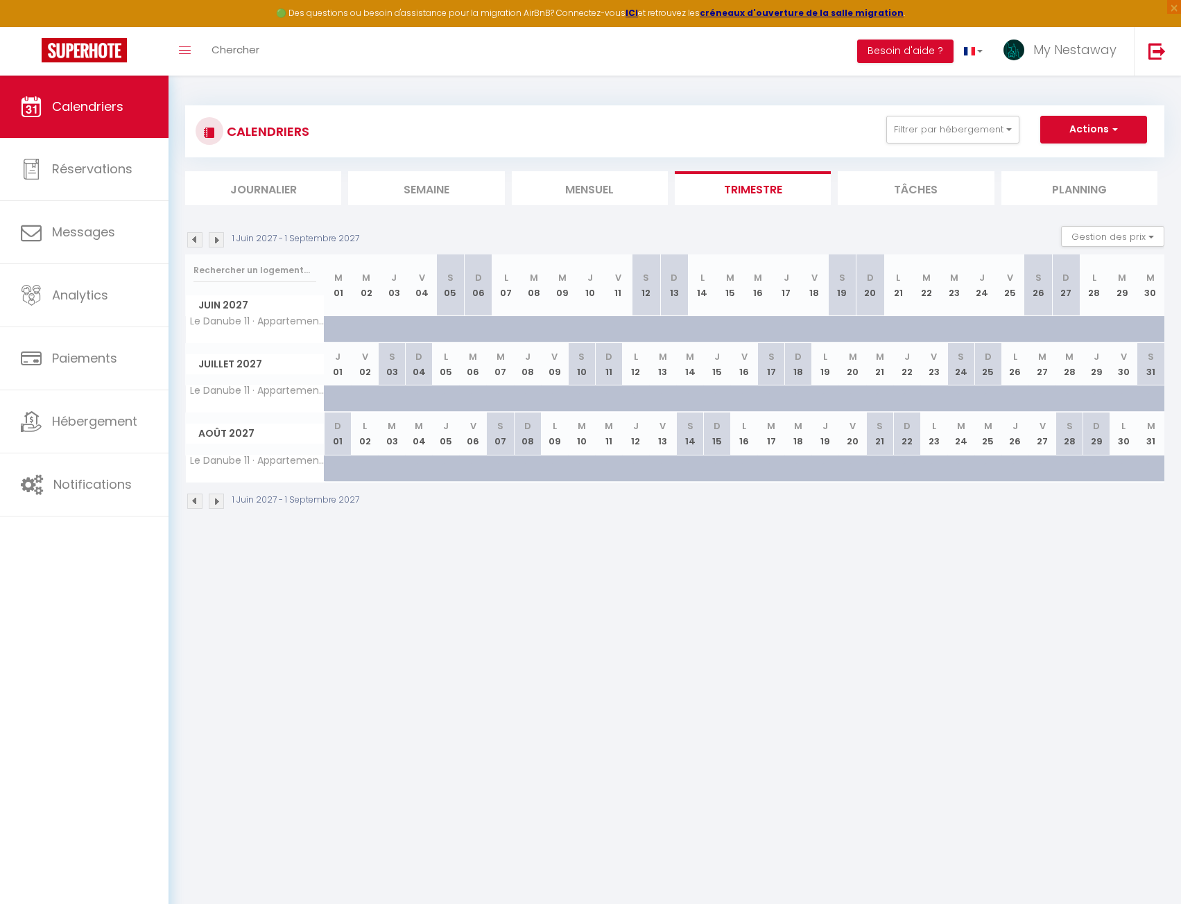
click at [196, 506] on img at bounding box center [194, 501] width 15 height 15
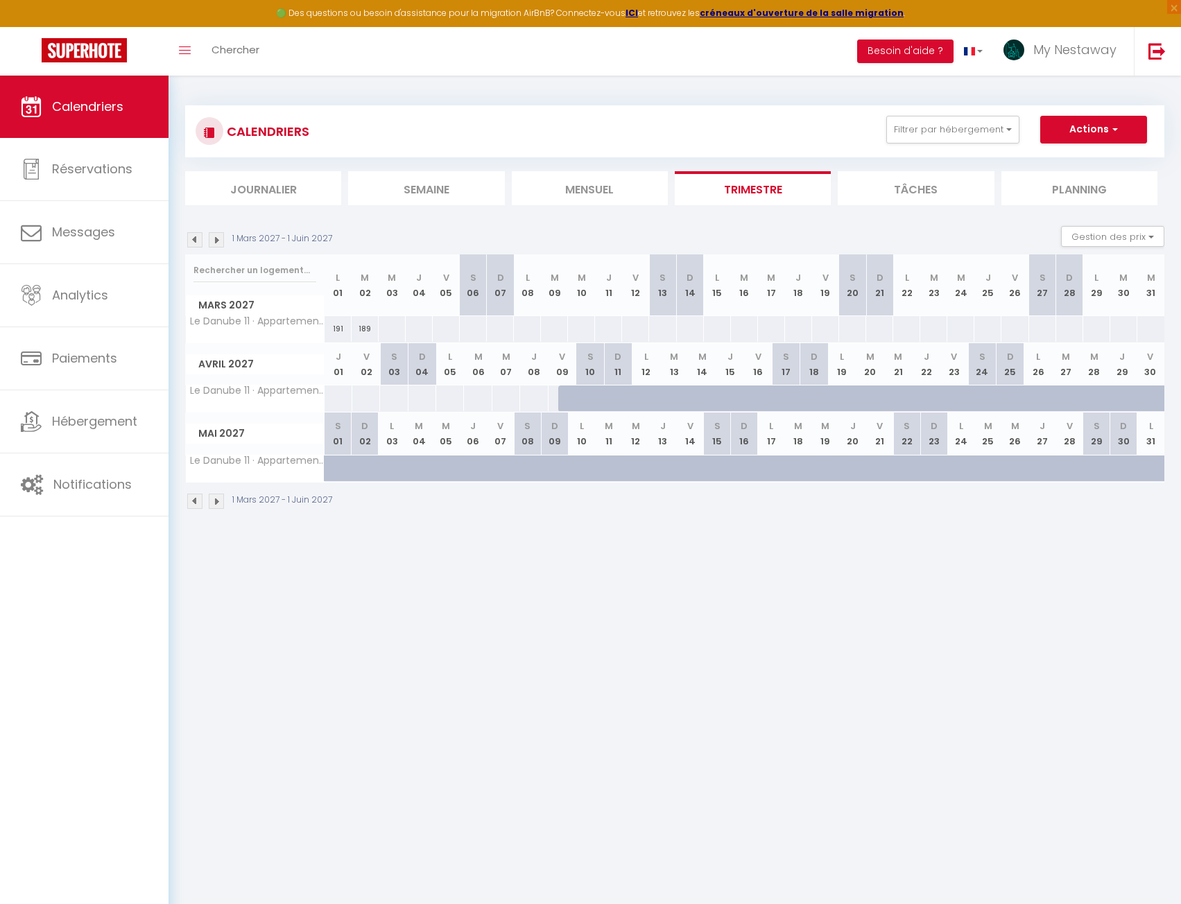
click at [196, 506] on img at bounding box center [194, 501] width 15 height 15
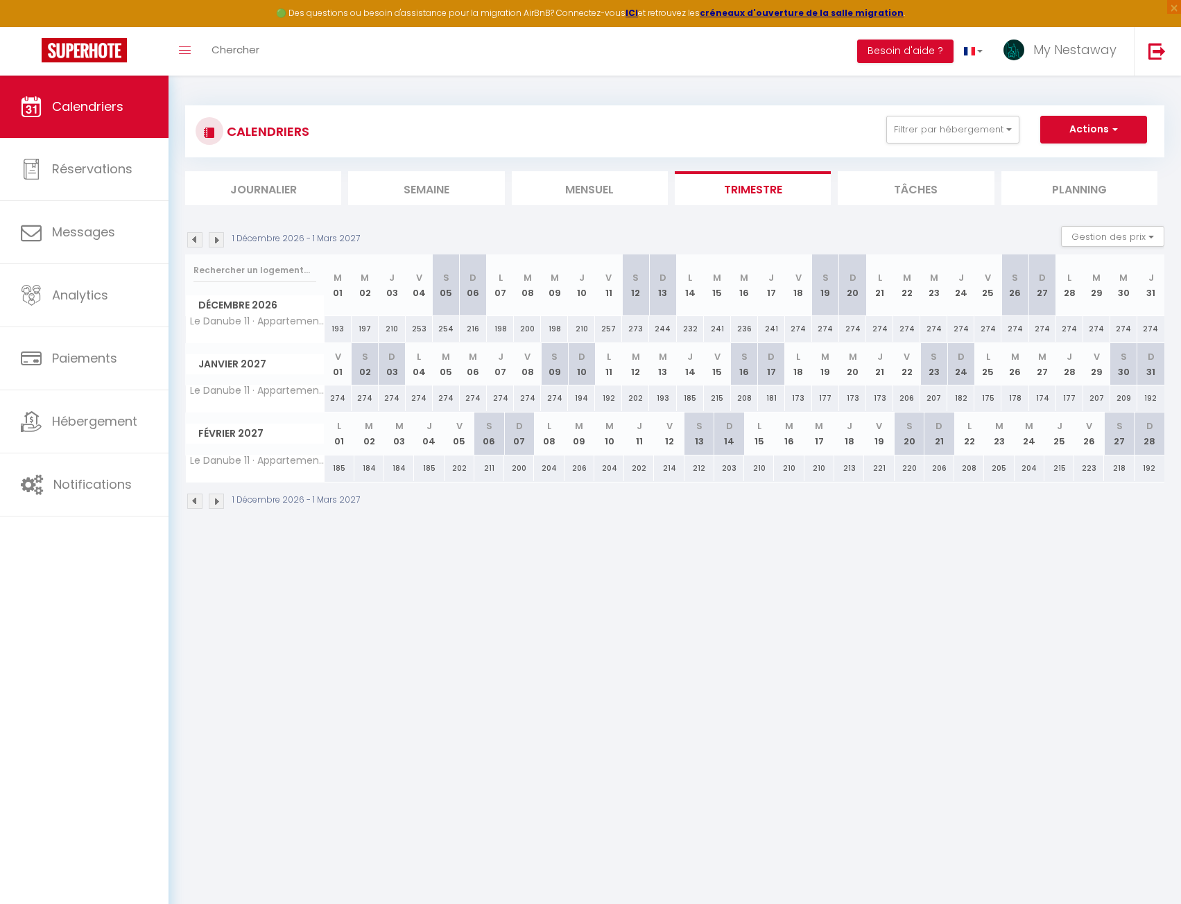
click at [196, 506] on img at bounding box center [194, 501] width 15 height 15
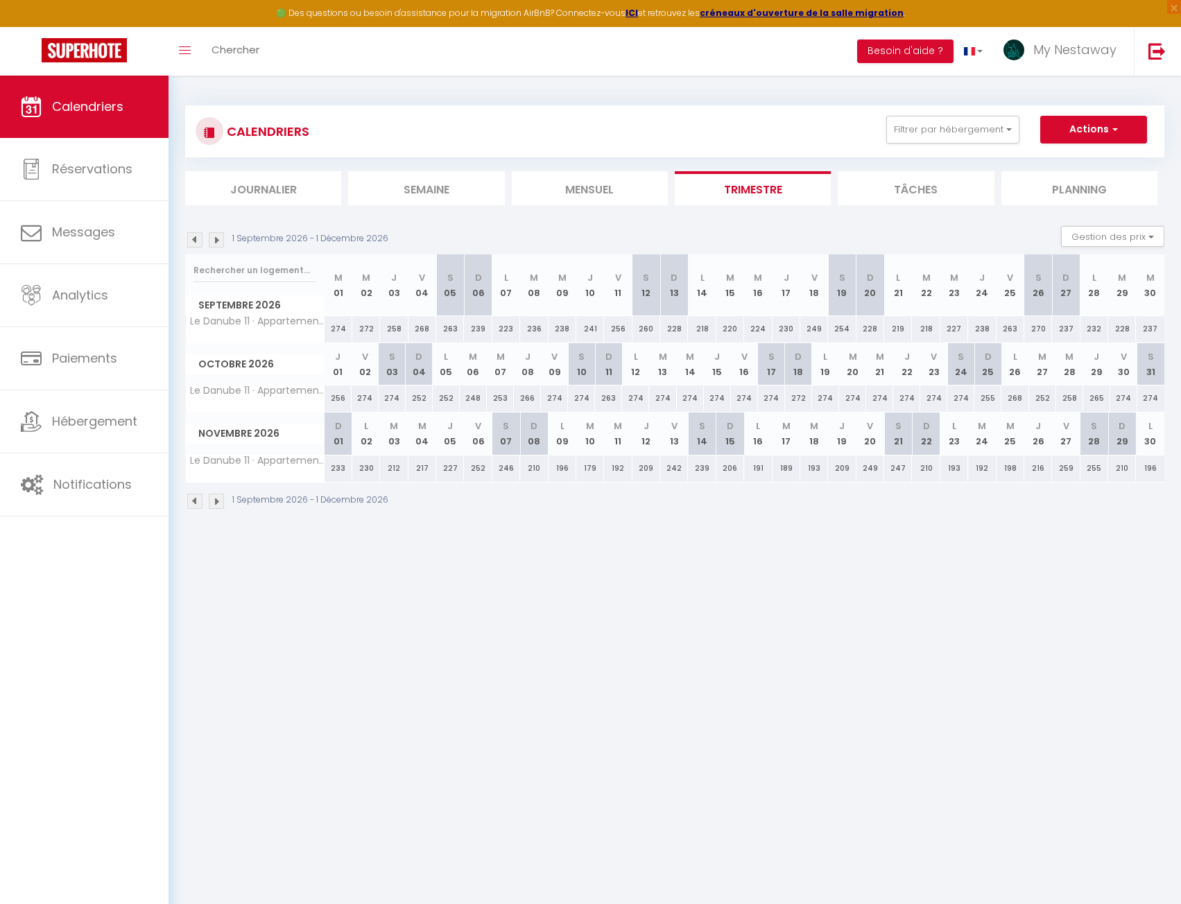
click at [196, 506] on img at bounding box center [194, 501] width 15 height 15
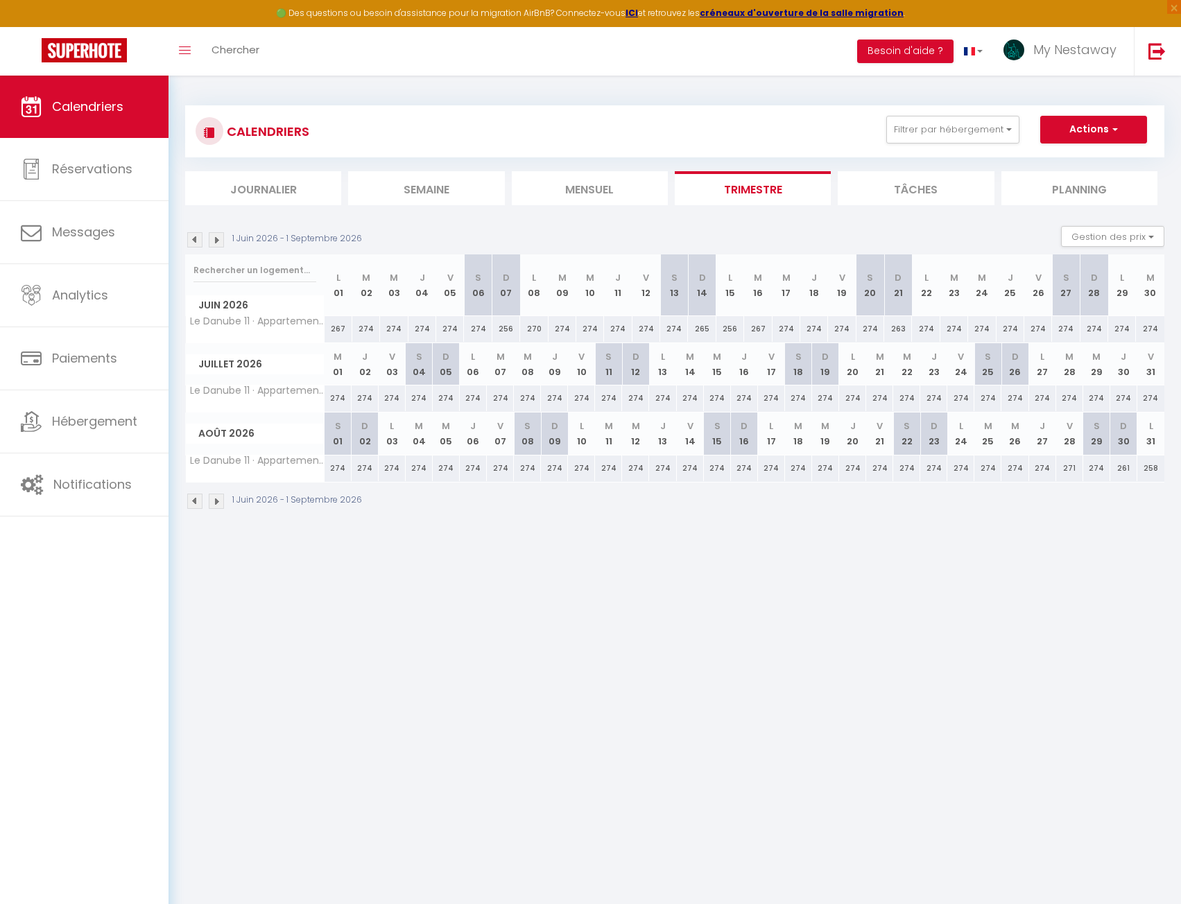
click at [196, 506] on img at bounding box center [194, 501] width 15 height 15
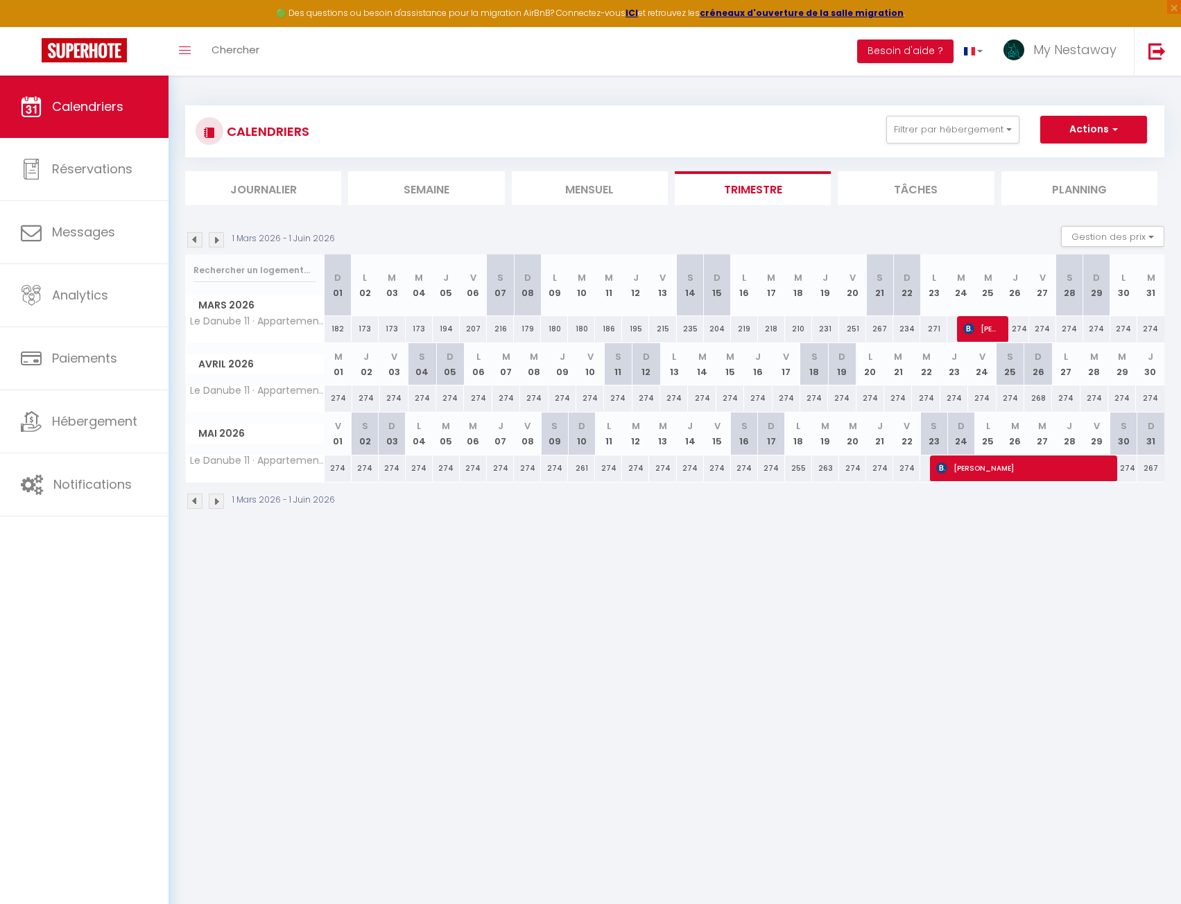
click at [196, 506] on img at bounding box center [194, 501] width 15 height 15
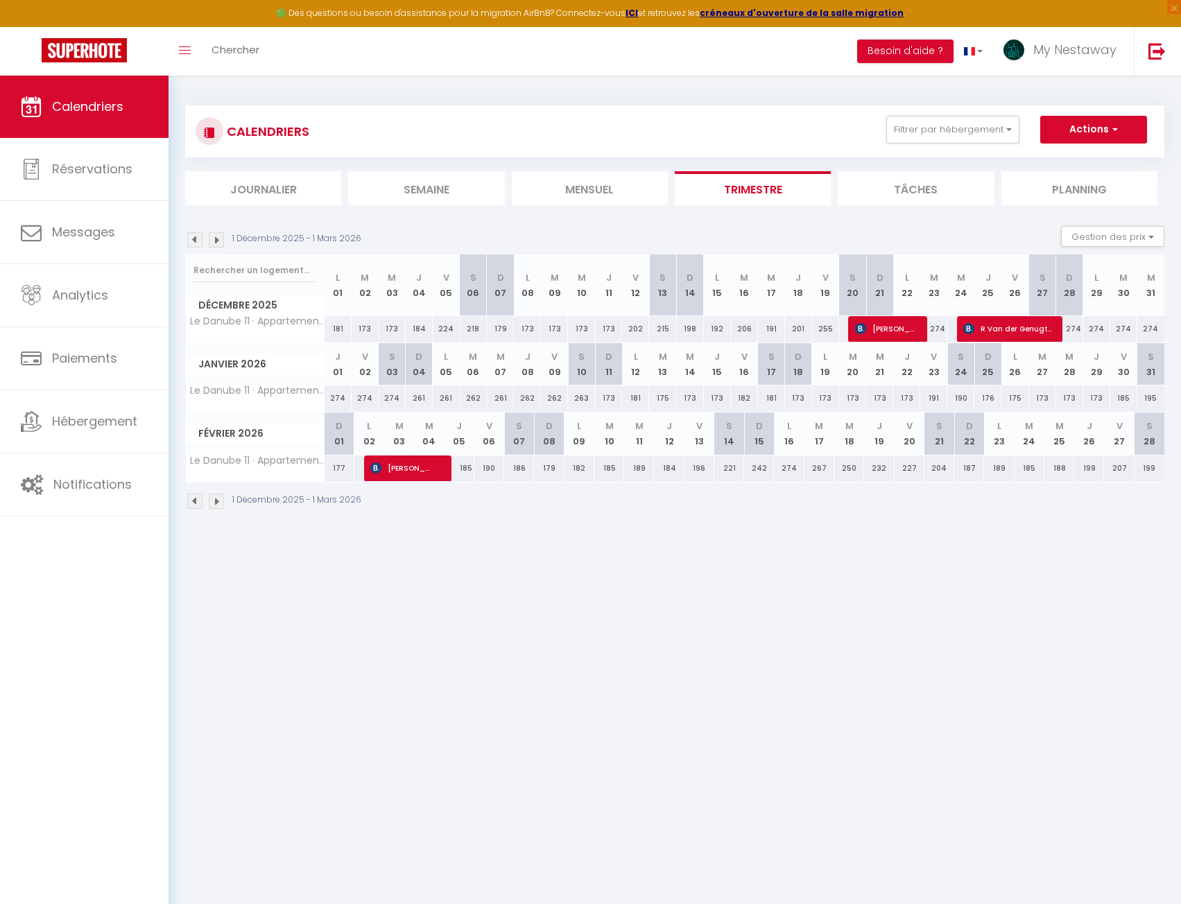
click at [196, 506] on img at bounding box center [194, 501] width 15 height 15
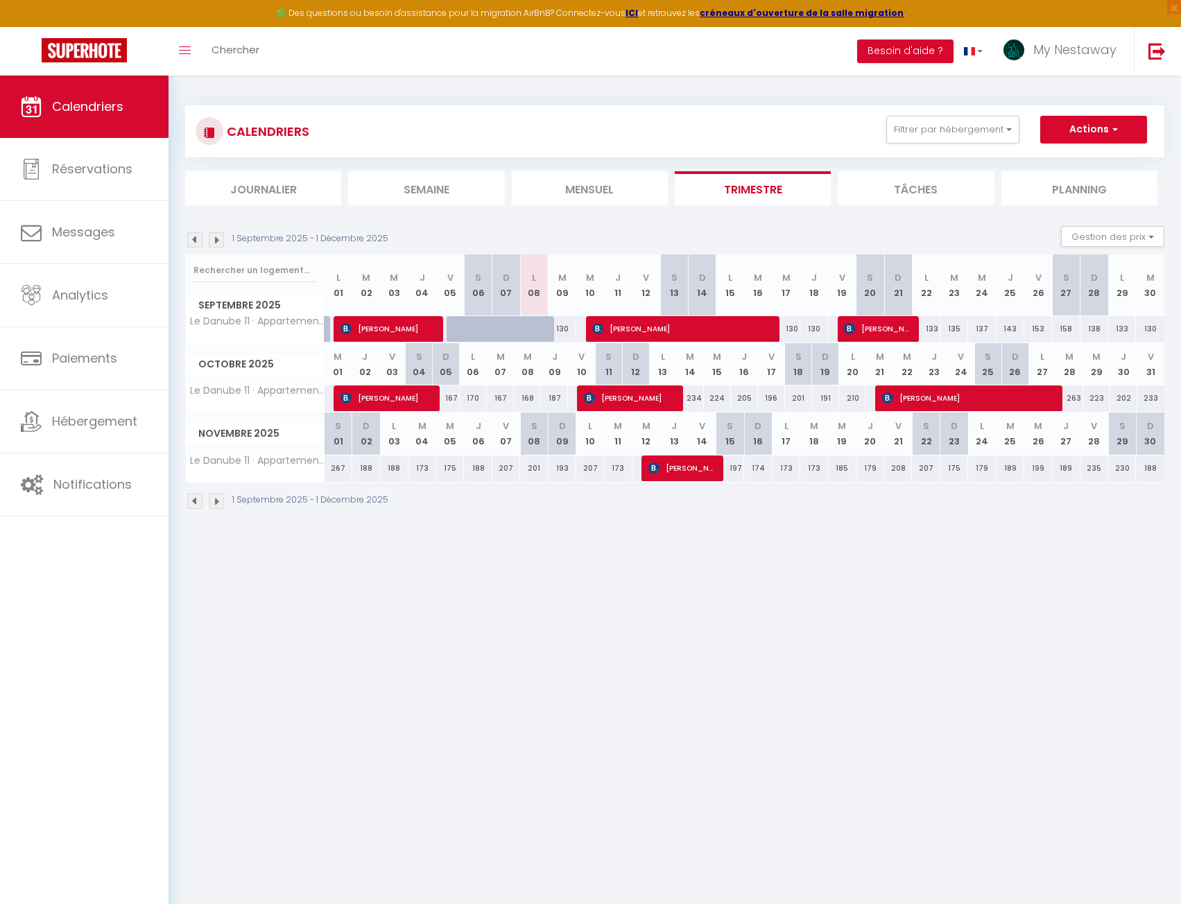
click at [331, 399] on div "156" at bounding box center [338, 399] width 28 height 26
click at [329, 399] on div "156" at bounding box center [338, 399] width 28 height 26
click at [451, 397] on div "167" at bounding box center [446, 399] width 27 height 26
type input "167"
type input "Dim 05 Octobre 2025"
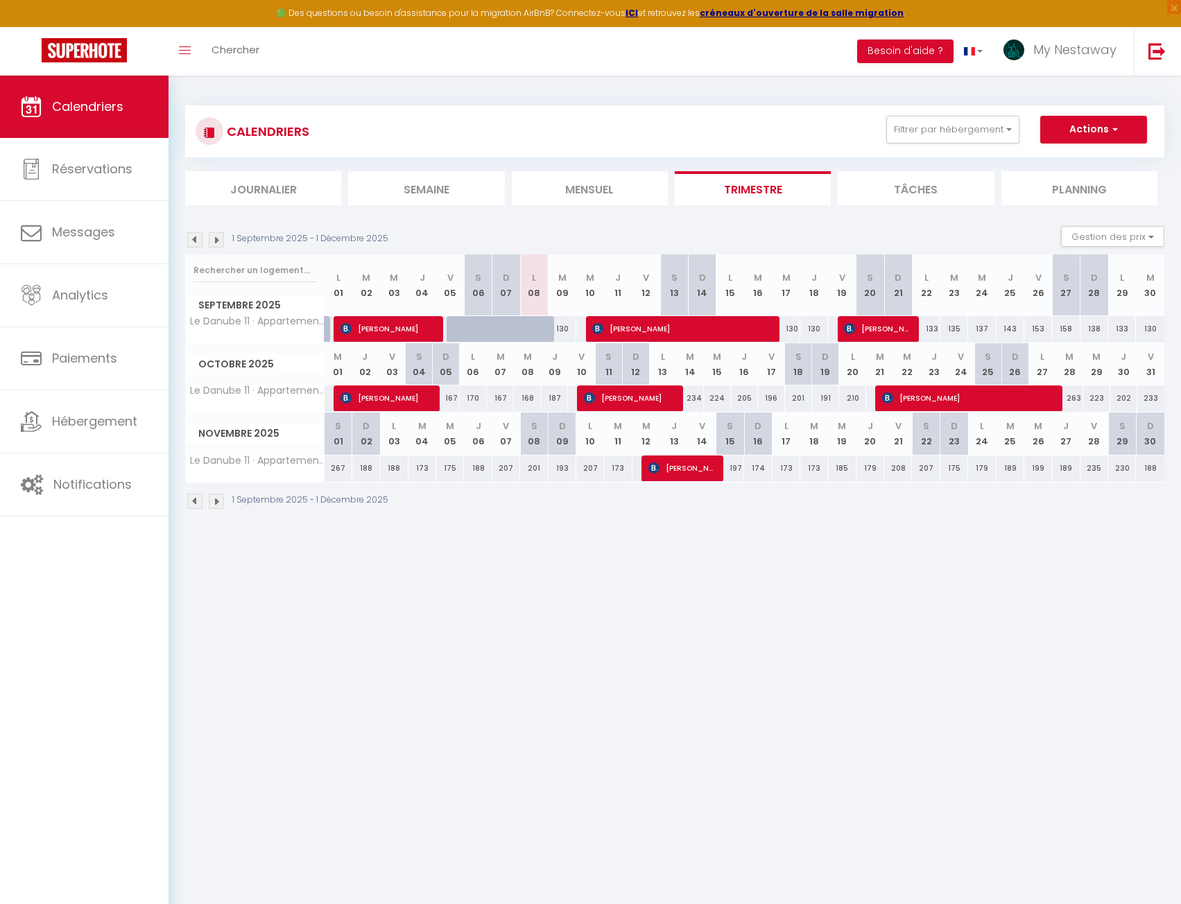
type input "Lun 06 Octobre 2025"
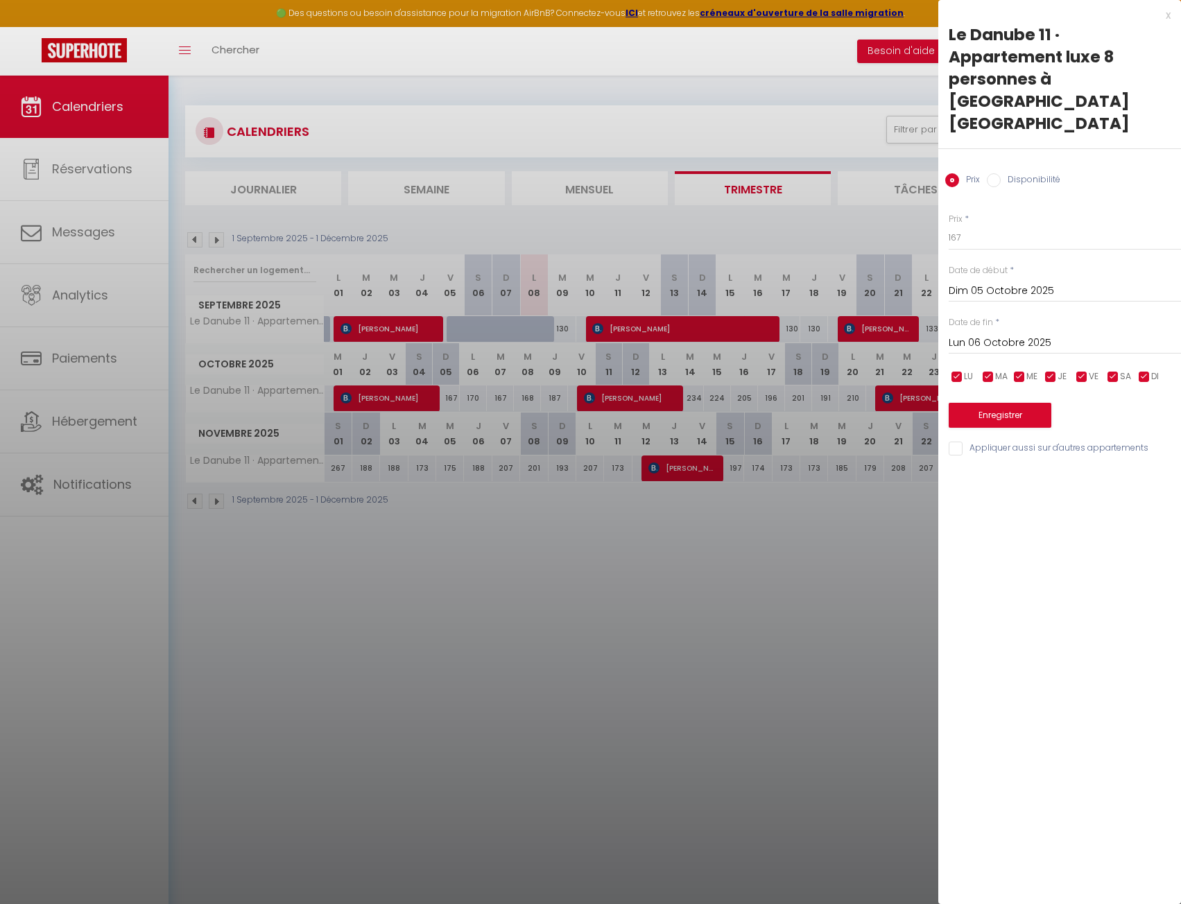
click at [1004, 282] on input "Dim 05 Octobre 2025" at bounding box center [1065, 291] width 232 height 18
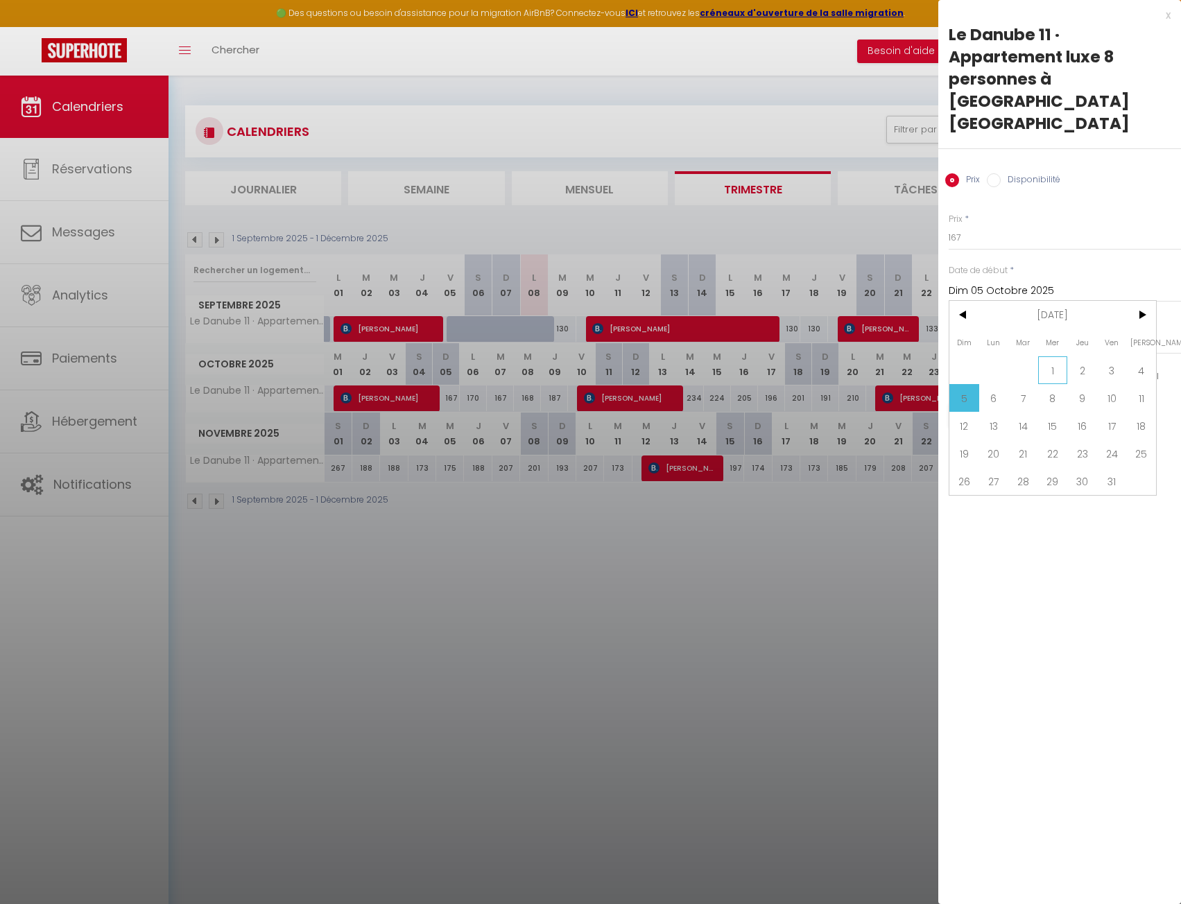
click at [1051, 356] on span "1" at bounding box center [1053, 370] width 30 height 28
type input "Mer 01 Octobre 2025"
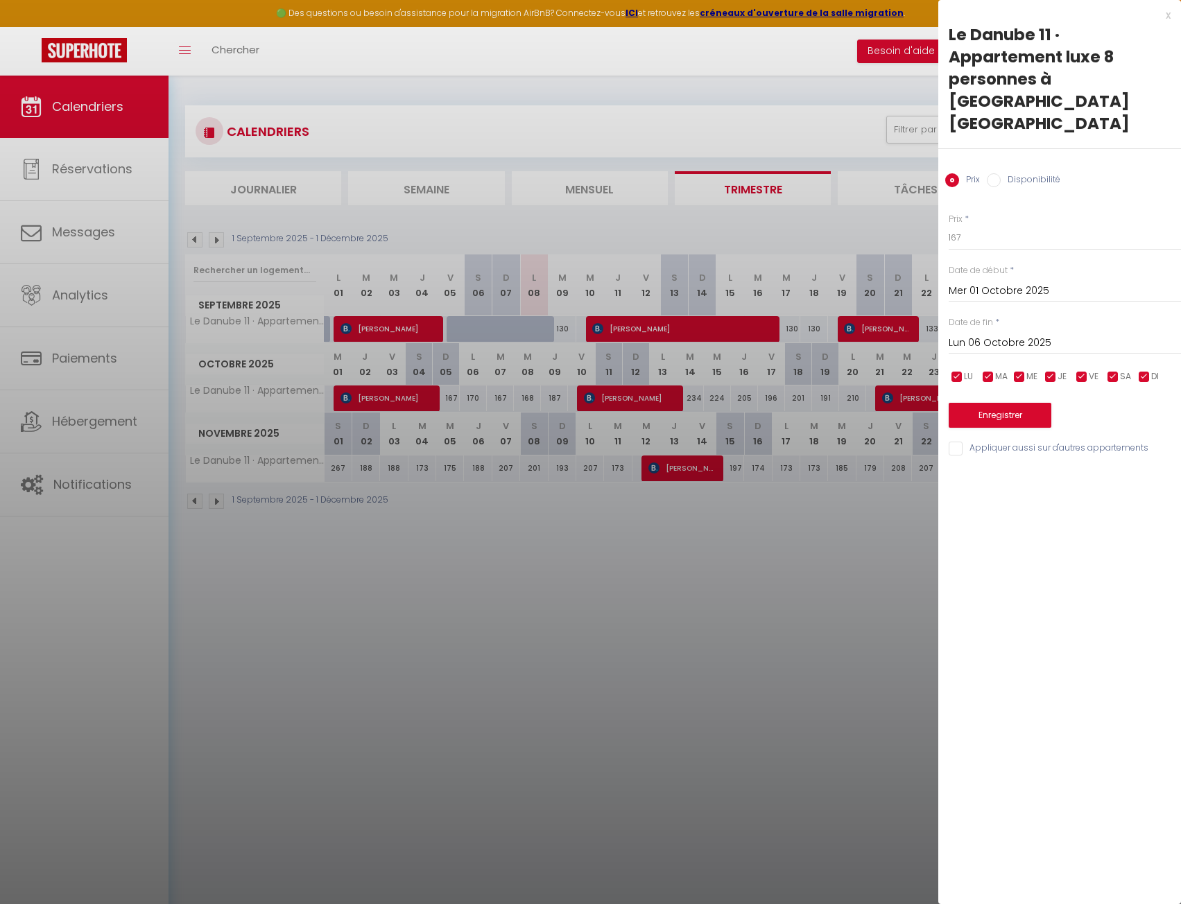
click at [1011, 334] on input "Lun 06 Octobre 2025" at bounding box center [1065, 343] width 232 height 18
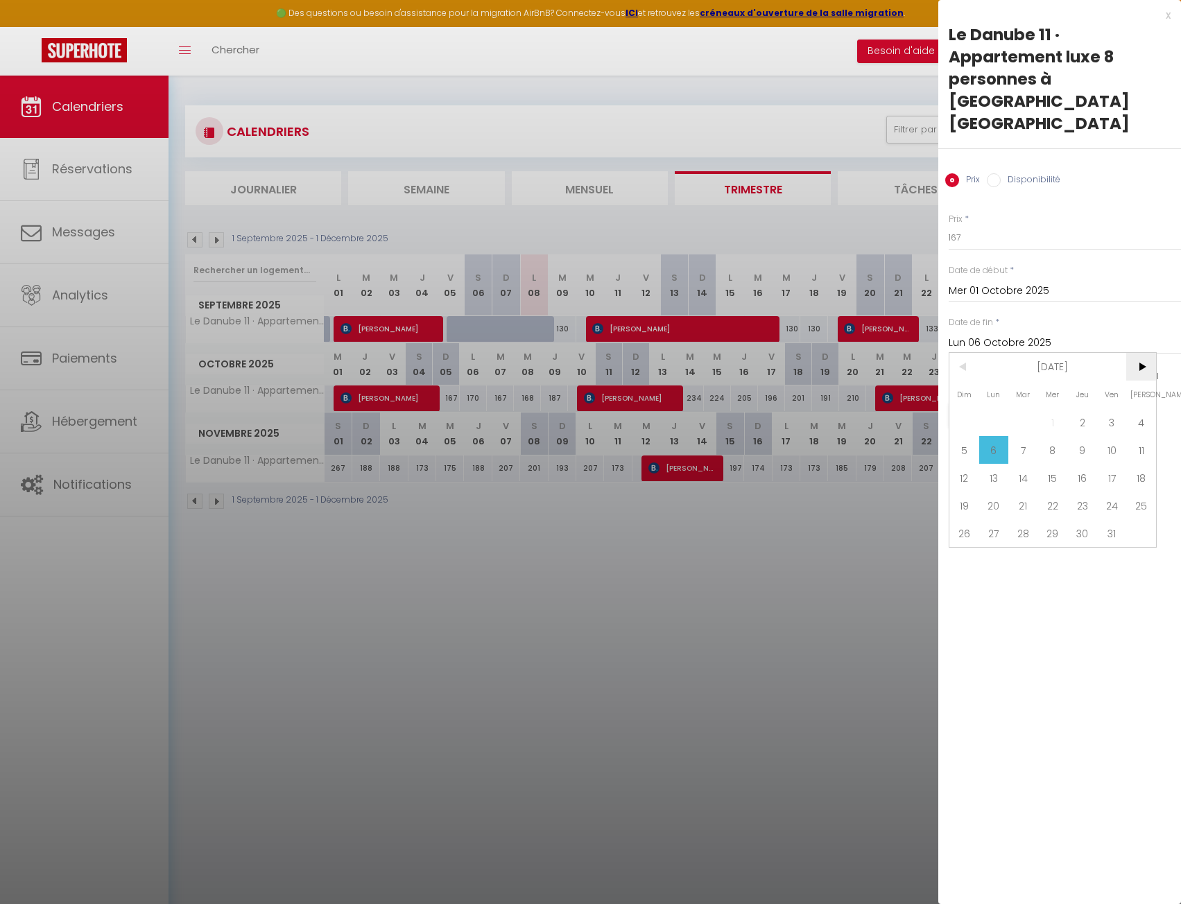
click at [1142, 353] on span ">" at bounding box center [1141, 367] width 30 height 28
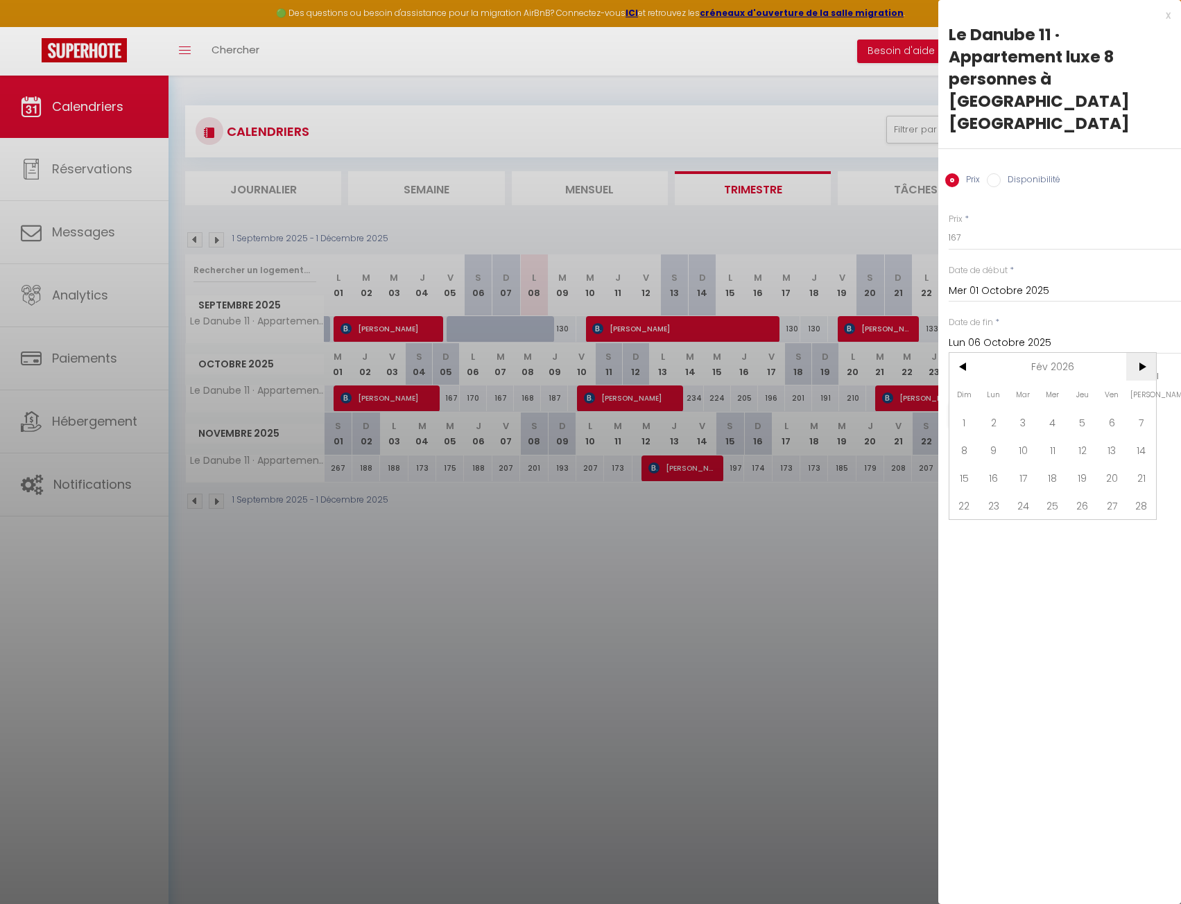
click at [1142, 353] on span ">" at bounding box center [1141, 367] width 30 height 28
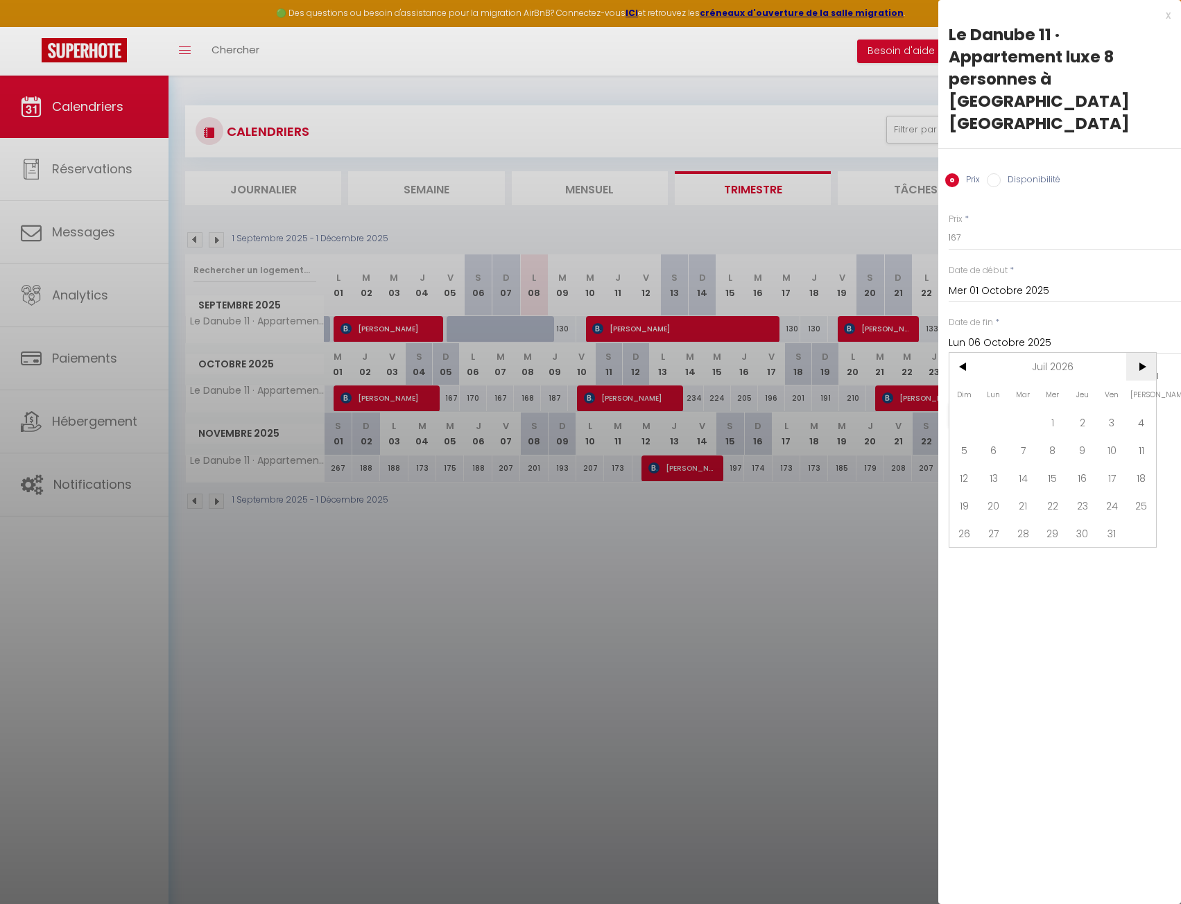
click at [1142, 353] on span ">" at bounding box center [1141, 367] width 30 height 28
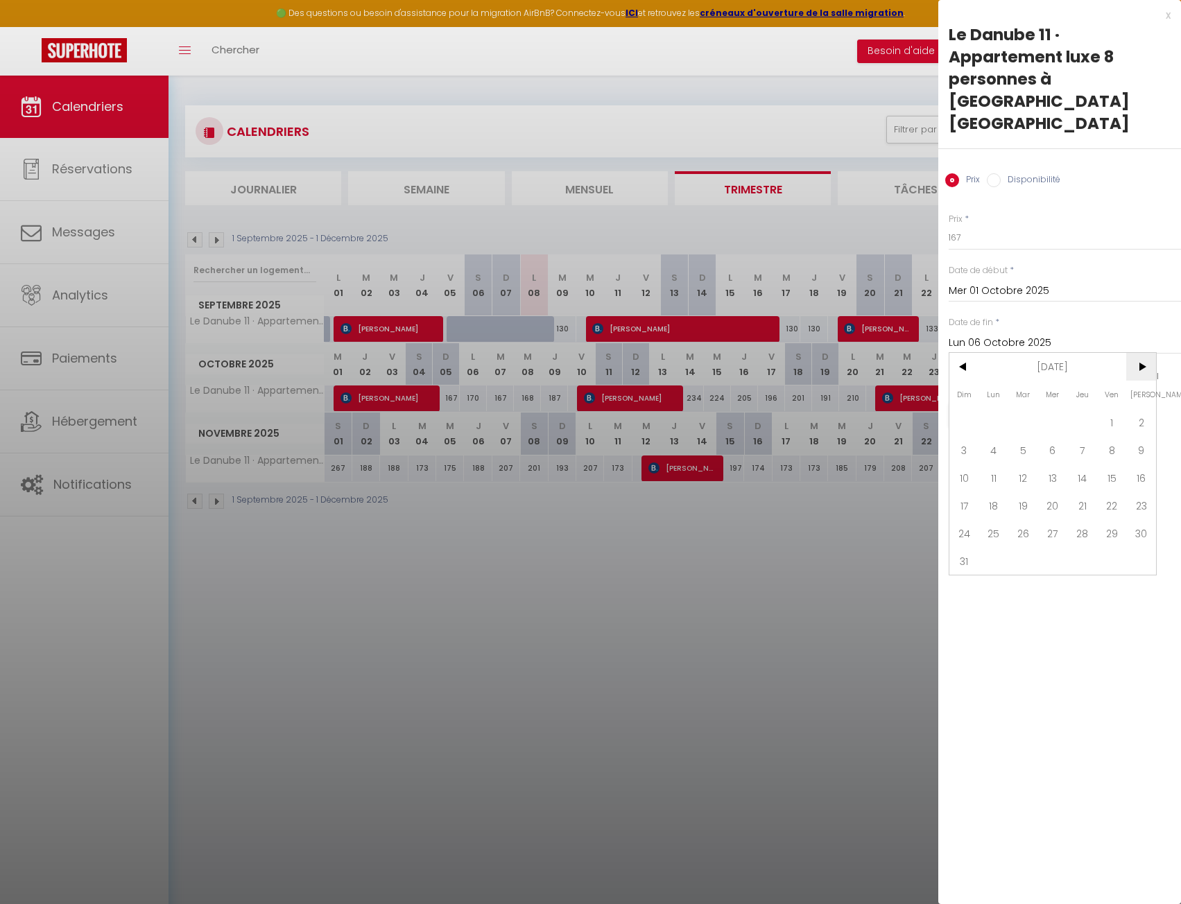
click at [1142, 353] on span ">" at bounding box center [1141, 367] width 30 height 28
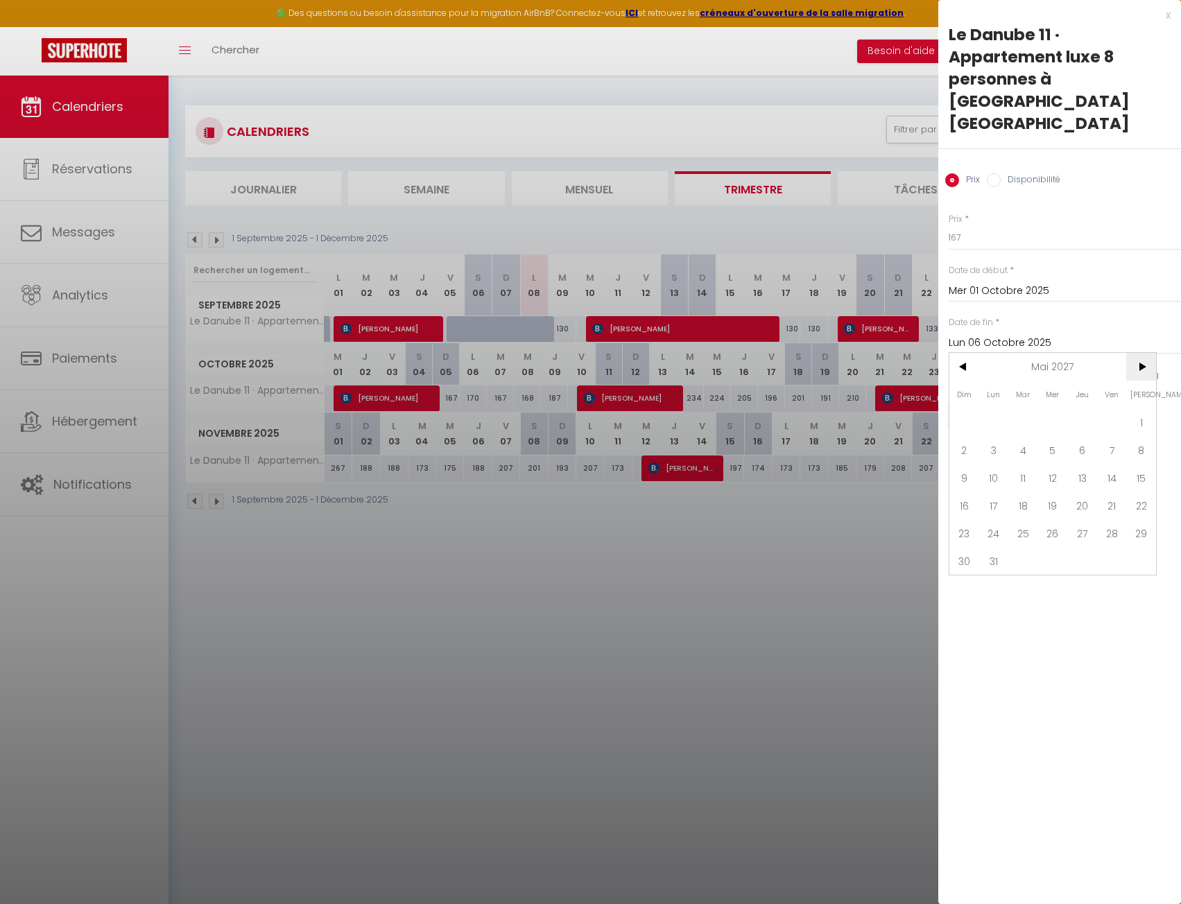
click at [1142, 353] on span ">" at bounding box center [1141, 367] width 30 height 28
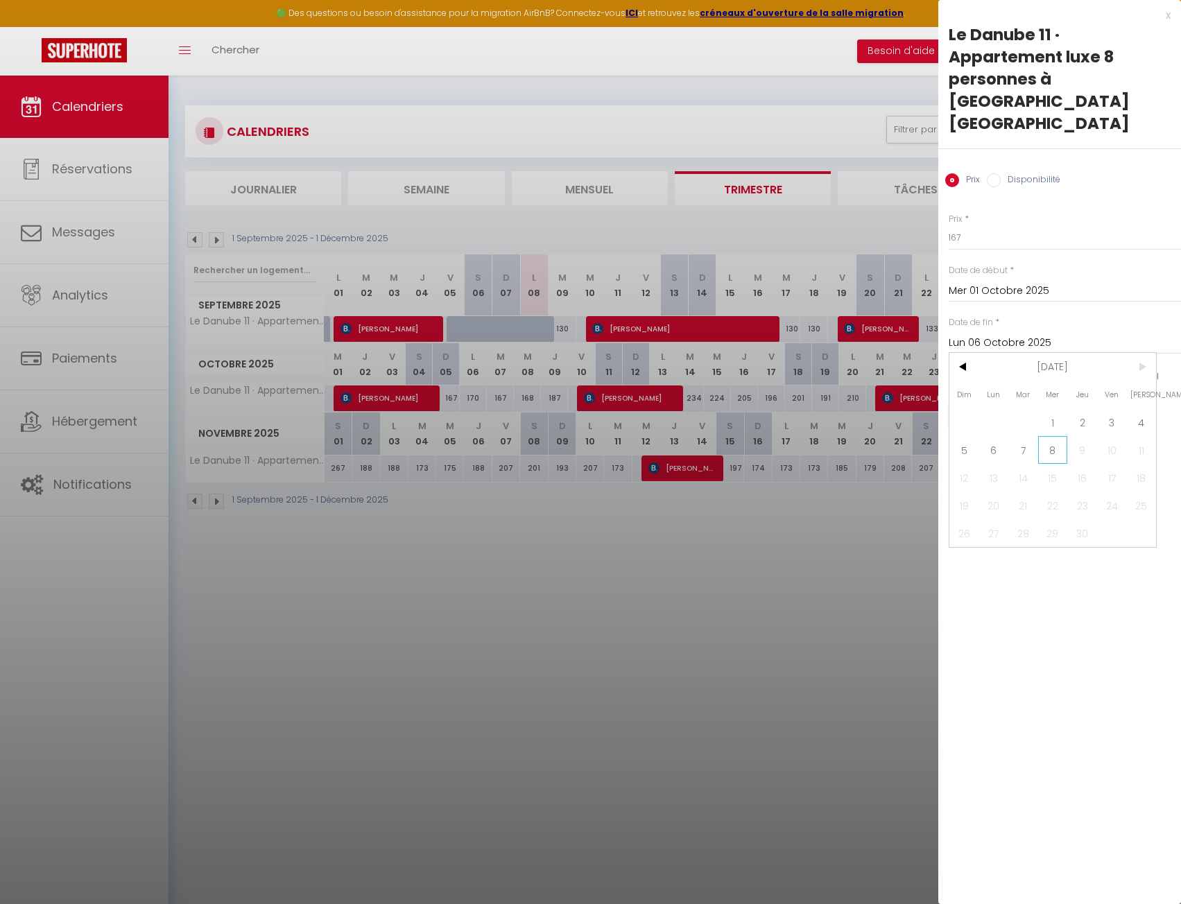
click at [1053, 436] on span "8" at bounding box center [1053, 450] width 30 height 28
type input "Mer 08 Septembre 2027"
click at [1016, 173] on label "Disponibilité" at bounding box center [1031, 180] width 60 height 15
click at [1001, 173] on input "Disponibilité" at bounding box center [994, 180] width 14 height 14
radio input "true"
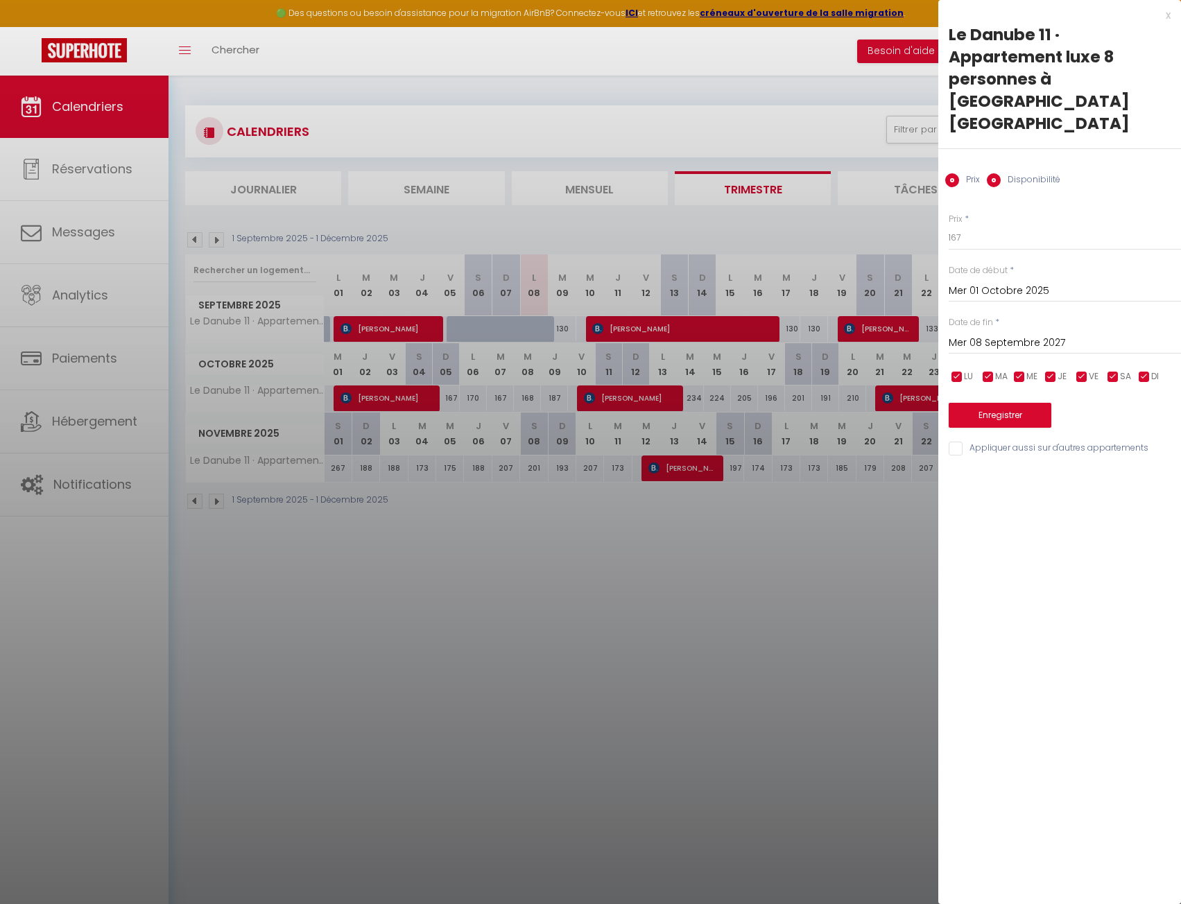
radio input "false"
click at [981, 225] on select "Disponible Indisponible" at bounding box center [1065, 238] width 232 height 26
select select "0"
click at [949, 225] on select "Disponible Indisponible" at bounding box center [1065, 238] width 232 height 26
click at [1001, 404] on button "Enregistrer" at bounding box center [1000, 416] width 103 height 25
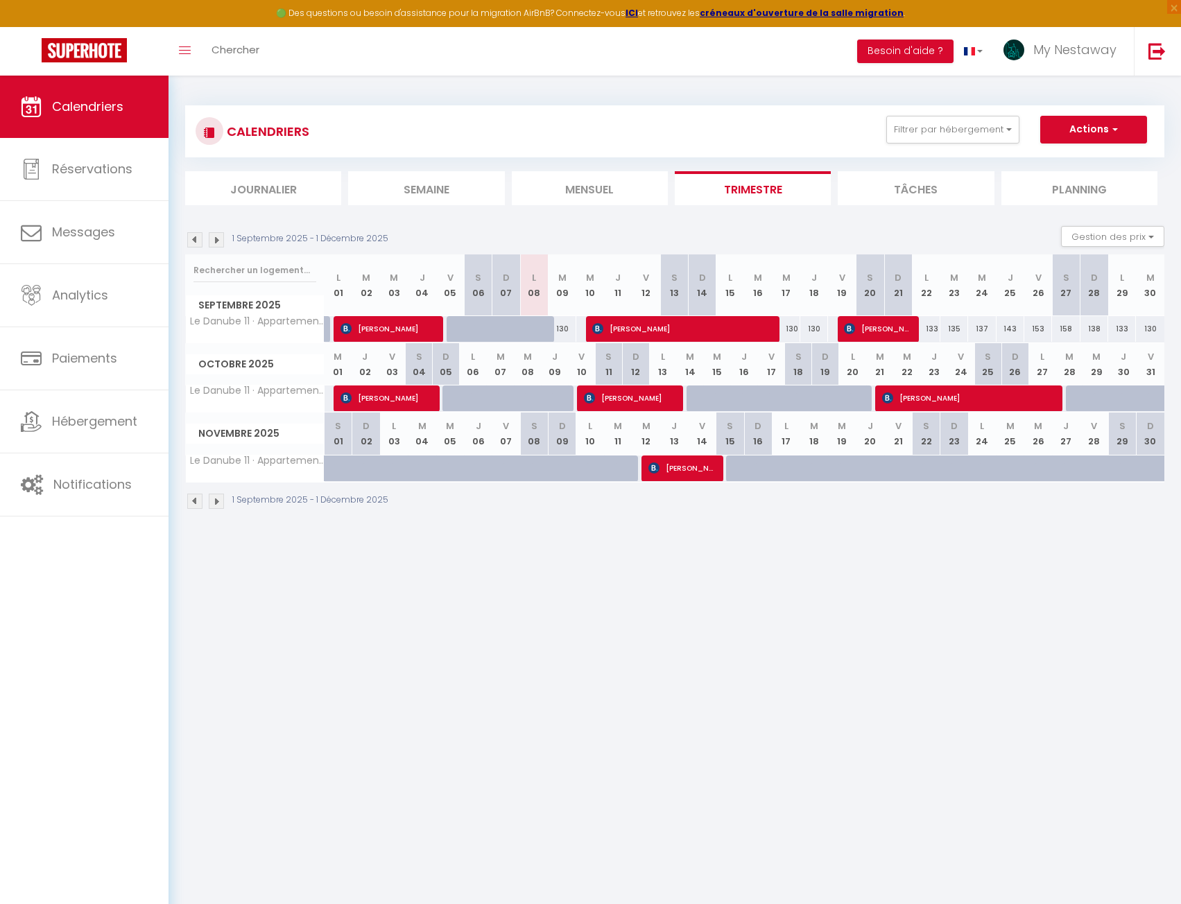
click at [996, 148] on div "CALENDRIERS Filtrer par hébergement [PERSON_NAME] Le Danube 11 · Appartement lu…" at bounding box center [674, 131] width 979 height 52
click at [994, 140] on button "Filtrer par hébergement" at bounding box center [952, 130] width 133 height 28
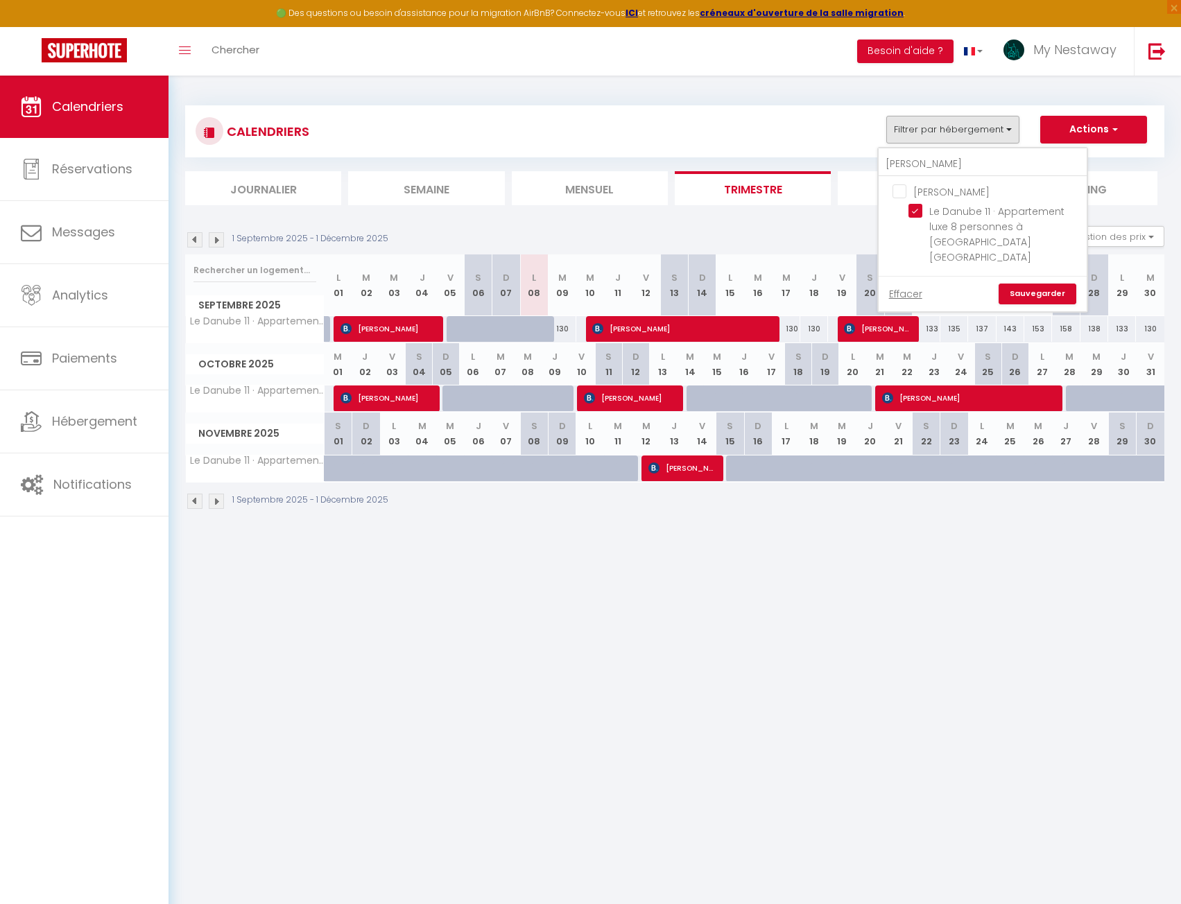
click at [922, 189] on input "[PERSON_NAME]" at bounding box center [997, 191] width 208 height 14
checkbox input "true"
click at [1037, 284] on link "Sauvegarder" at bounding box center [1038, 294] width 78 height 21
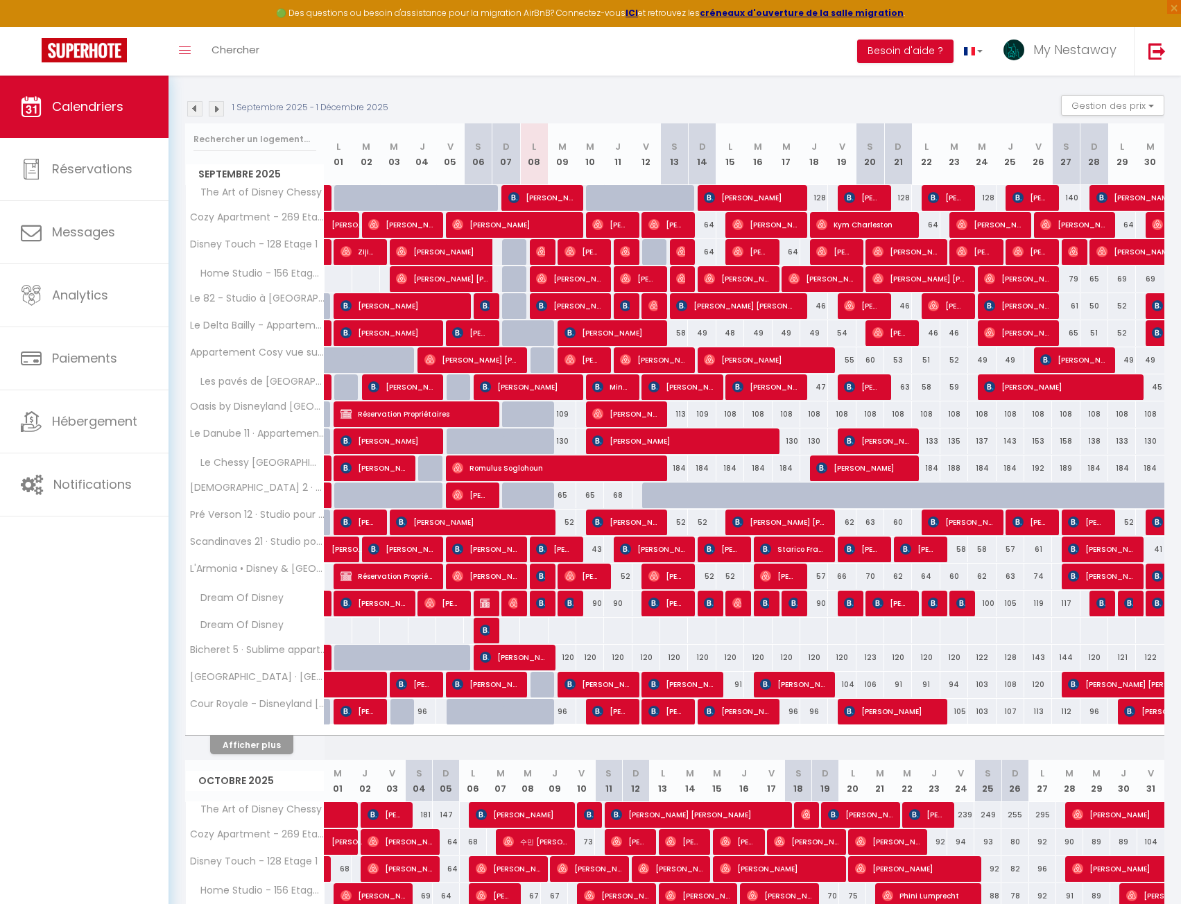
scroll to position [208, 0]
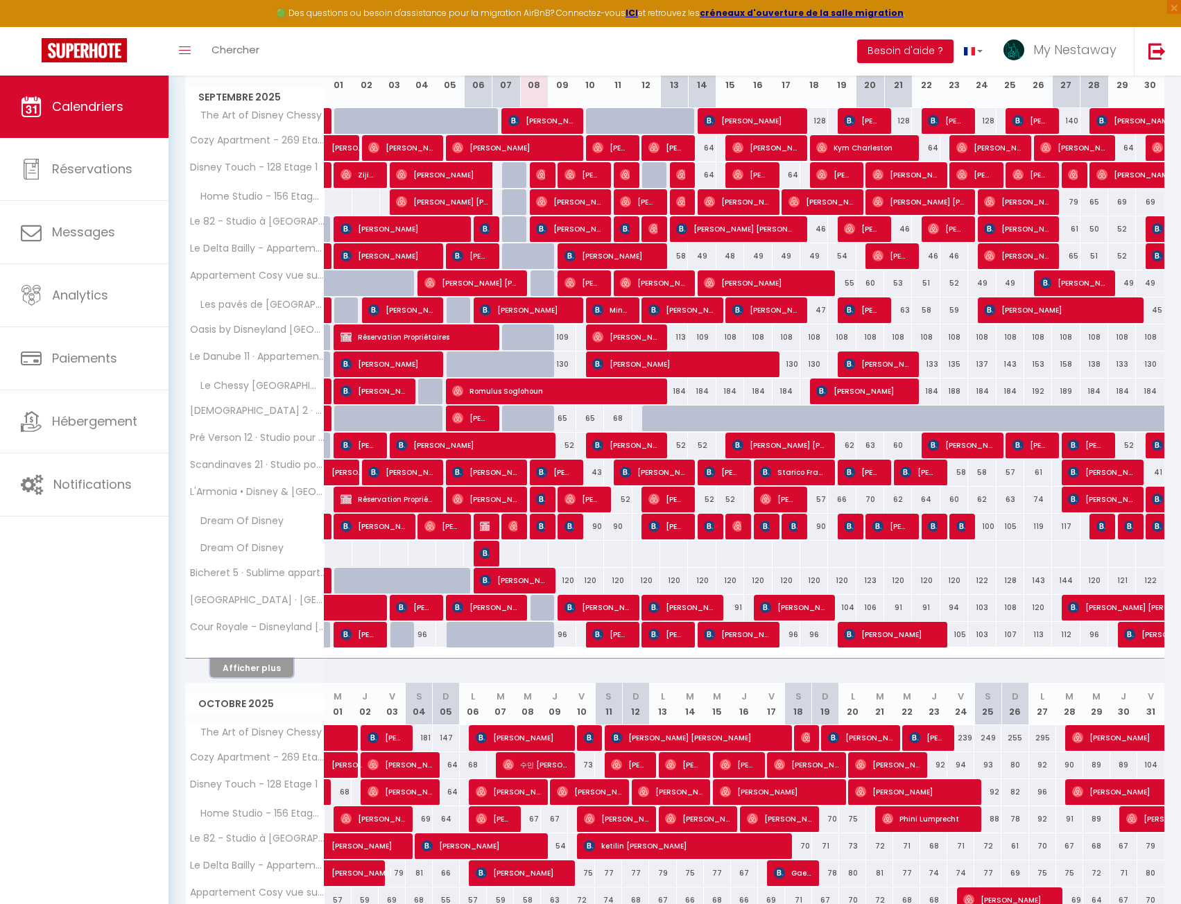
click at [270, 677] on button "Afficher plus" at bounding box center [251, 668] width 83 height 19
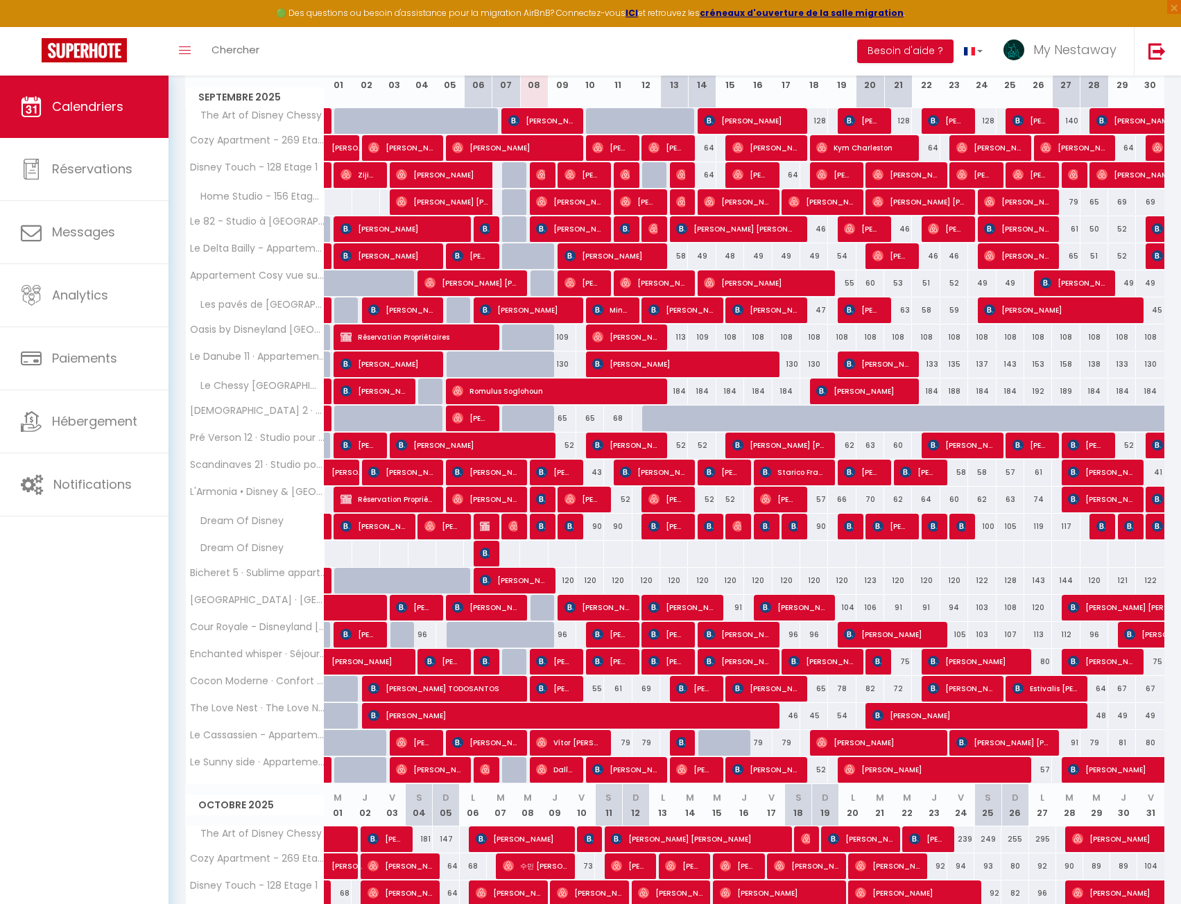
click at [226, 668] on th "Enchanted whisper · Séjour enchanté à 5min de la [PERSON_NAME]" at bounding box center [255, 662] width 139 height 26
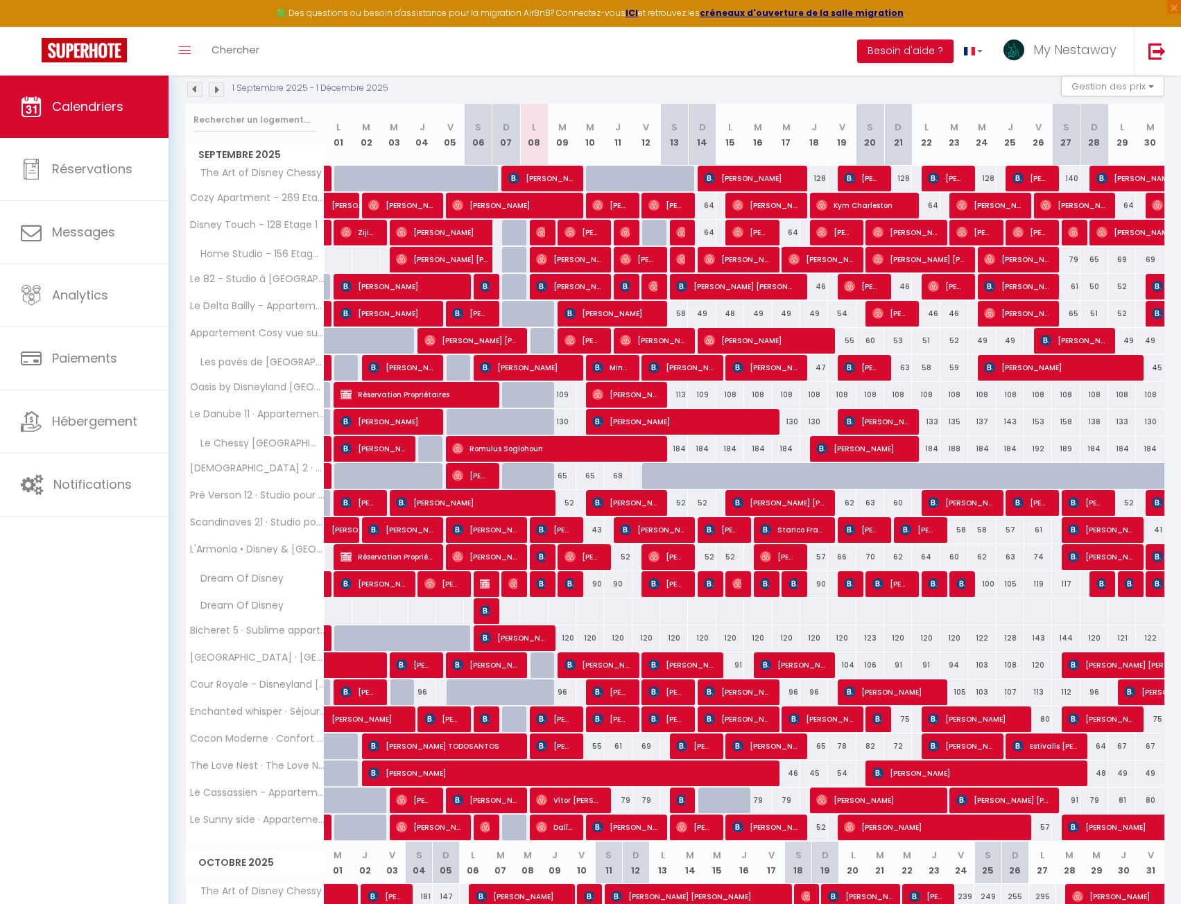
scroll to position [0, 0]
